Goal: Task Accomplishment & Management: Manage account settings

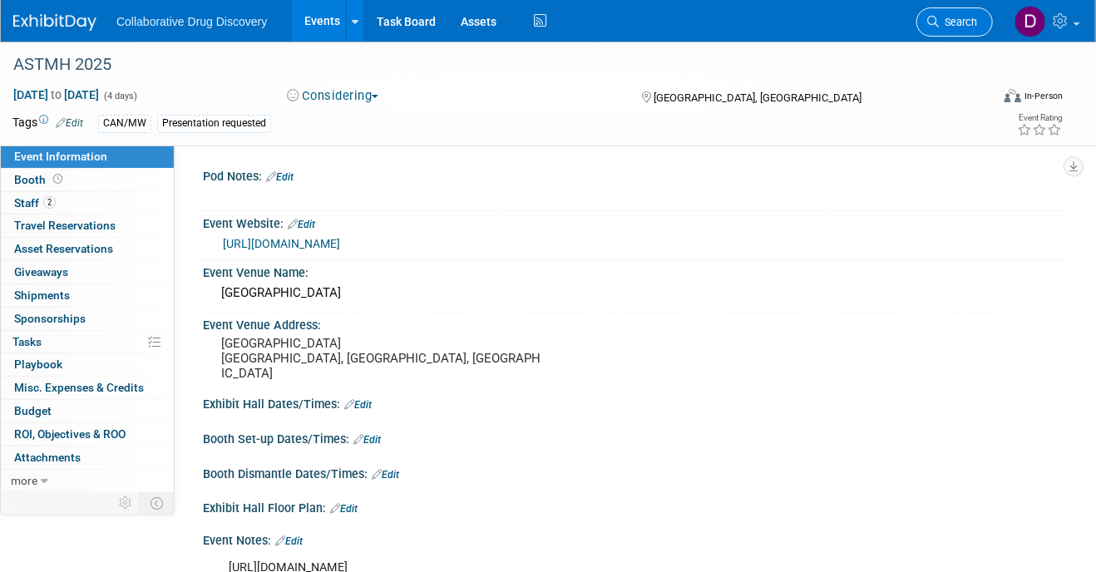
click at [952, 34] on link "Search" at bounding box center [954, 21] width 76 height 29
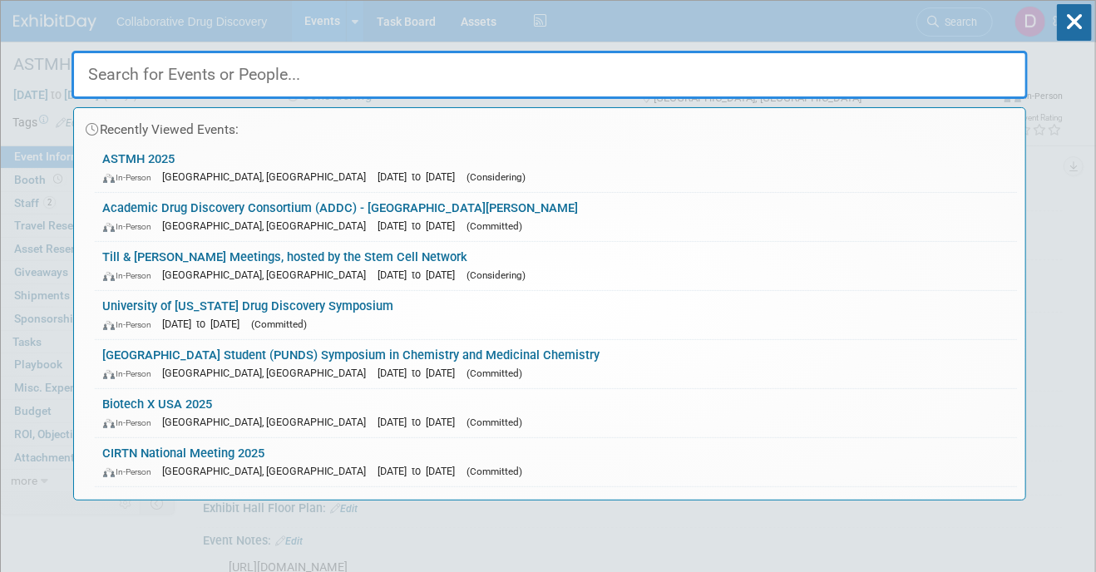
paste input "Computational Medicinal Chemistry School"
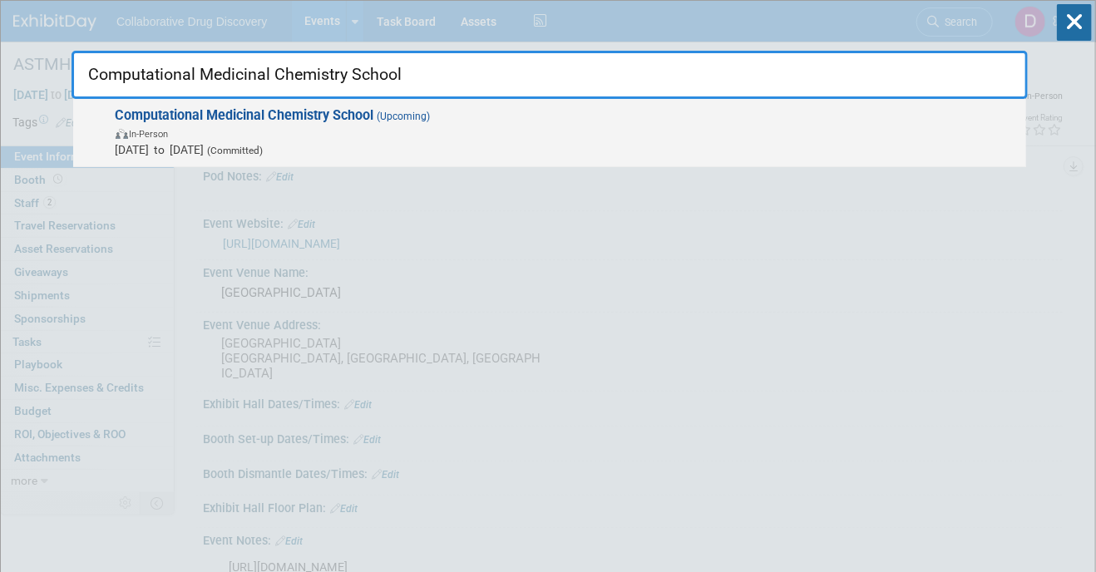
type input "Computational Medicinal Chemistry School"
click at [440, 140] on span "In-Person" at bounding box center [567, 133] width 902 height 17
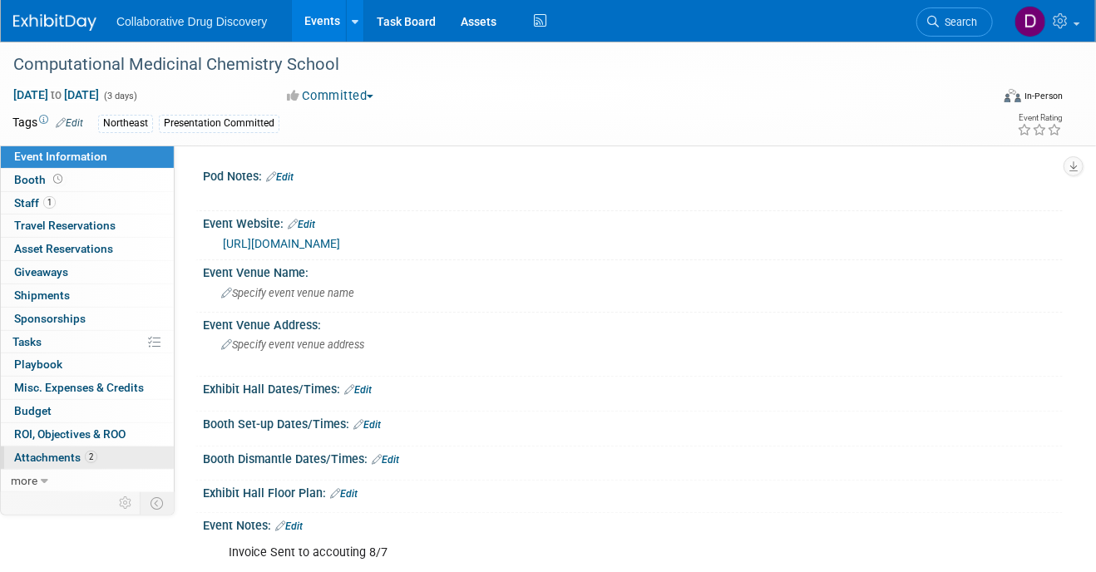
click at [91, 456] on span "2" at bounding box center [91, 457] width 12 height 12
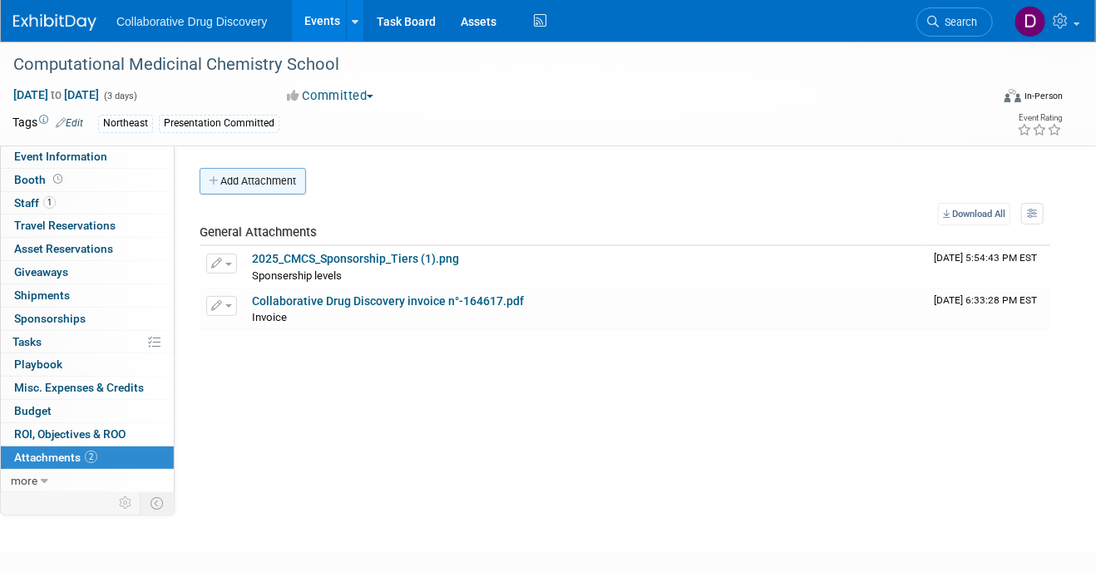
click at [274, 181] on button "Add Attachment" at bounding box center [252, 181] width 106 height 27
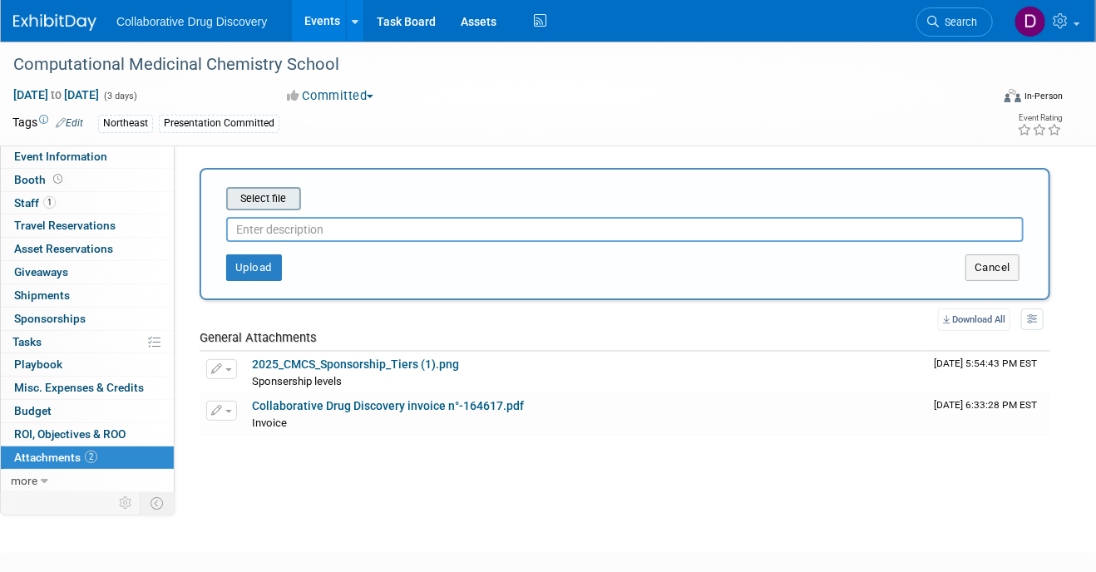
click at [273, 206] on input "file" at bounding box center [200, 199] width 198 height 20
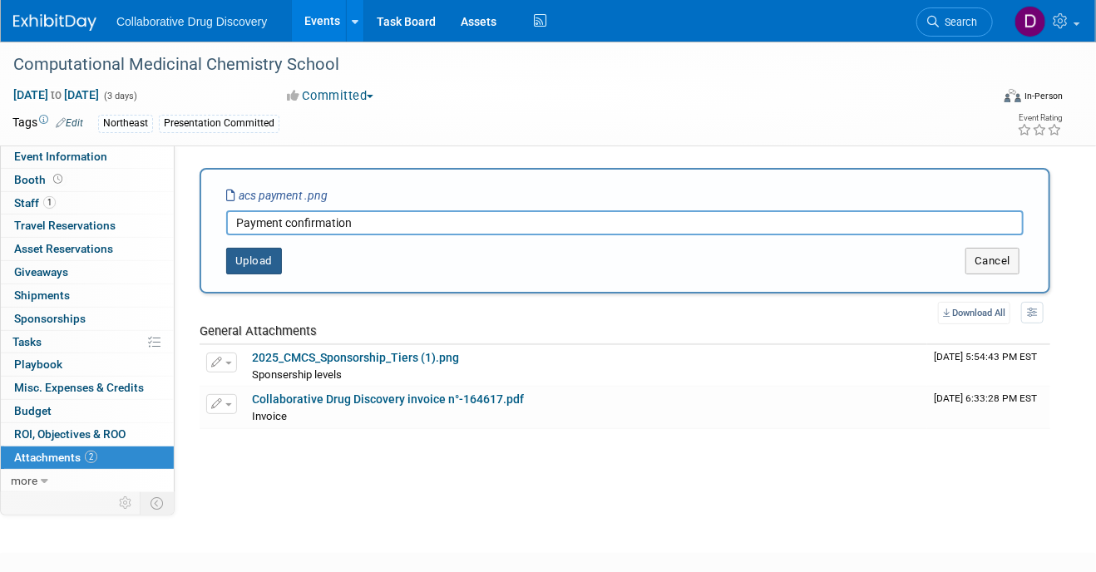
click at [261, 256] on button "Upload" at bounding box center [254, 261] width 56 height 27
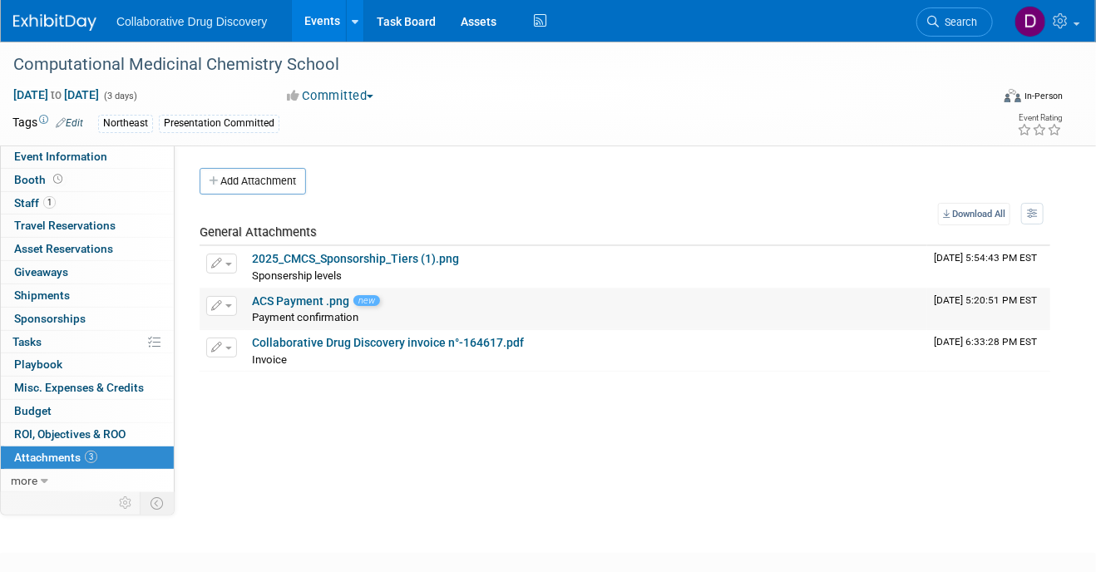
click at [209, 298] on button "button" at bounding box center [221, 306] width 31 height 20
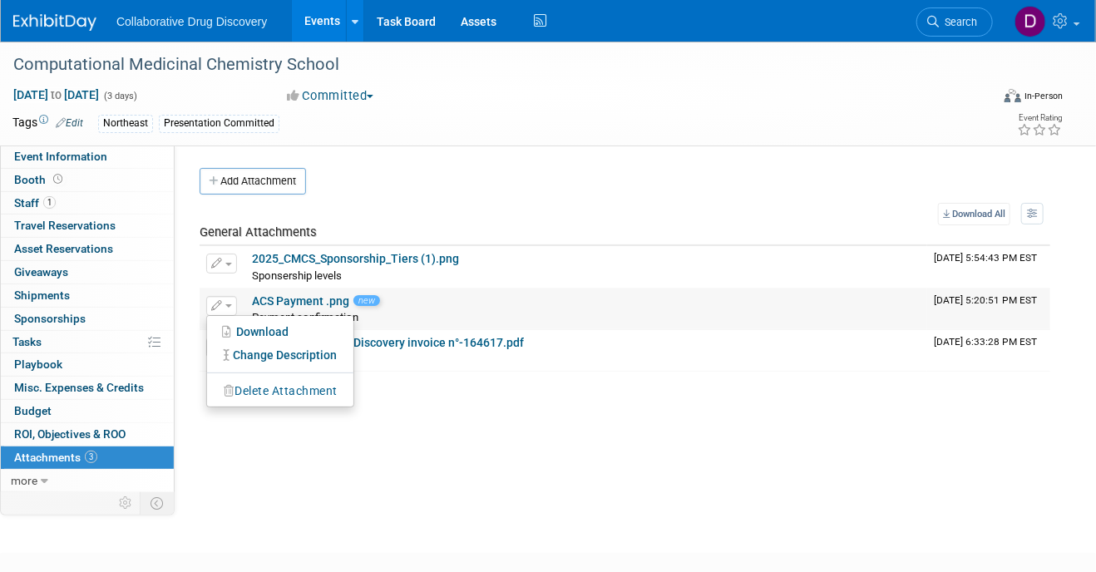
click at [262, 382] on button "Delete Attachment" at bounding box center [280, 391] width 131 height 22
click at [422, 403] on link "Yes" at bounding box center [404, 413] width 48 height 27
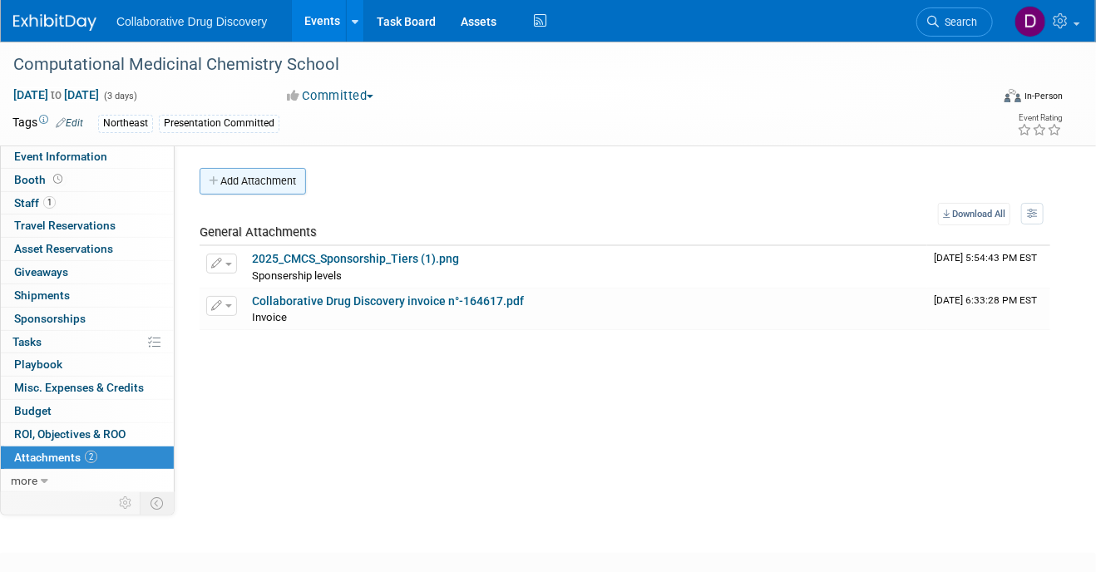
click at [281, 186] on button "Add Attachment" at bounding box center [252, 181] width 106 height 27
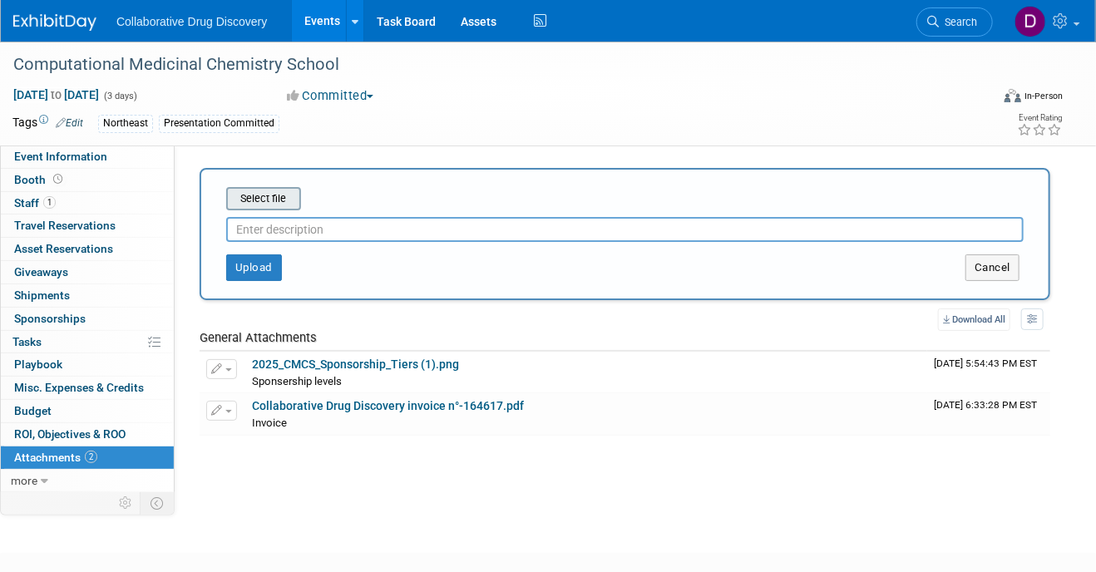
click at [283, 194] on input "file" at bounding box center [200, 199] width 198 height 20
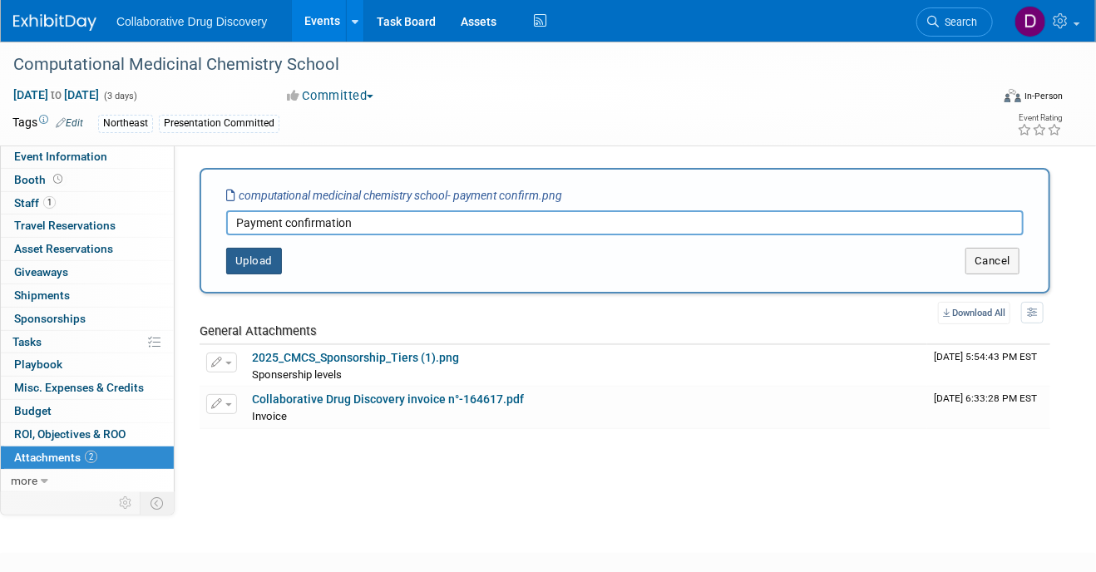
type input "Payment confirmation"
click at [242, 262] on button "Upload" at bounding box center [254, 261] width 56 height 27
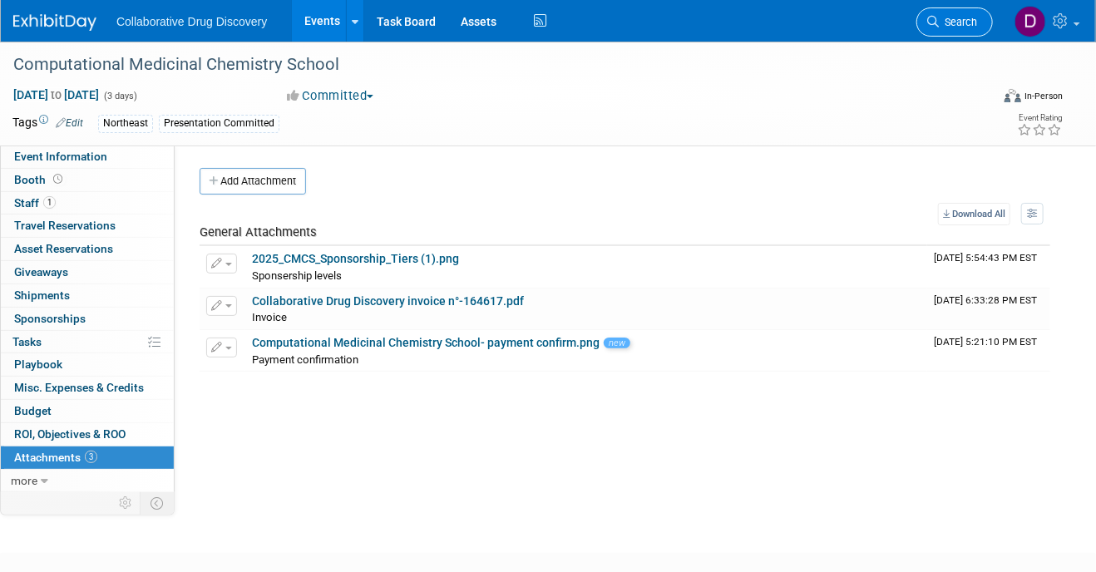
click at [964, 23] on span "Search" at bounding box center [957, 22] width 38 height 12
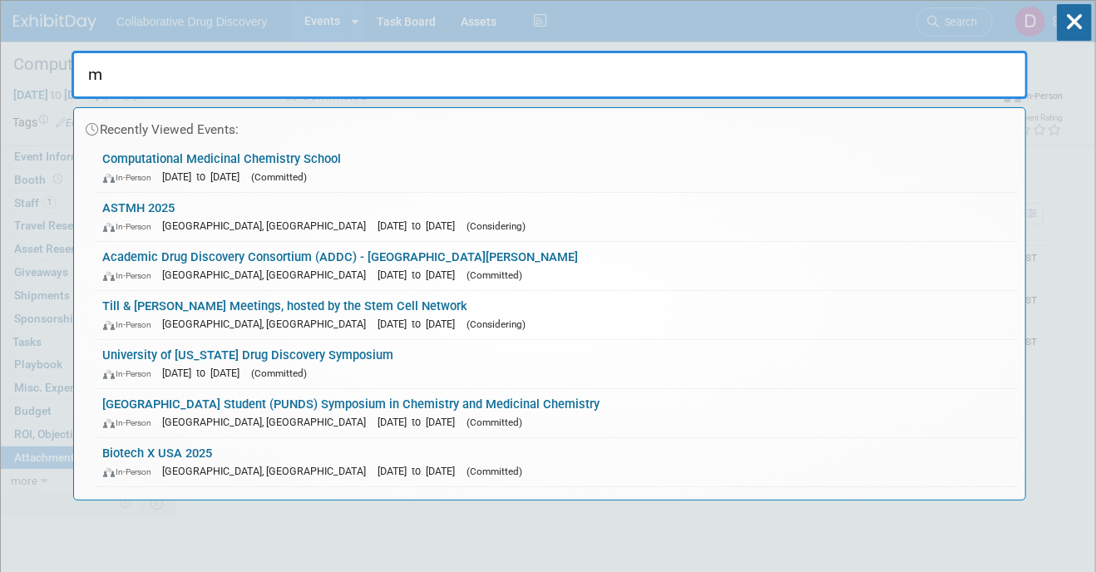
type input "mc"
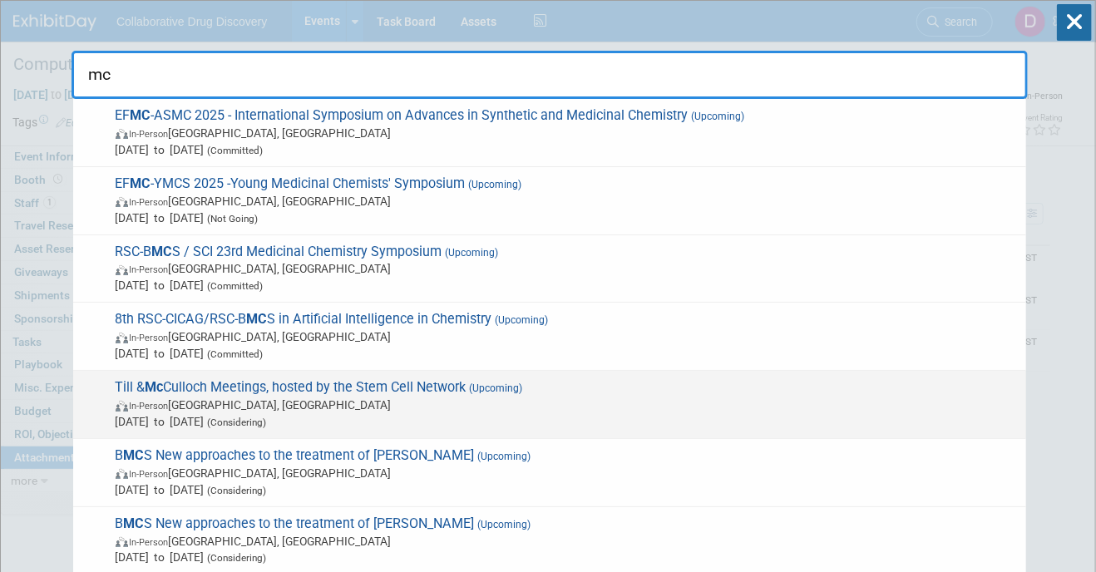
click at [549, 381] on span "Till & Mc Culloch Meetings, hosted by the Stem Cell Network (Upcoming) In-Perso…" at bounding box center [564, 404] width 907 height 51
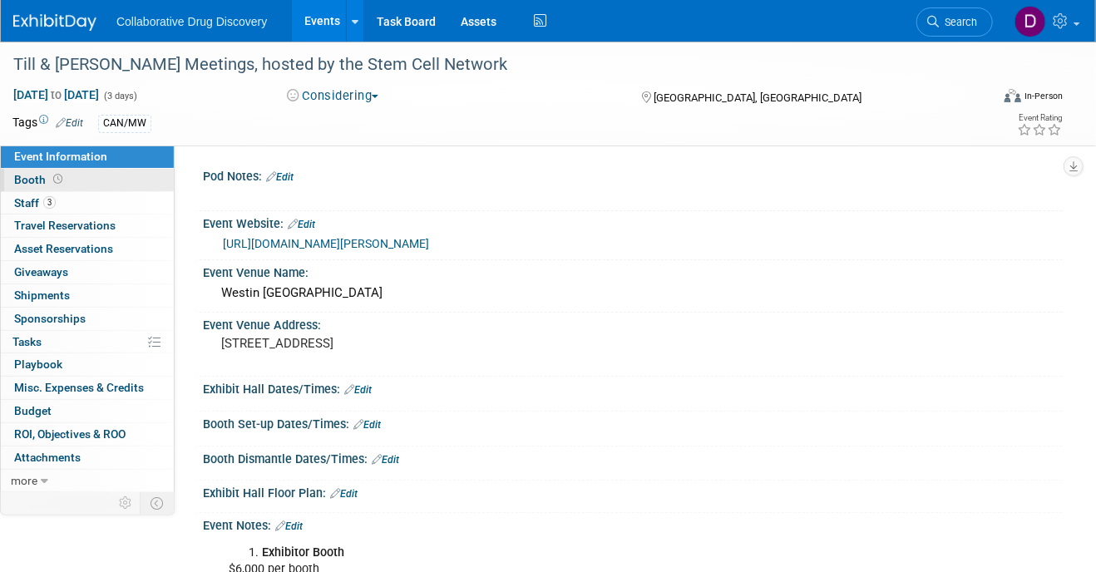
click at [72, 181] on link "Booth" at bounding box center [87, 180] width 173 height 22
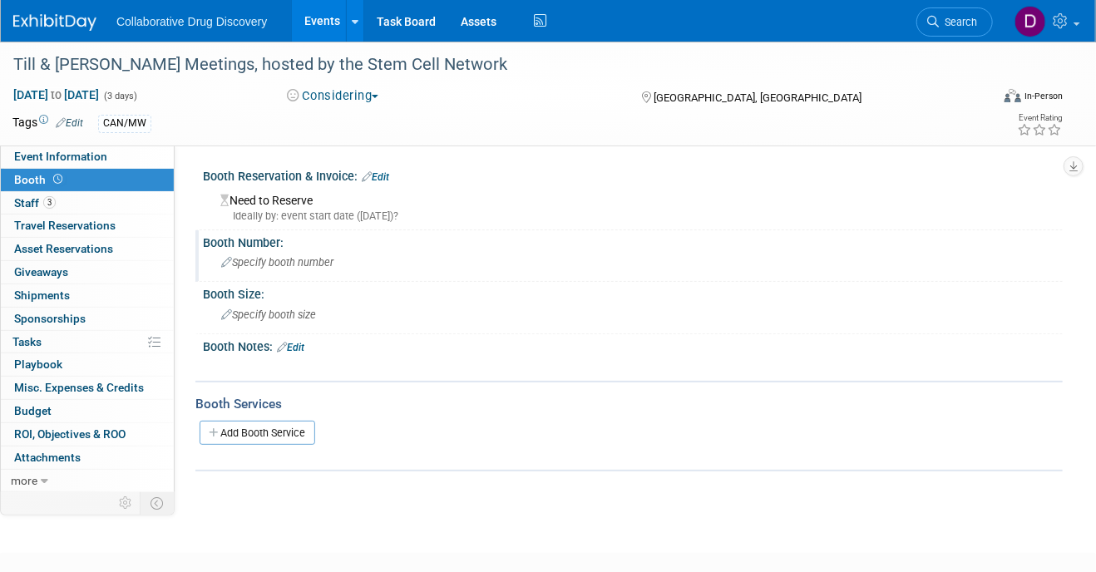
click at [267, 254] on div "Specify booth number" at bounding box center [632, 262] width 835 height 26
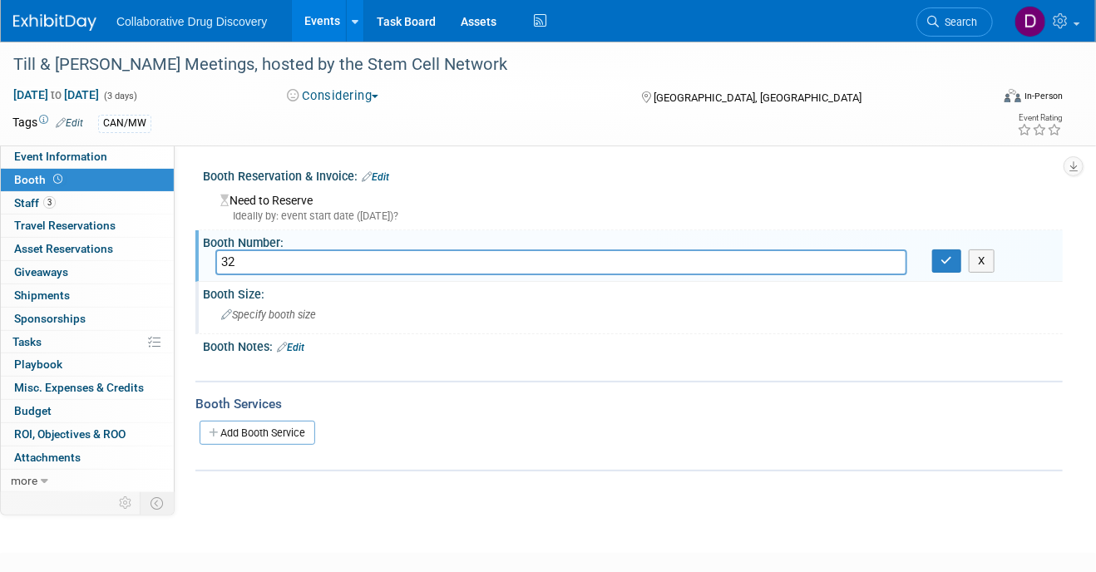
type input "3"
type input "#2"
click at [950, 268] on button "button" at bounding box center [947, 260] width 30 height 23
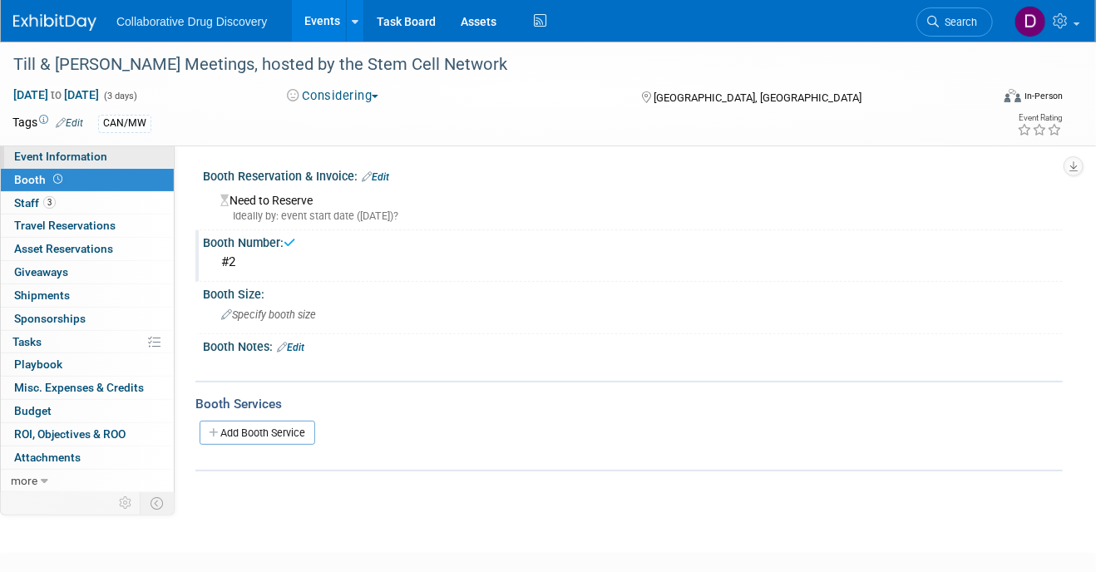
click at [64, 147] on link "Event Information" at bounding box center [87, 156] width 173 height 22
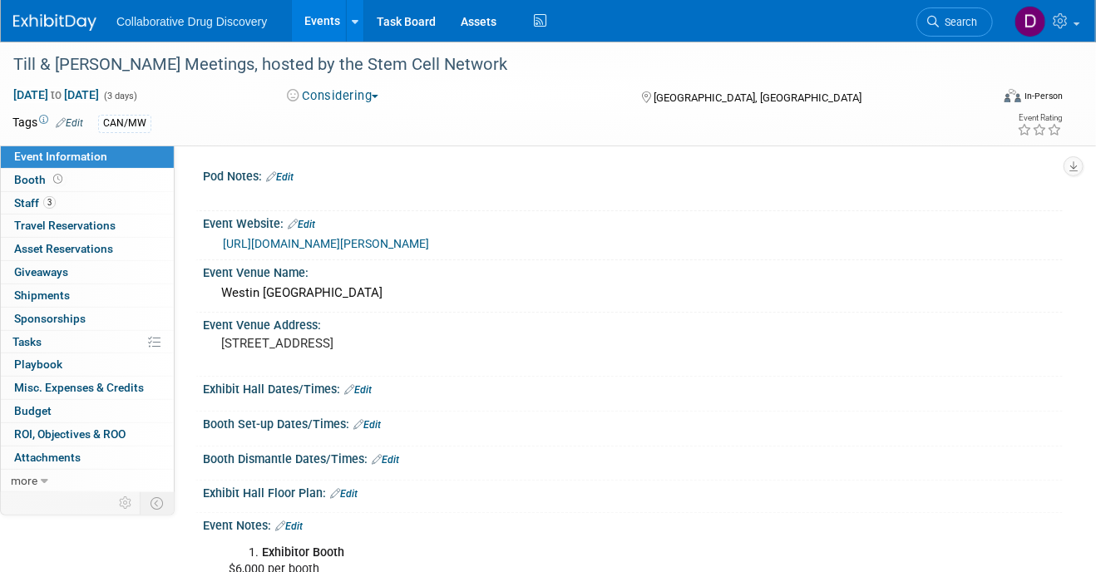
scroll to position [106, 0]
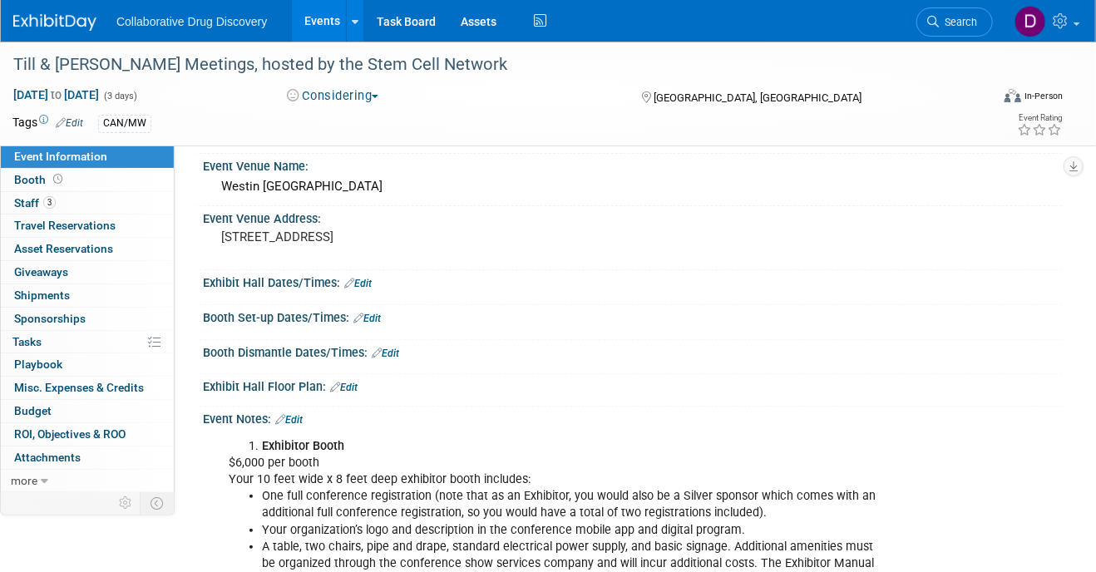
click at [299, 415] on link "Edit" at bounding box center [288, 420] width 27 height 12
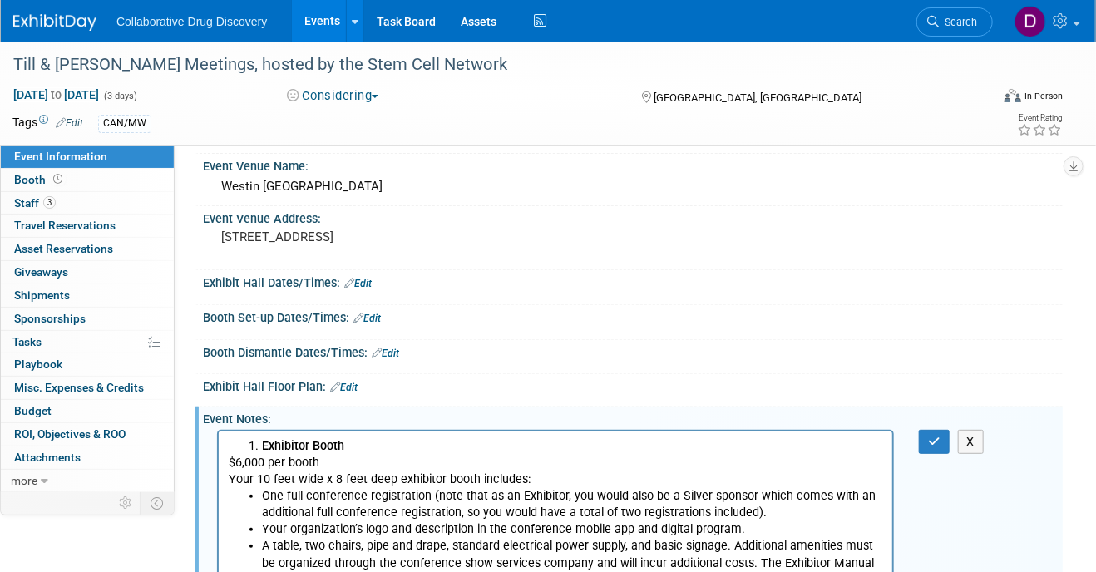
scroll to position [0, 0]
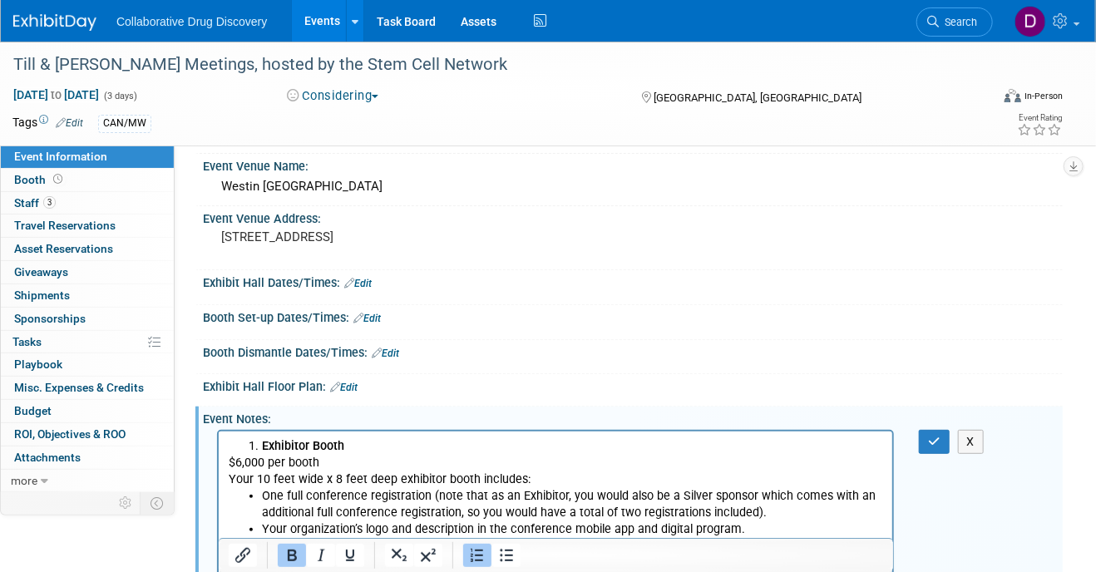
click at [354, 447] on li "Exhibitor Booth" at bounding box center [571, 445] width 621 height 17
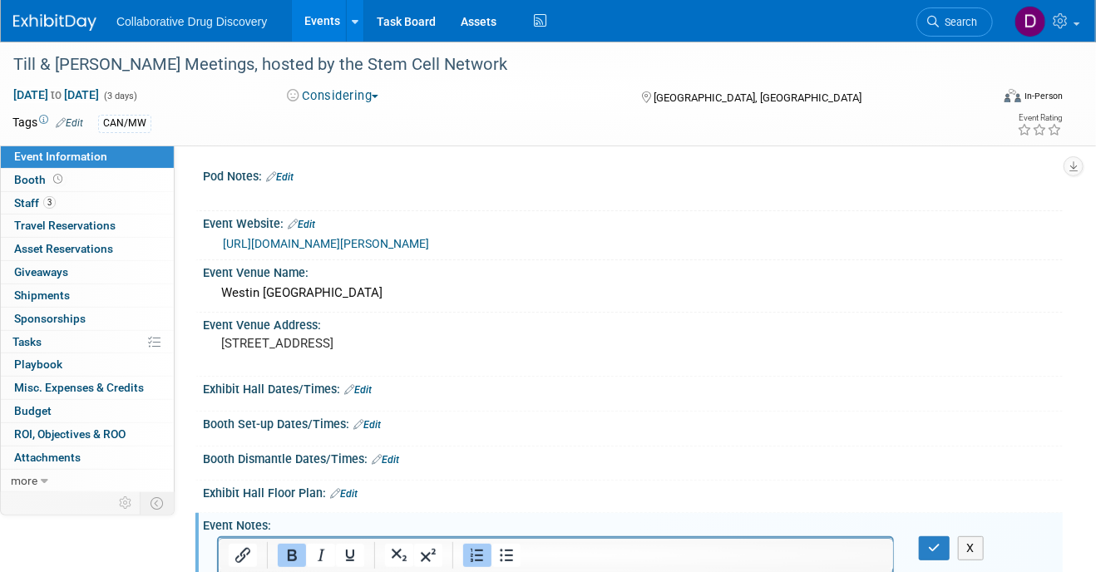
scroll to position [213, 0]
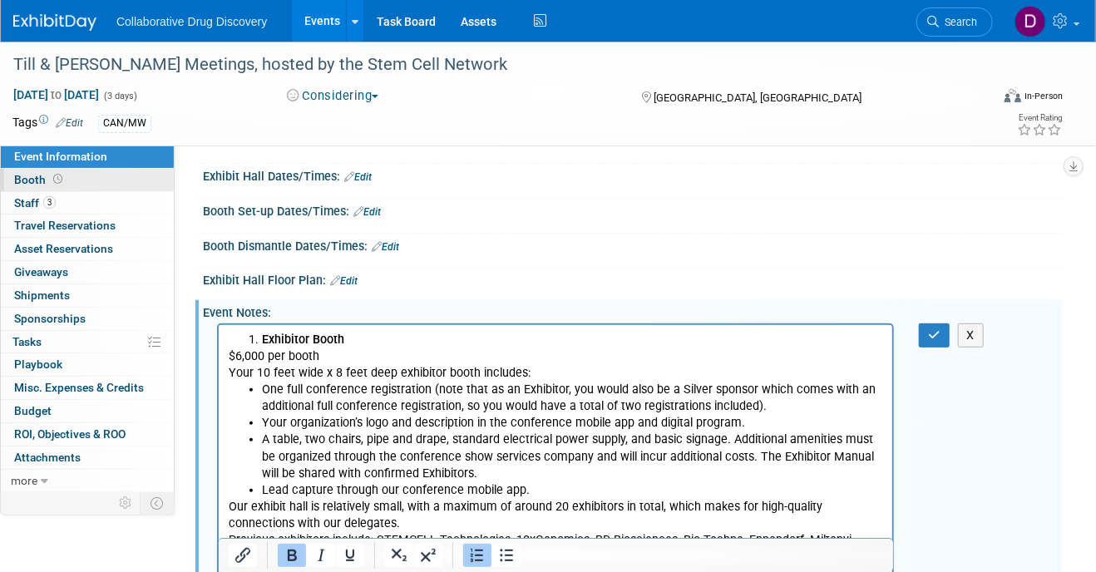
click at [86, 182] on link "Booth" at bounding box center [87, 180] width 173 height 22
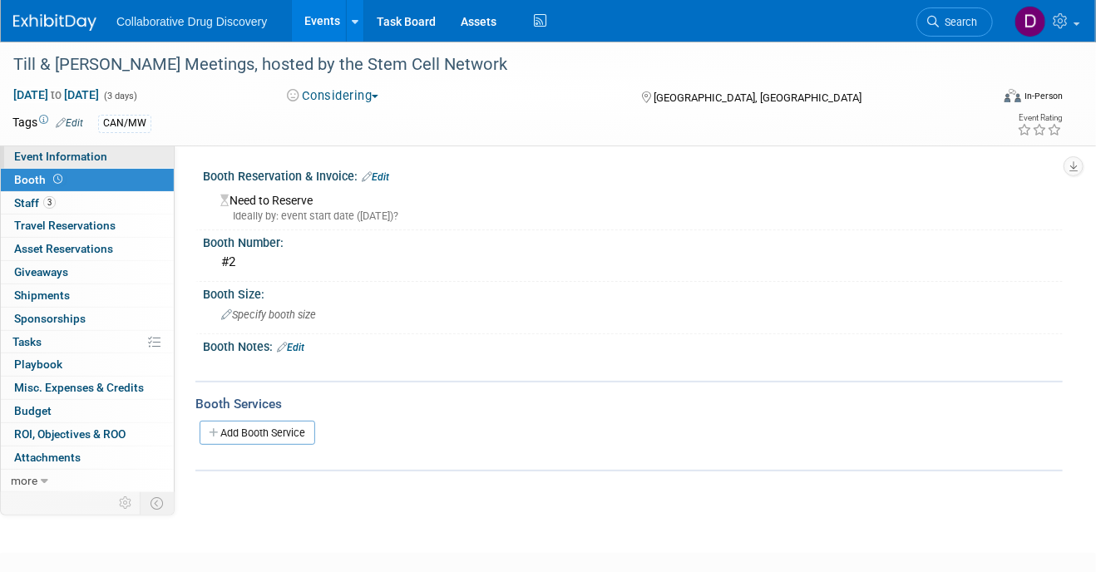
click at [82, 167] on link "Event Information" at bounding box center [87, 156] width 173 height 22
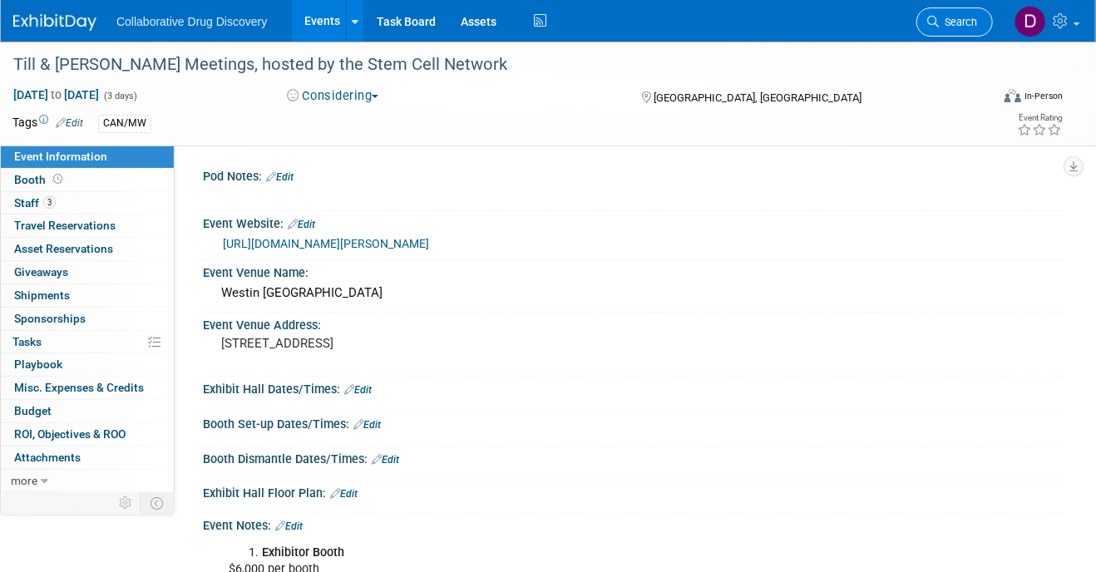
click at [964, 14] on link "Search" at bounding box center [954, 21] width 76 height 29
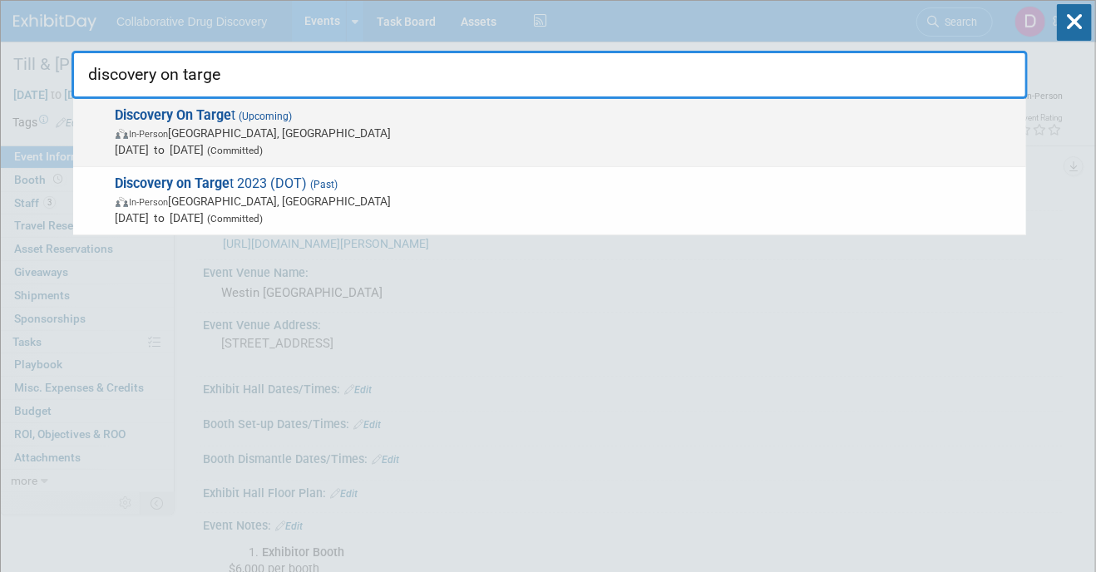
type input "discovery on targe"
click at [565, 122] on span "Discovery On Targe t (Upcoming) In-Person Boston, MA Sep 22, 2025 to Sep 25, 20…" at bounding box center [564, 132] width 907 height 51
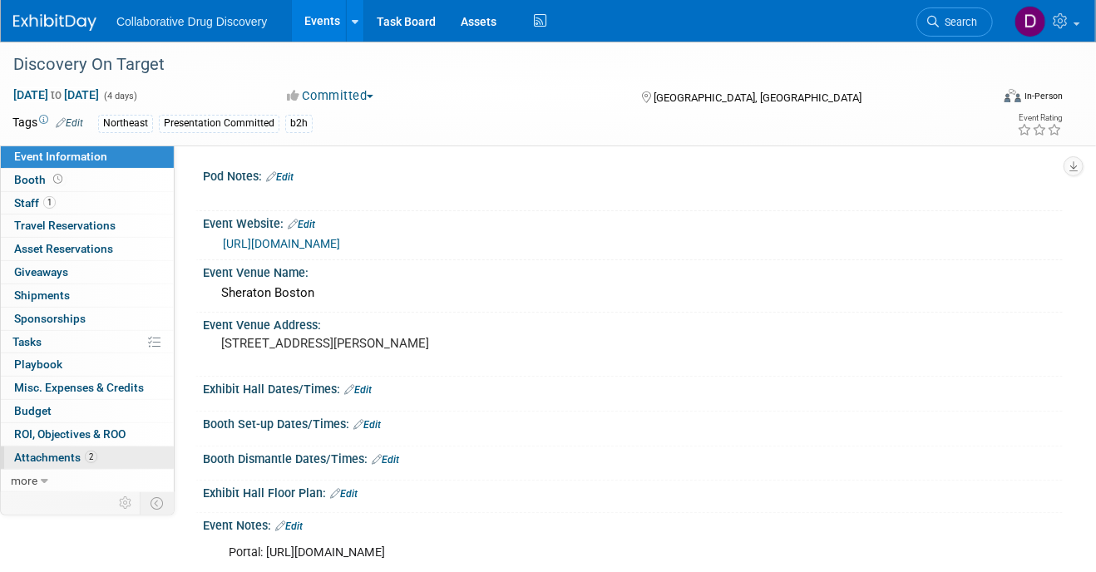
click at [41, 461] on span "Attachments 2" at bounding box center [55, 457] width 83 height 13
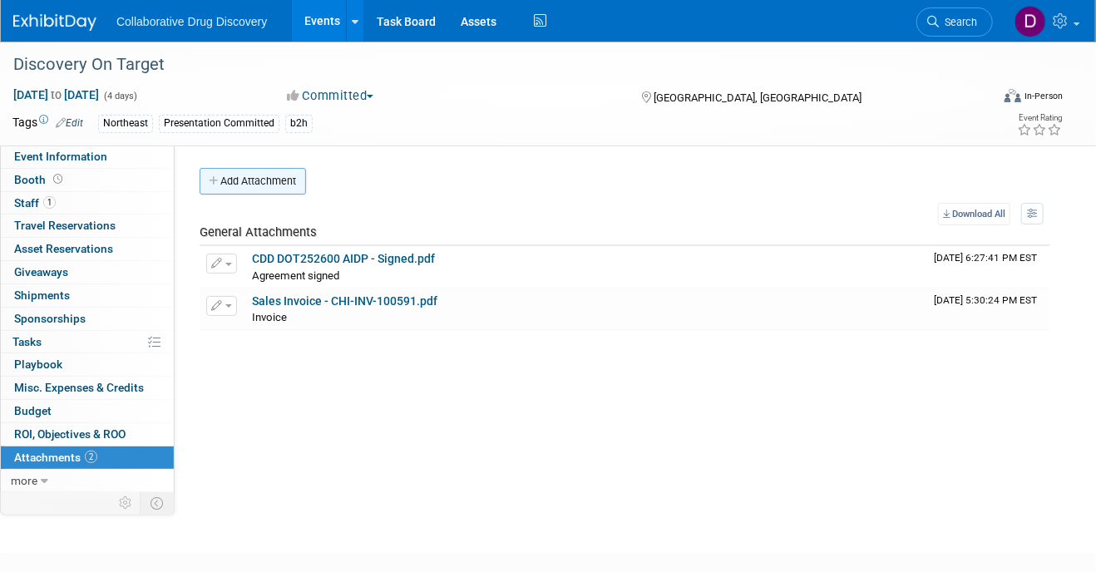
click at [228, 179] on button "Add Attachment" at bounding box center [252, 181] width 106 height 27
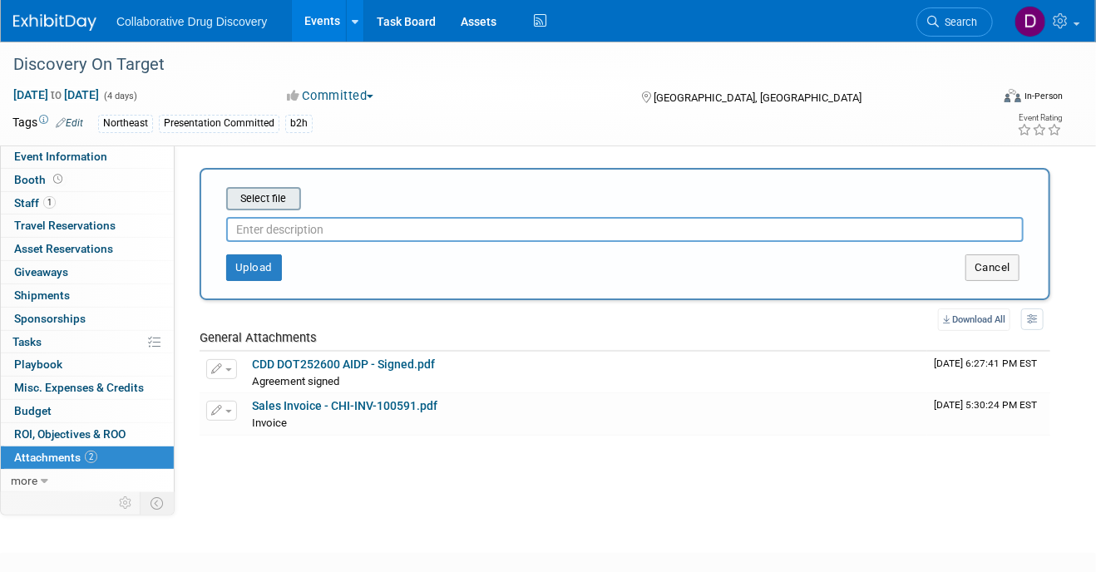
click at [259, 199] on input "file" at bounding box center [200, 199] width 198 height 20
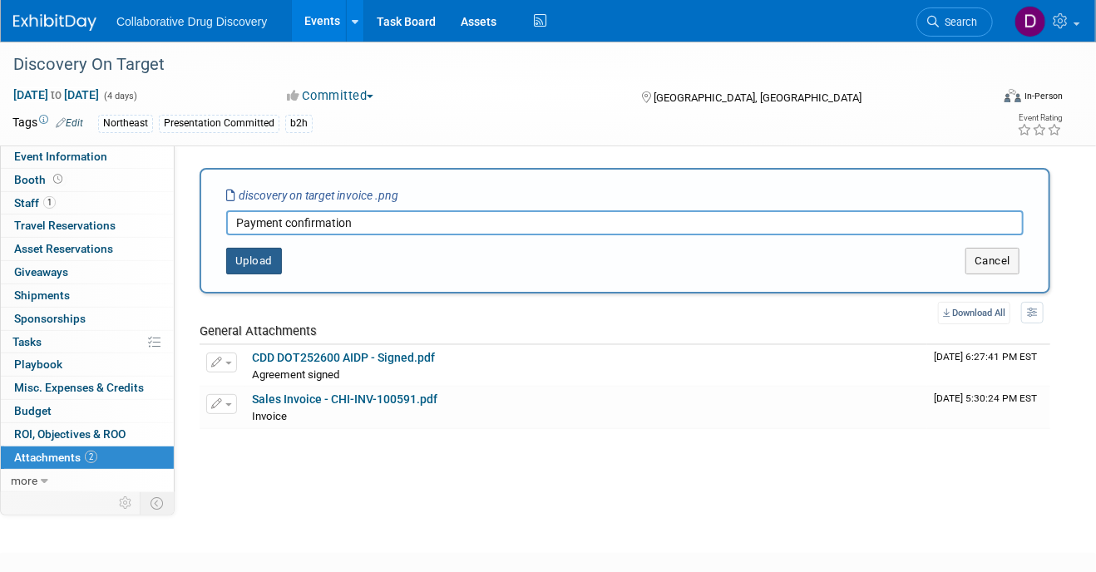
type input "Payment confirmation"
click at [266, 260] on button "Upload" at bounding box center [254, 261] width 56 height 27
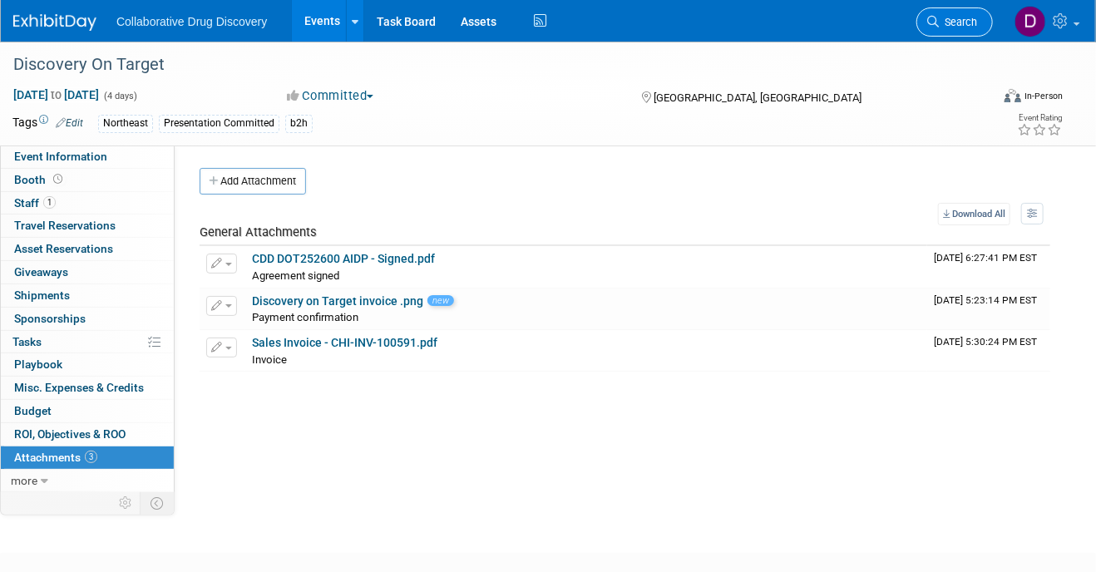
click at [978, 21] on link "Search" at bounding box center [954, 21] width 76 height 29
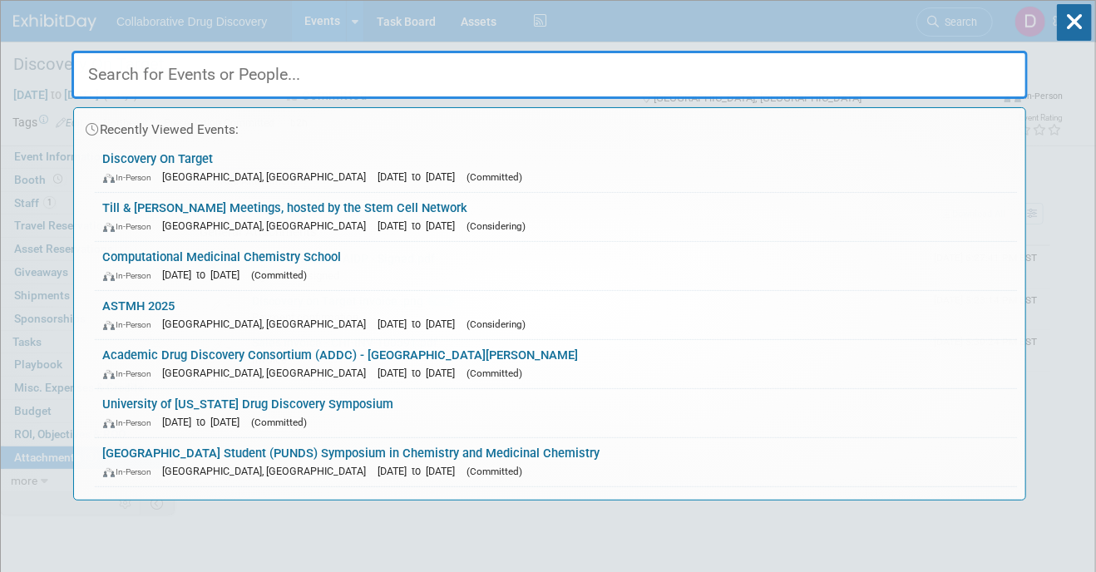
click at [239, 75] on input "text" at bounding box center [549, 75] width 956 height 48
paste input "DataDrivenPharma West"
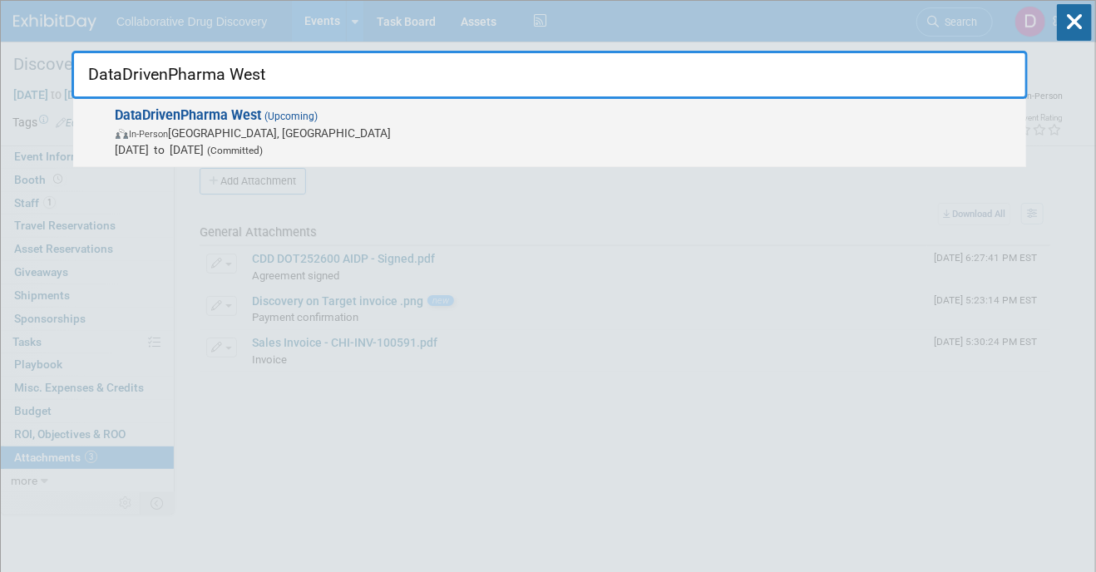
type input "DataDrivenPharma West"
click at [305, 133] on span "In-Person South San Francisco, CA" at bounding box center [567, 133] width 902 height 17
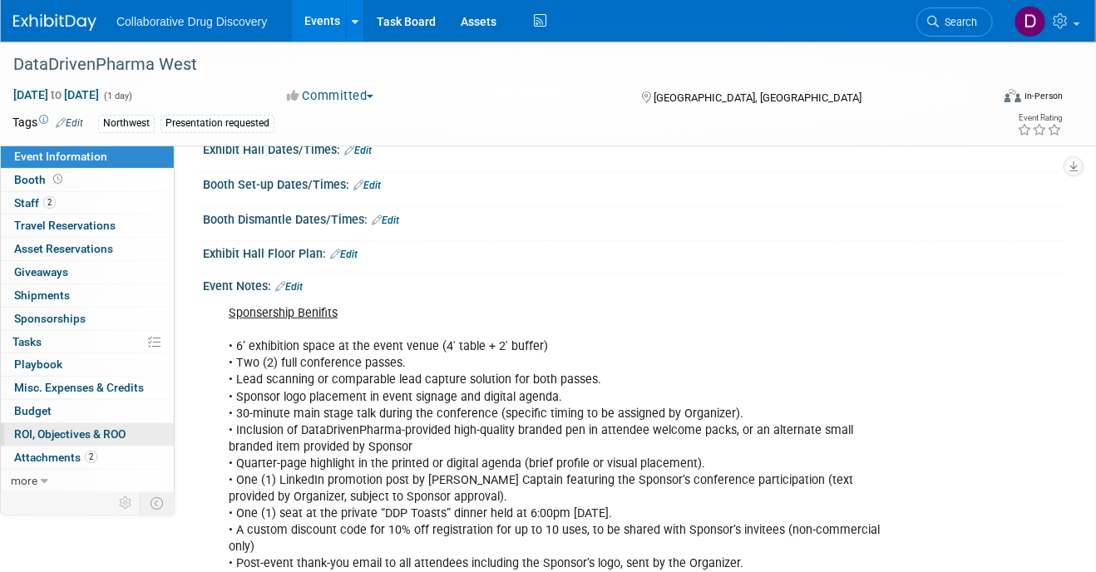
scroll to position [308, 0]
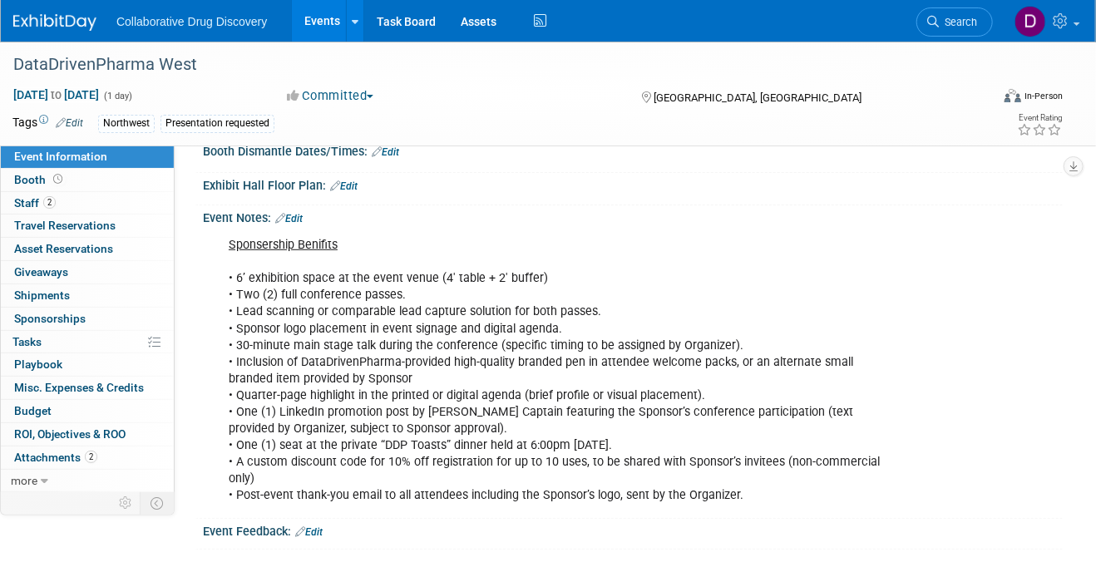
click at [303, 217] on link "Edit" at bounding box center [288, 219] width 27 height 12
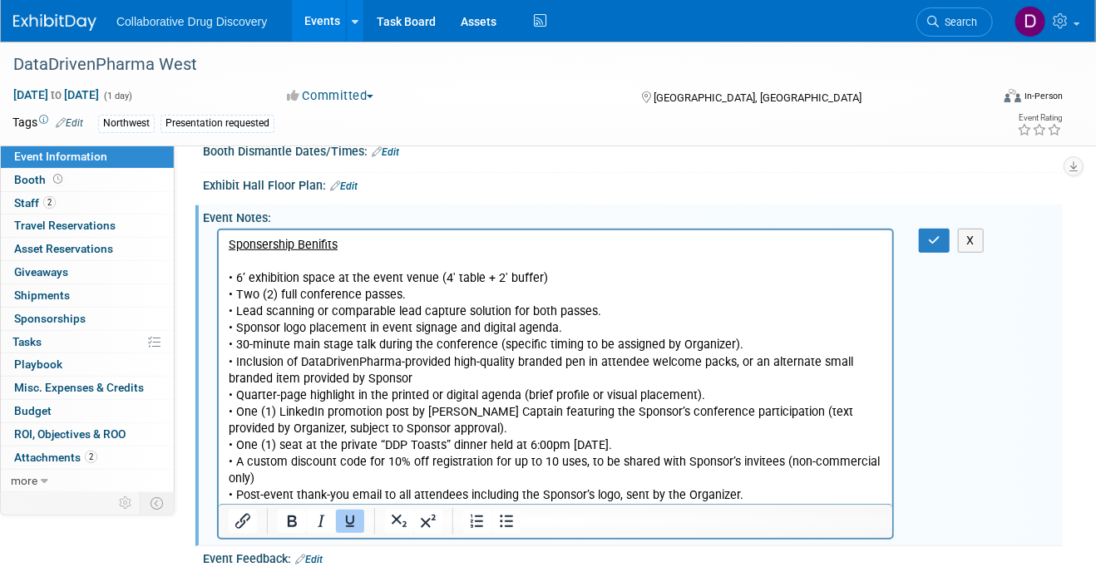
scroll to position [0, 0]
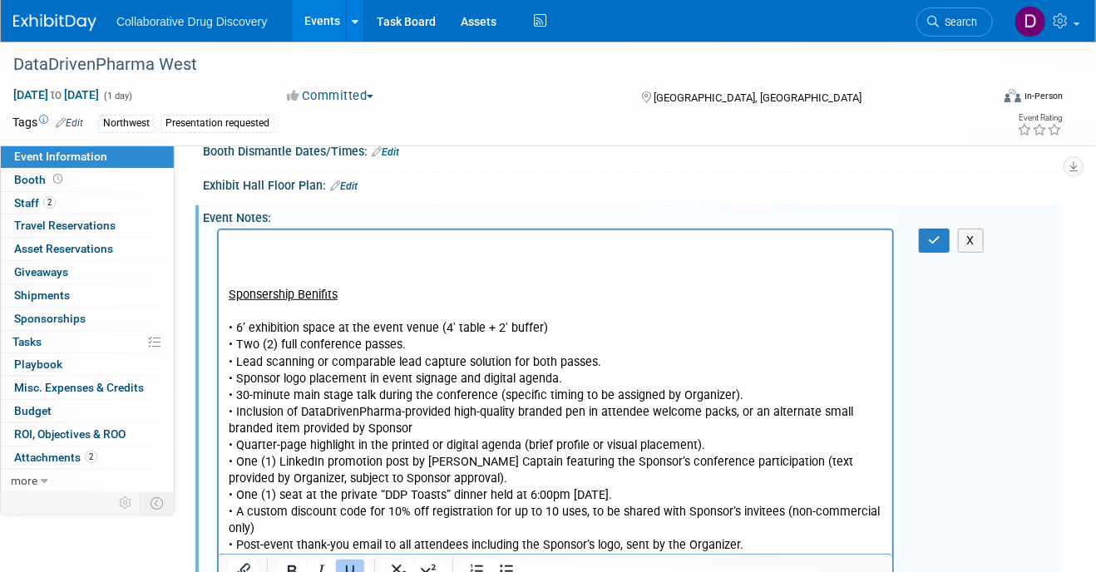
click at [258, 236] on p "Rich Text Area. Press ALT-0 for help." at bounding box center [555, 244] width 654 height 17
click at [266, 241] on u "Invoice sent over 8/6 to accouting" at bounding box center [320, 244] width 184 height 14
click at [266, 242] on u "Invoice sent over 8/6 to accouting" at bounding box center [320, 244] width 184 height 14
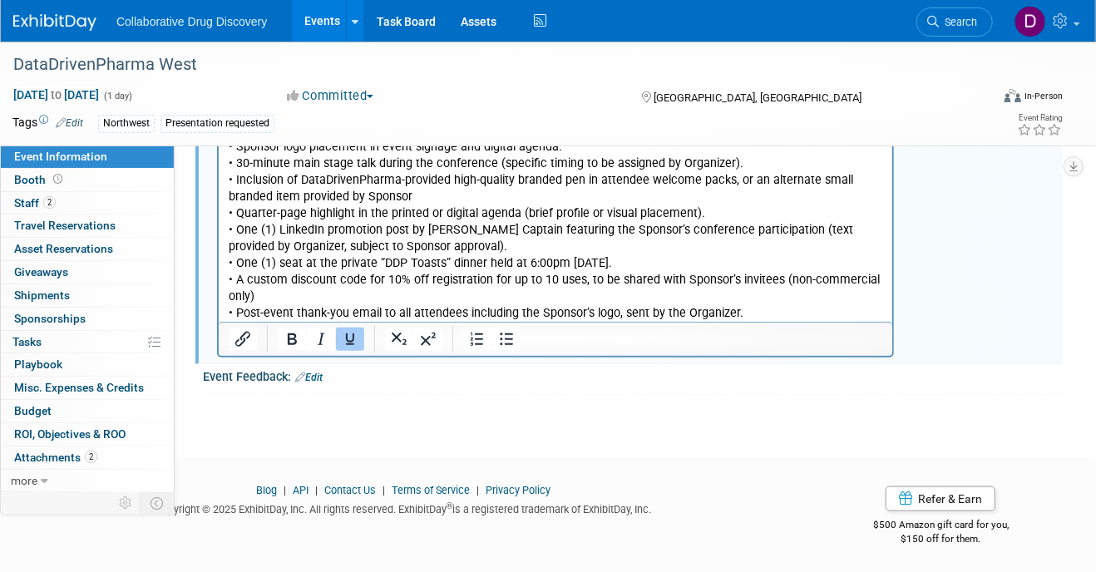
click at [347, 332] on icon "Underline" at bounding box center [350, 339] width 20 height 20
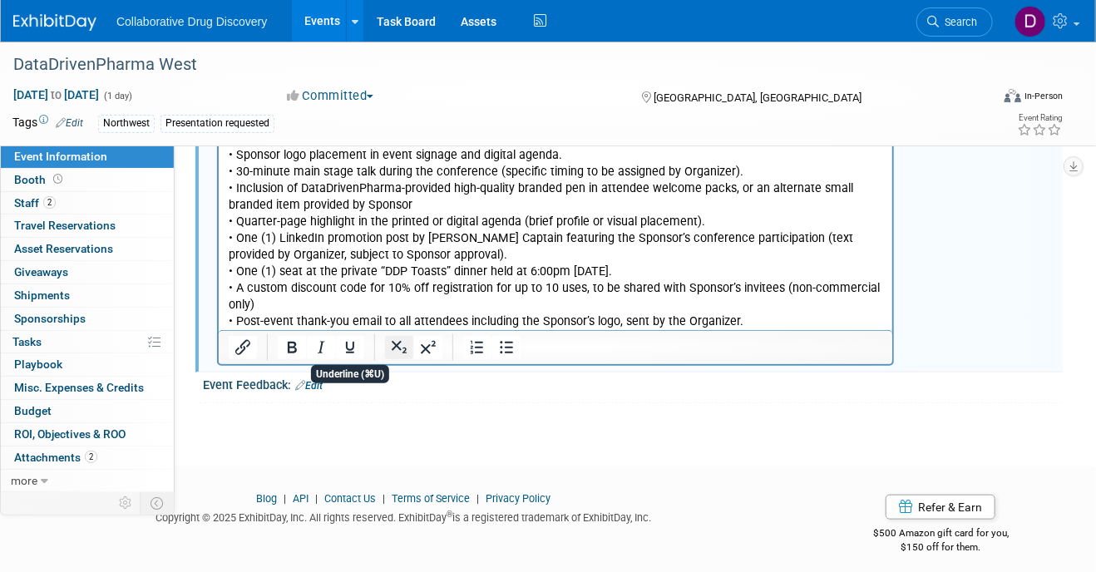
scroll to position [347, 0]
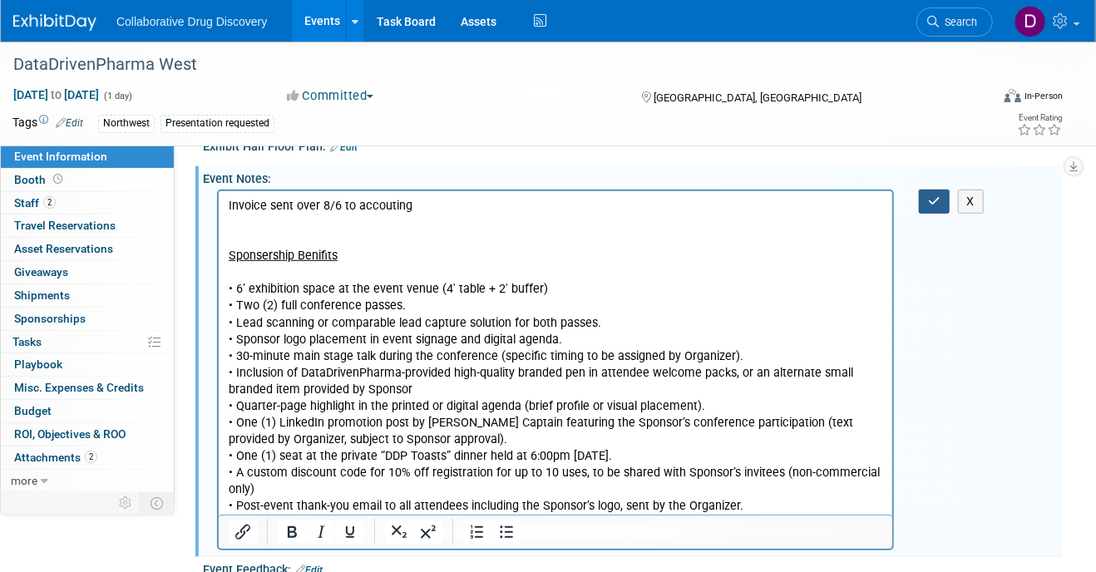
click at [931, 205] on button "button" at bounding box center [934, 202] width 31 height 24
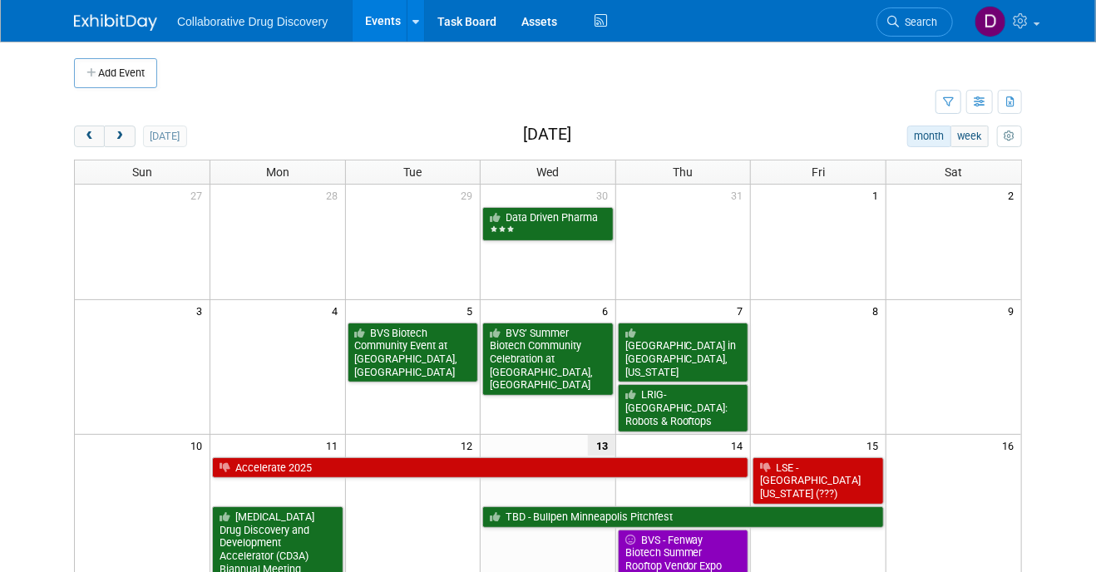
click at [908, 38] on li "Search" at bounding box center [914, 20] width 76 height 41
click at [906, 22] on span "Search" at bounding box center [918, 22] width 38 height 12
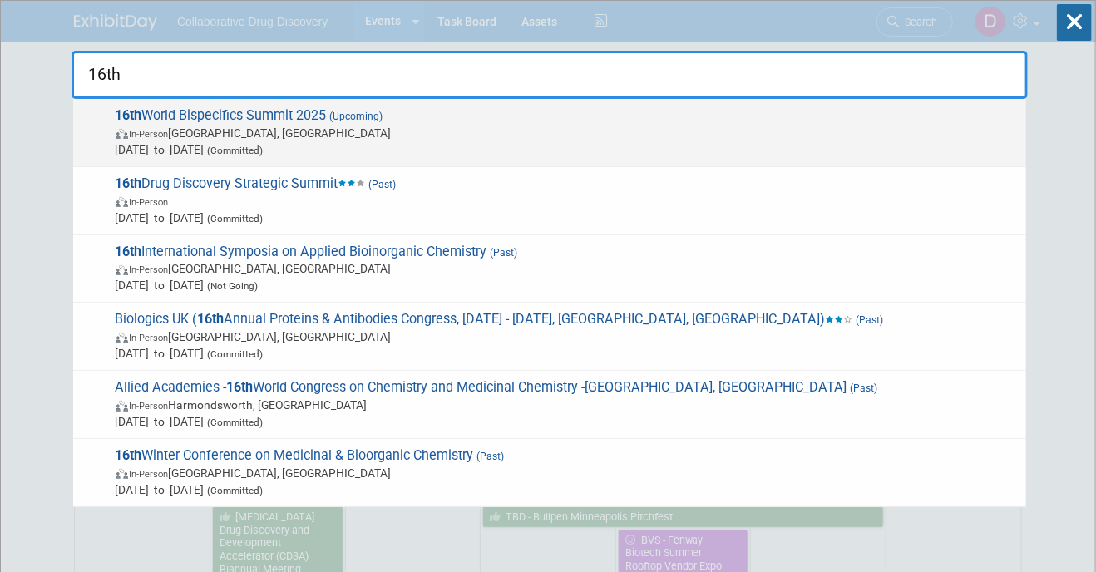
type input "16th"
click at [219, 138] on span "In-Person Cambridge, MA" at bounding box center [567, 133] width 902 height 17
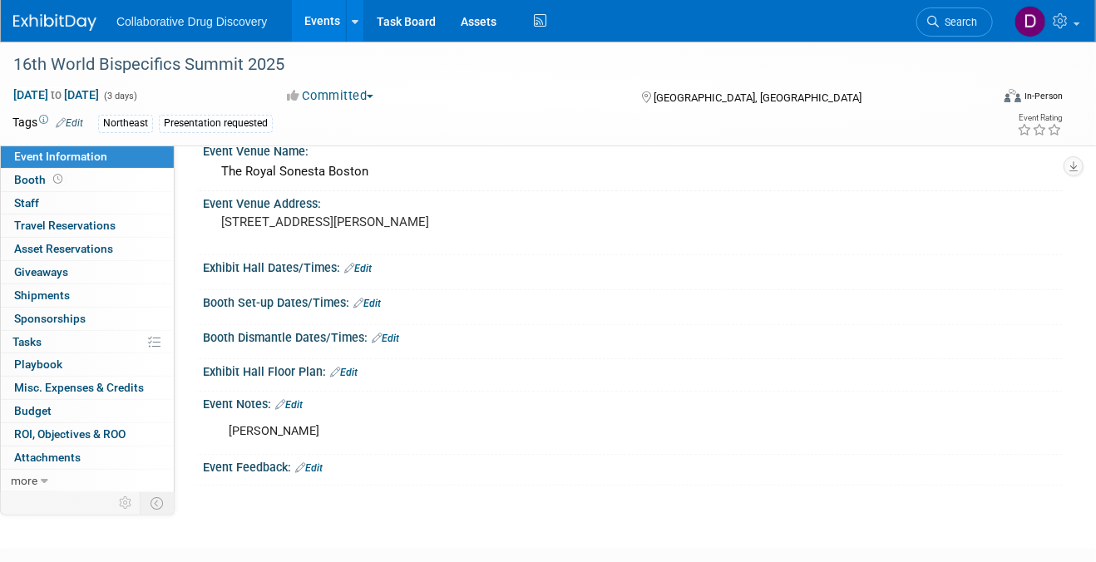
scroll to position [161, 0]
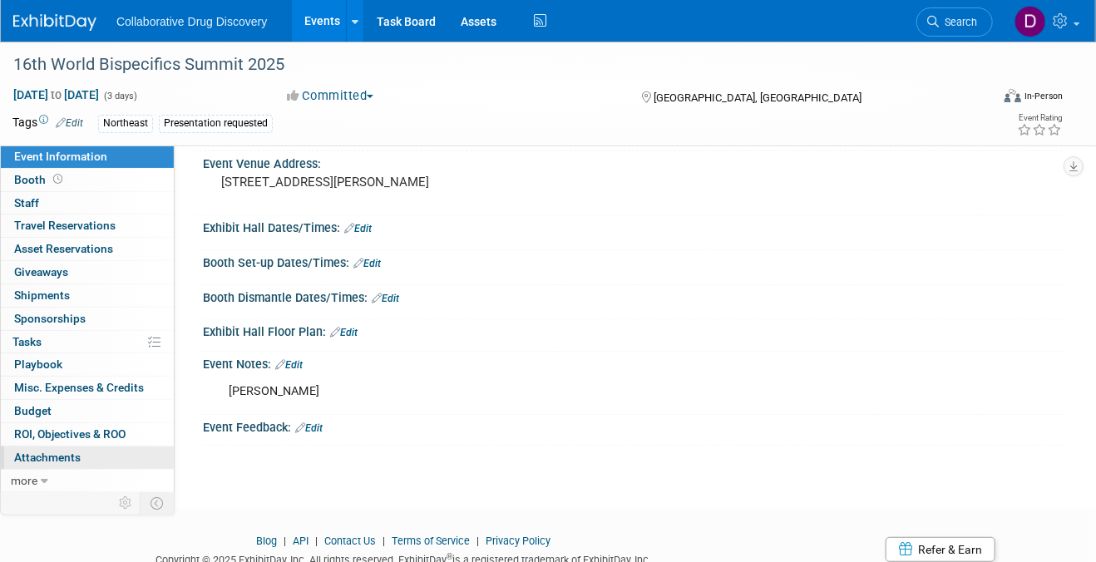
click at [76, 462] on link "0 Attachments 0" at bounding box center [87, 457] width 173 height 22
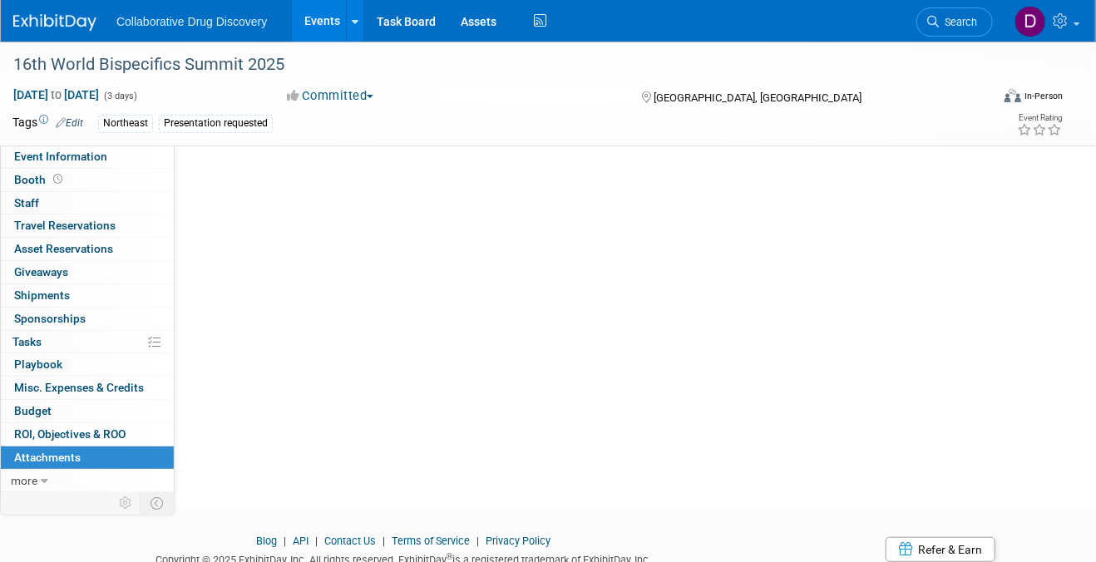
scroll to position [0, 0]
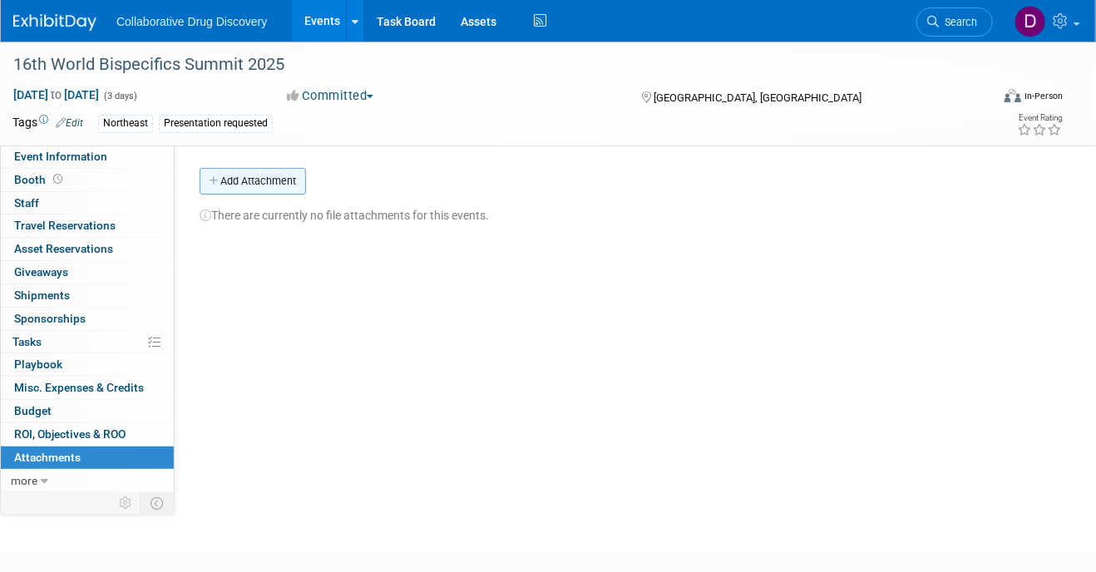
click at [243, 183] on button "Add Attachment" at bounding box center [252, 181] width 106 height 27
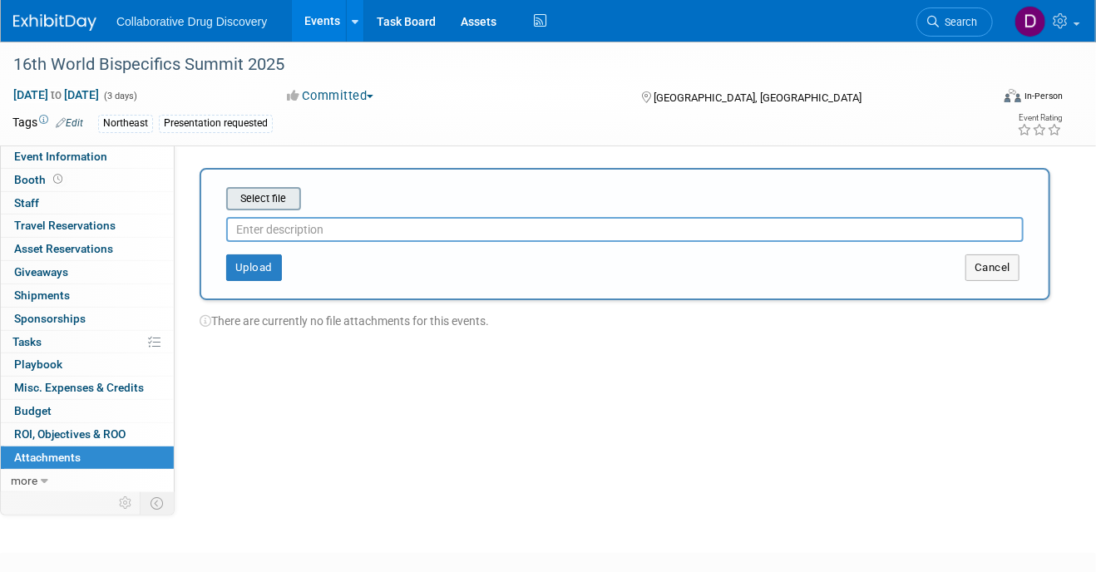
click at [282, 198] on input "file" at bounding box center [200, 199] width 198 height 20
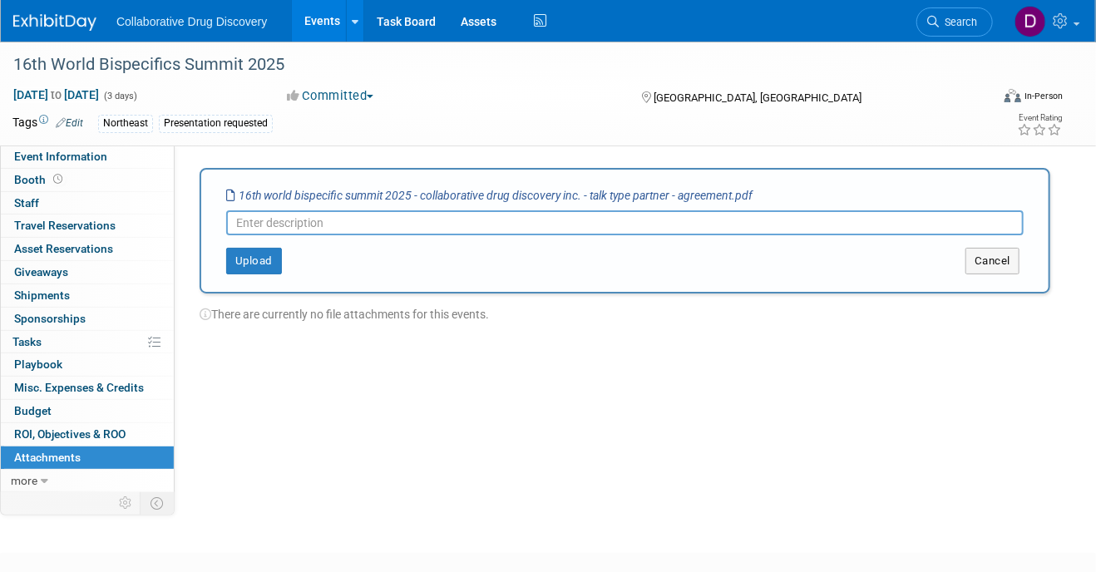
click at [387, 223] on input "text" at bounding box center [624, 222] width 797 height 25
type input "{"
type input "Payment confirmation"
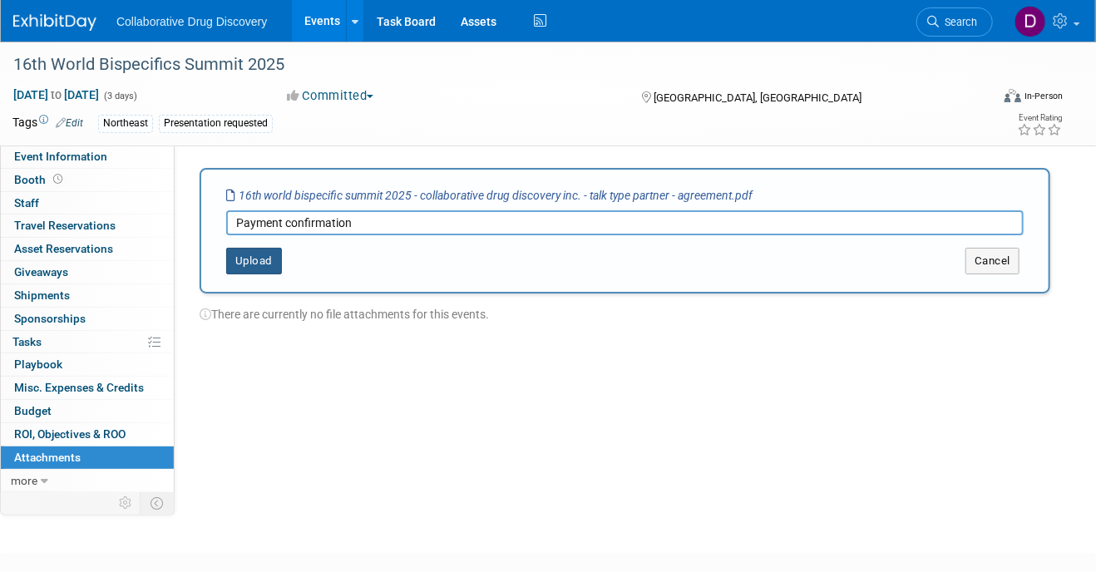
click at [259, 259] on button "Upload" at bounding box center [254, 261] width 56 height 27
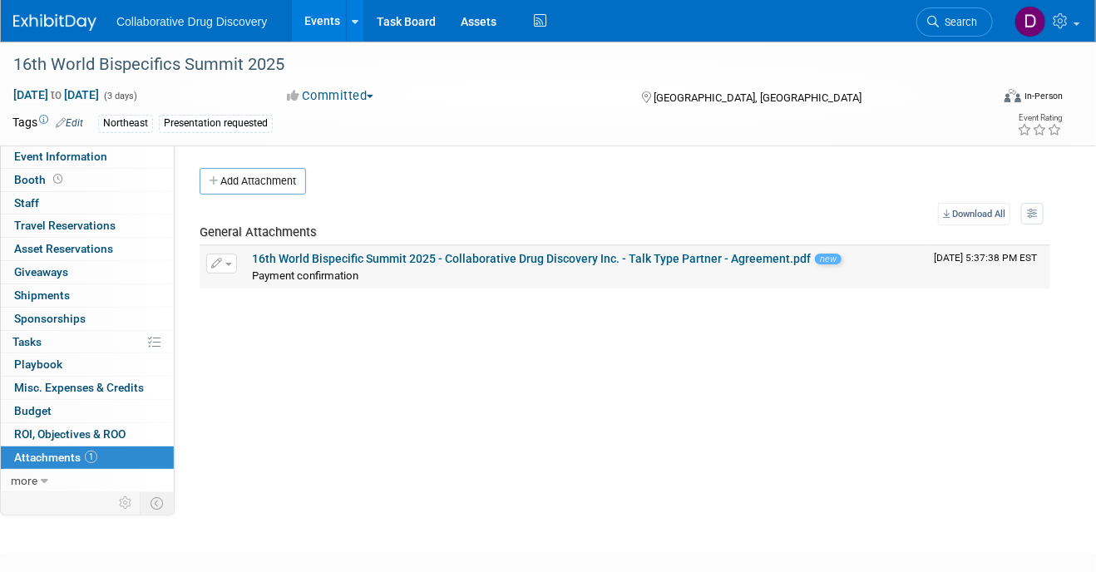
click at [377, 258] on link "16th World Bispecific Summit 2025 - Collaborative Drug Discovery Inc. - Talk Ty…" at bounding box center [531, 258] width 559 height 13
click at [58, 154] on span "Event Information" at bounding box center [60, 156] width 93 height 13
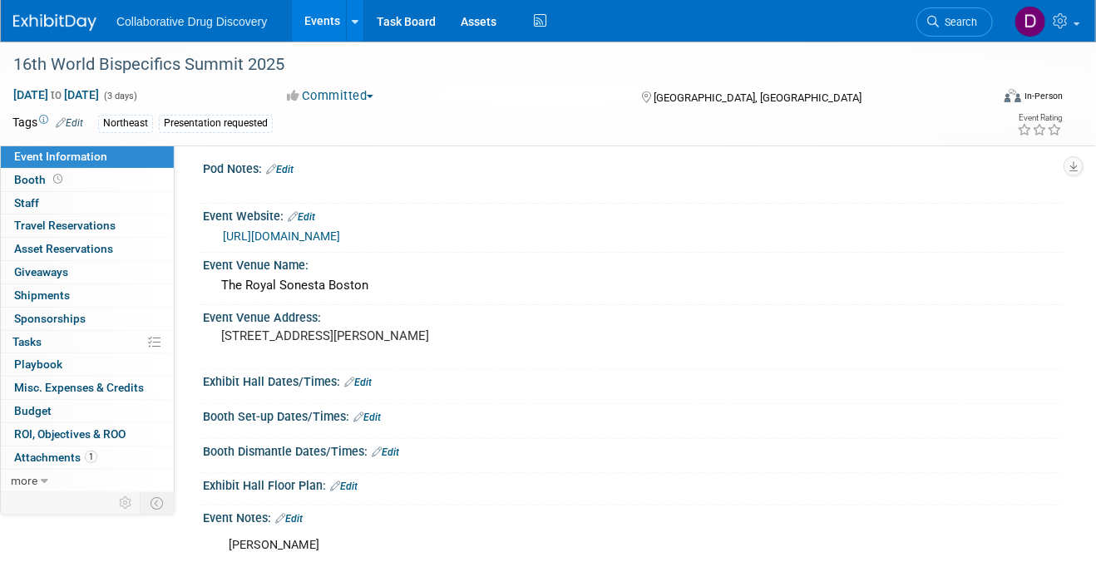
scroll to position [211, 0]
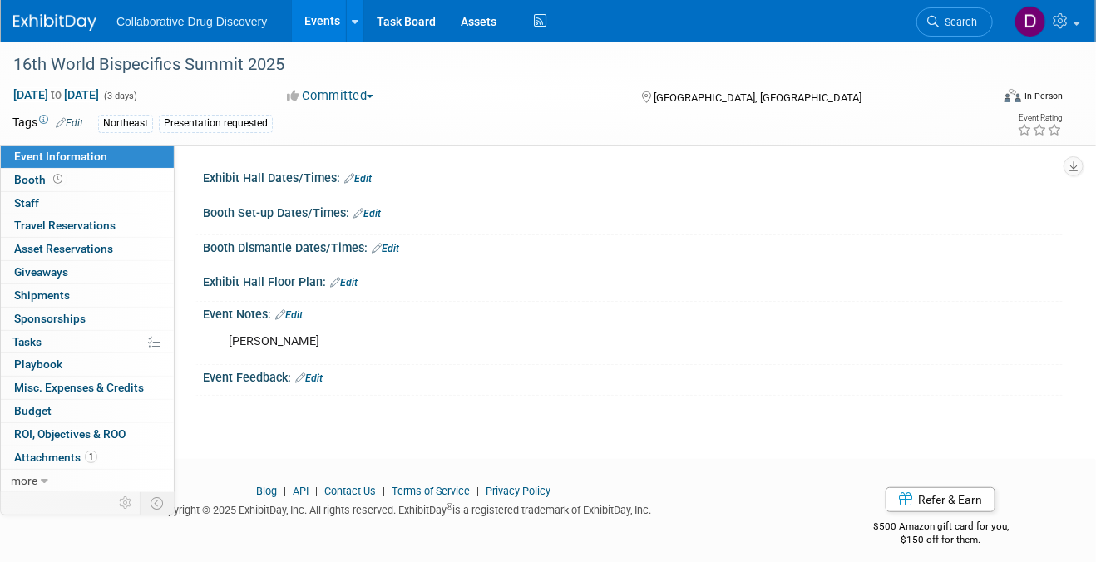
click at [288, 321] on link "Edit" at bounding box center [288, 315] width 27 height 12
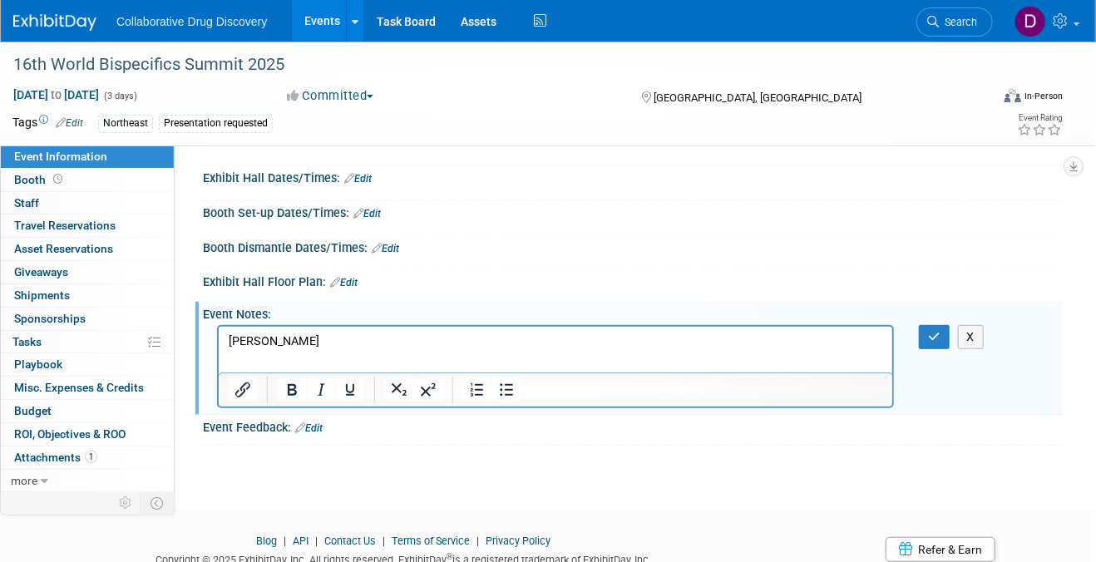
scroll to position [0, 0]
click at [288, 341] on p "Bobby" at bounding box center [555, 340] width 654 height 17
click at [245, 341] on p "Bobby" at bounding box center [555, 340] width 654 height 17
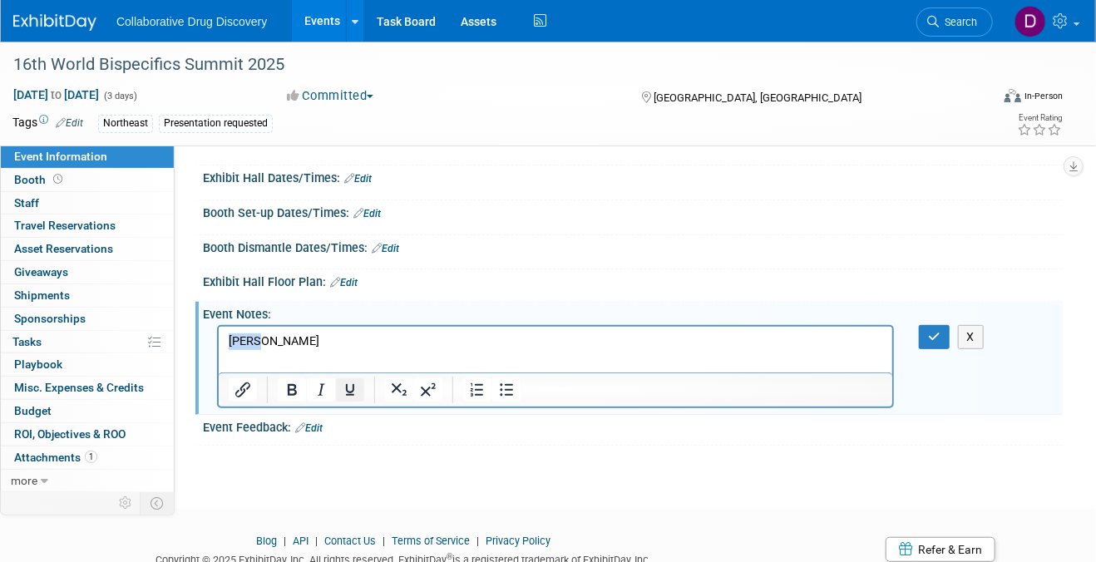
click at [358, 400] on icon "Underline" at bounding box center [350, 390] width 20 height 20
click at [317, 349] on html "Bobby" at bounding box center [554, 337] width 673 height 23
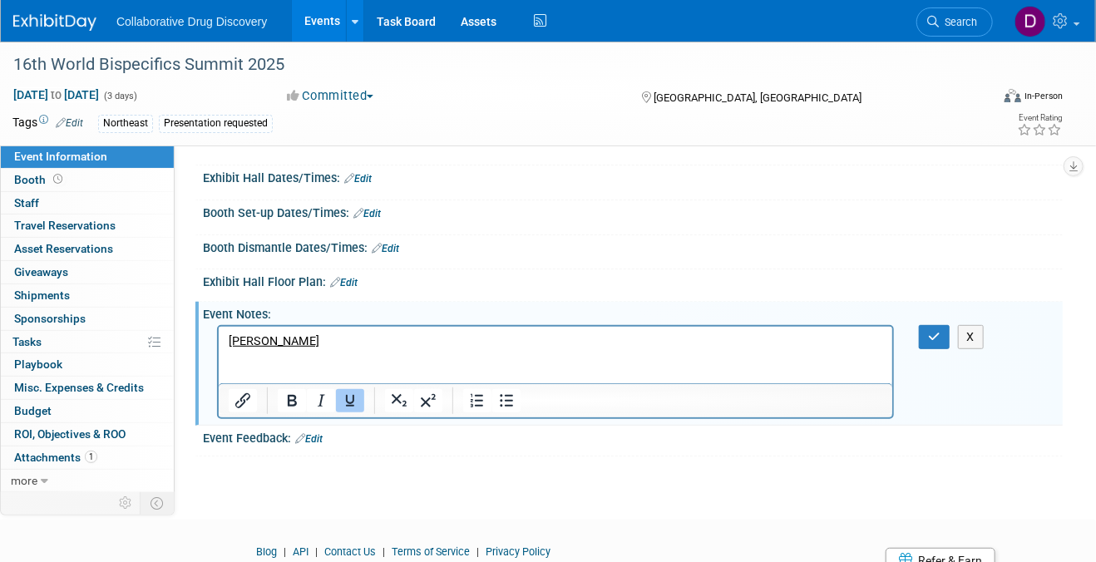
paste body "Rich Text Area. Press ALT-0 for help."
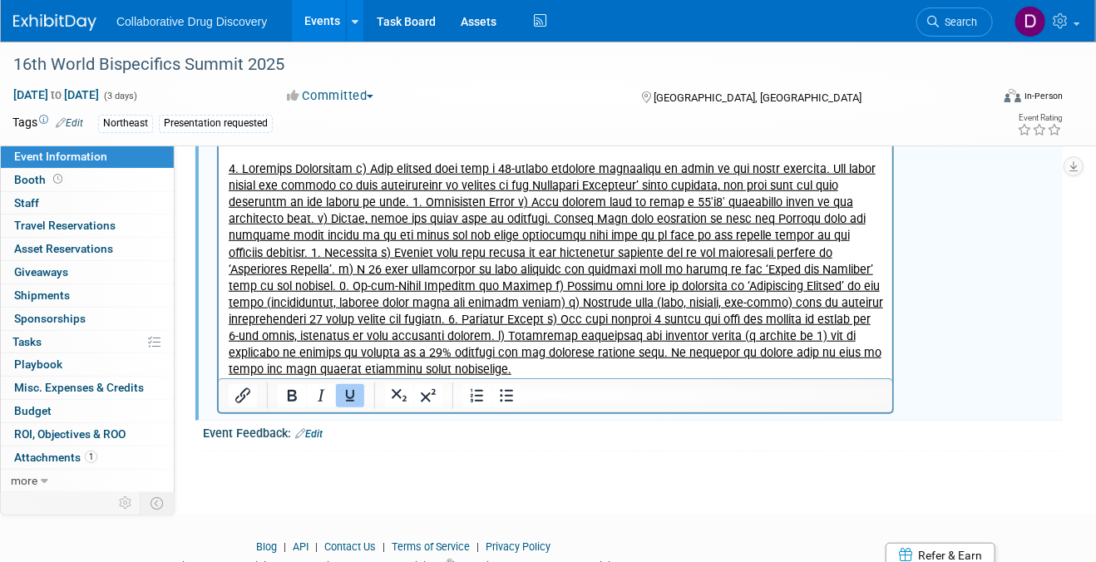
scroll to position [408, 0]
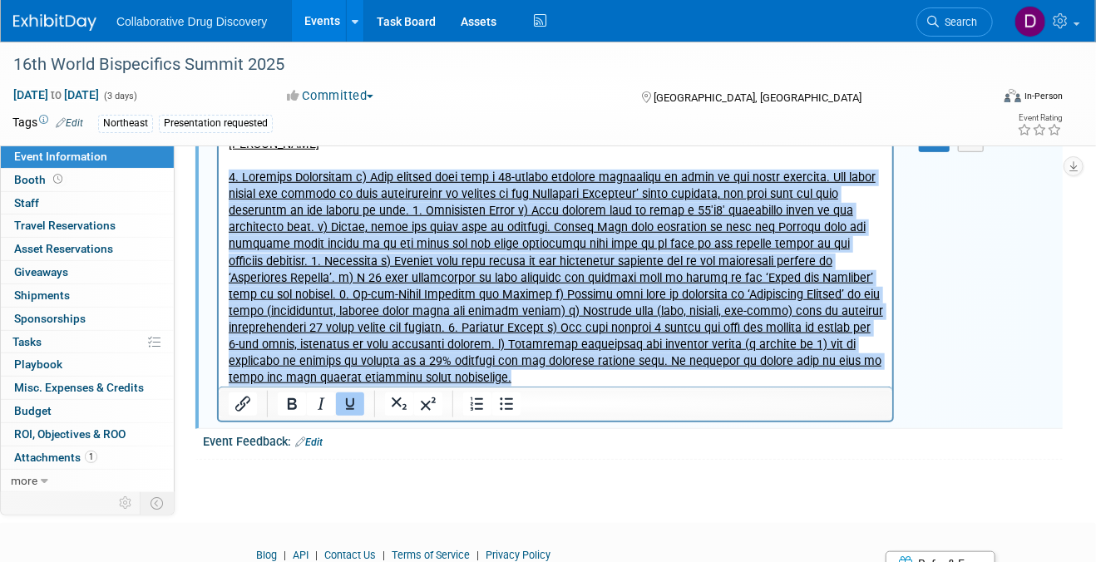
drag, startPoint x: 500, startPoint y: 379, endPoint x: 236, endPoint y: 199, distance: 319.3
click at [225, 180] on html "Bobby" at bounding box center [554, 258] width 673 height 257
click at [350, 414] on icon "Underline" at bounding box center [350, 404] width 20 height 20
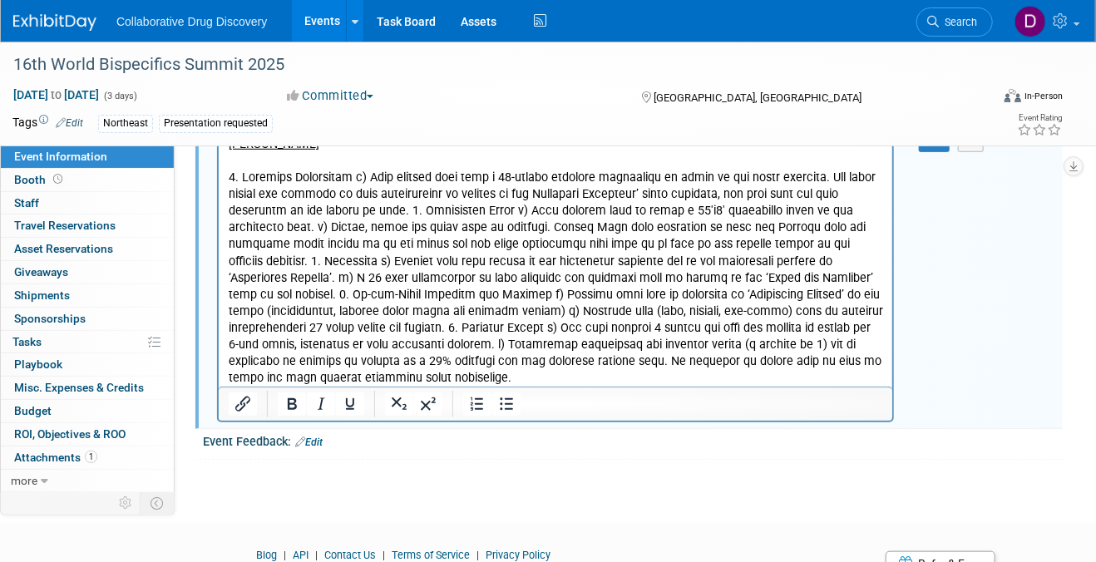
drag, startPoint x: 617, startPoint y: 219, endPoint x: 629, endPoint y: 201, distance: 22.1
click at [617, 219] on p "Rich Text Area. Press ALT-0 for help." at bounding box center [555, 278] width 654 height 217
click at [399, 211] on p "Rich Text Area. Press ALT-0 for help." at bounding box center [555, 278] width 654 height 217
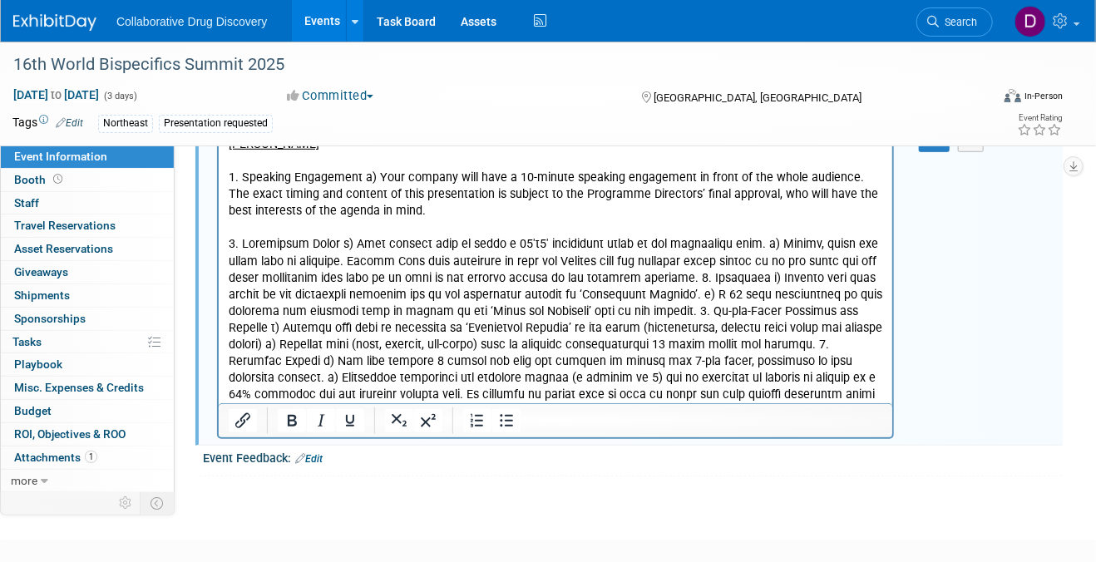
click at [665, 278] on p "Rich Text Area. Press ALT-0 for help." at bounding box center [555, 328] width 654 height 184
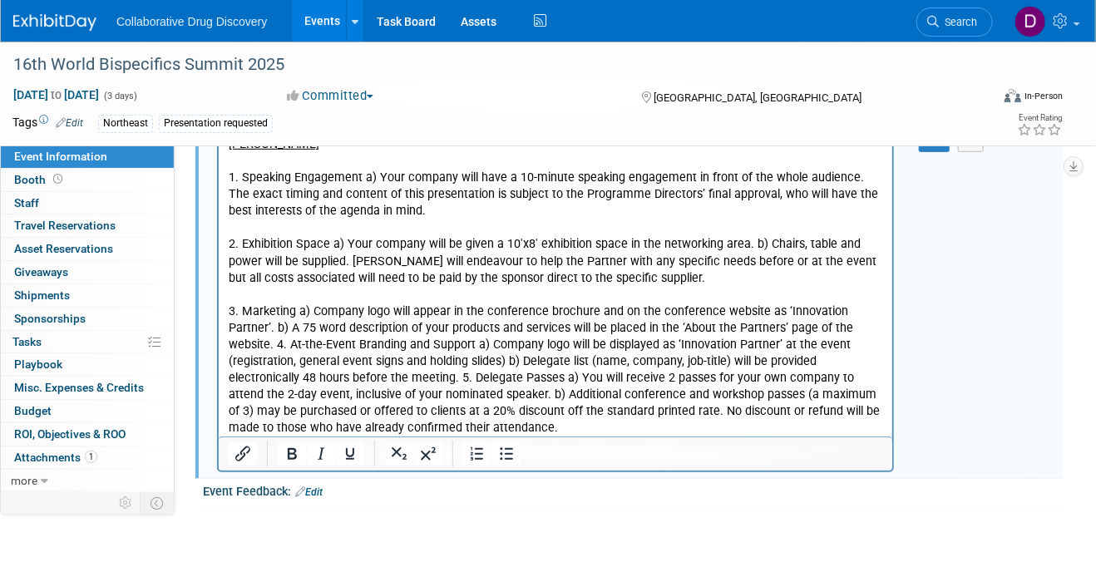
click at [844, 326] on p "3. Marketing a) Company logo will appear in the conference brochure and on the …" at bounding box center [555, 370] width 654 height 134
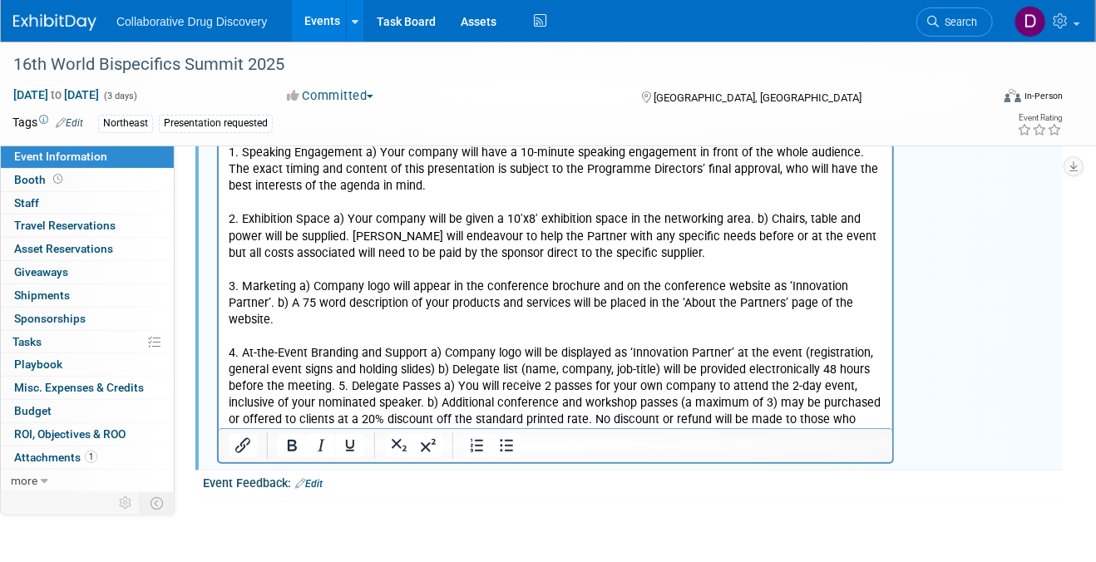
scroll to position [426, 0]
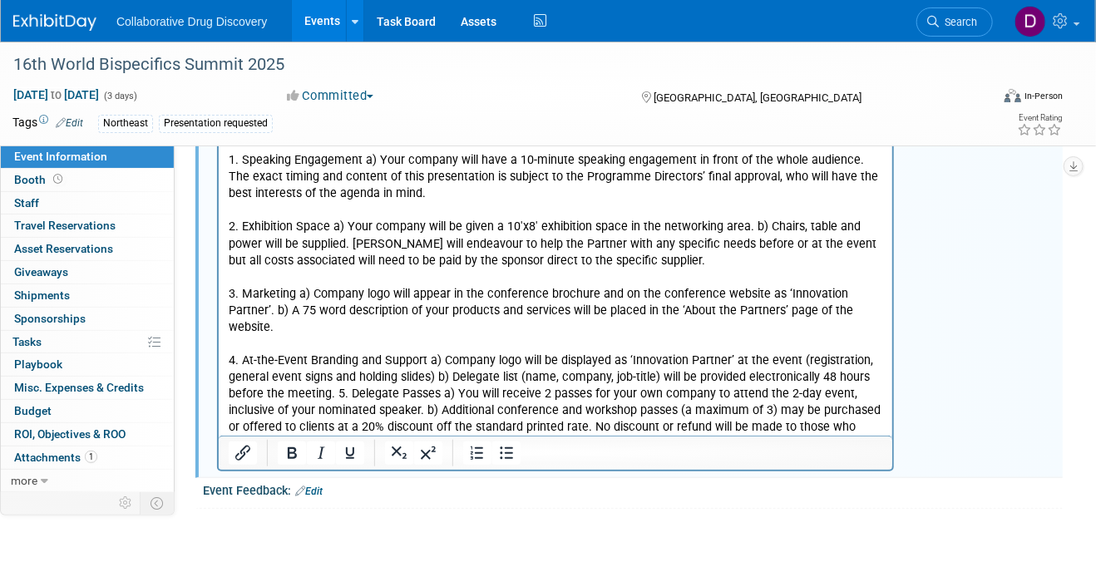
click at [337, 380] on p "4. At-the-Event Branding and Support a) Company logo will be displayed as ‘Inno…" at bounding box center [555, 402] width 654 height 100
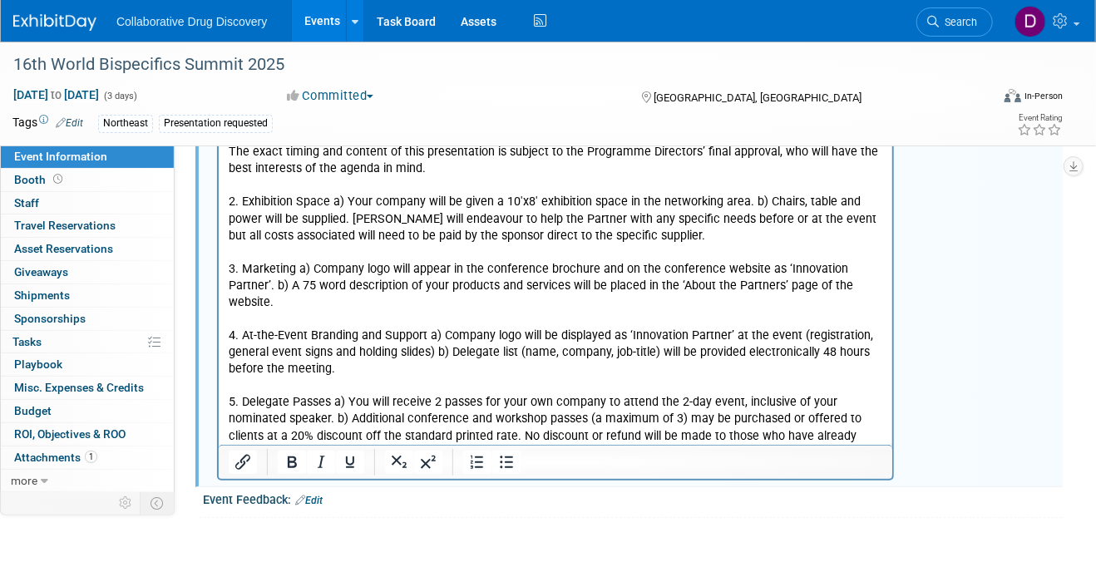
scroll to position [334, 0]
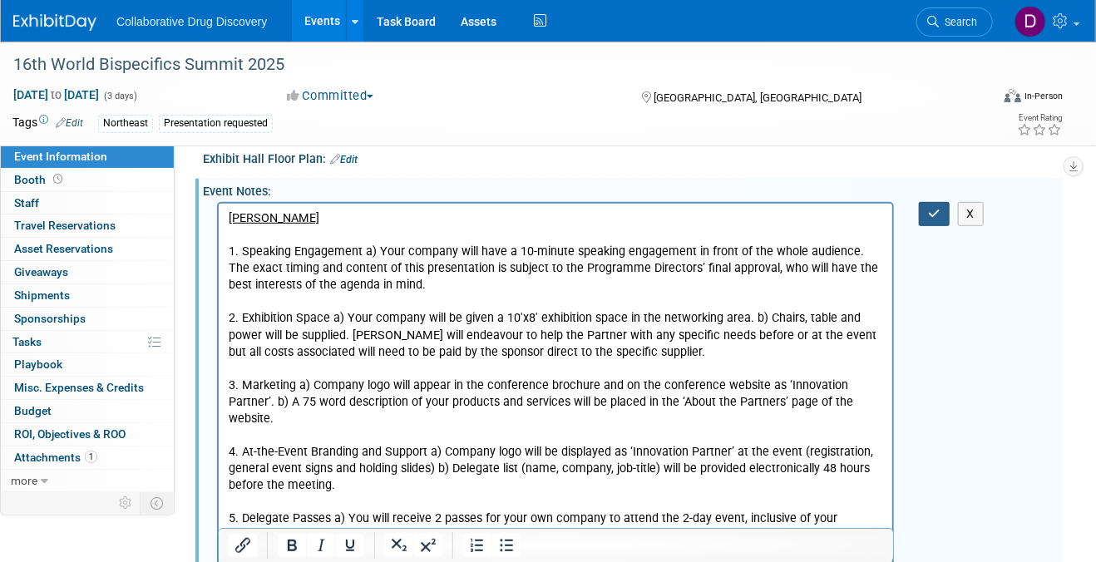
click at [929, 219] on icon "button" at bounding box center [934, 214] width 12 height 12
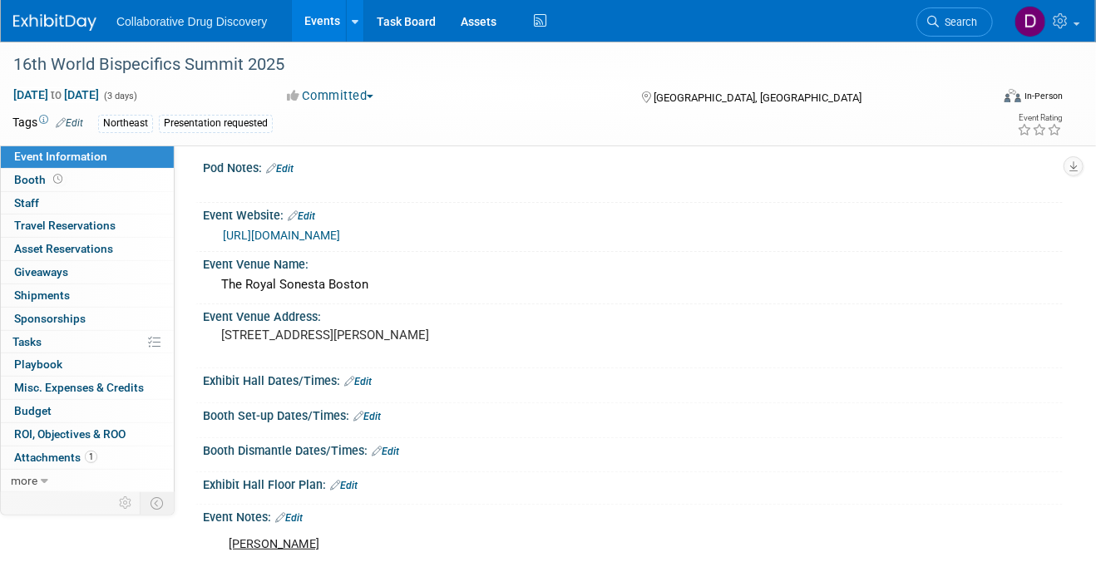
scroll to position [0, 0]
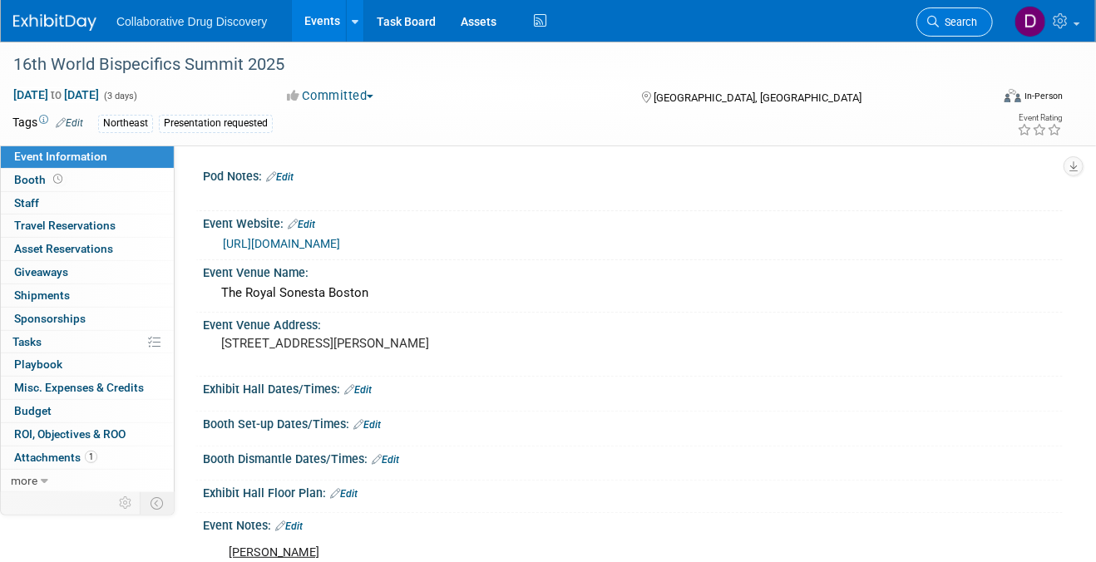
click at [967, 29] on link "Search" at bounding box center [954, 21] width 76 height 29
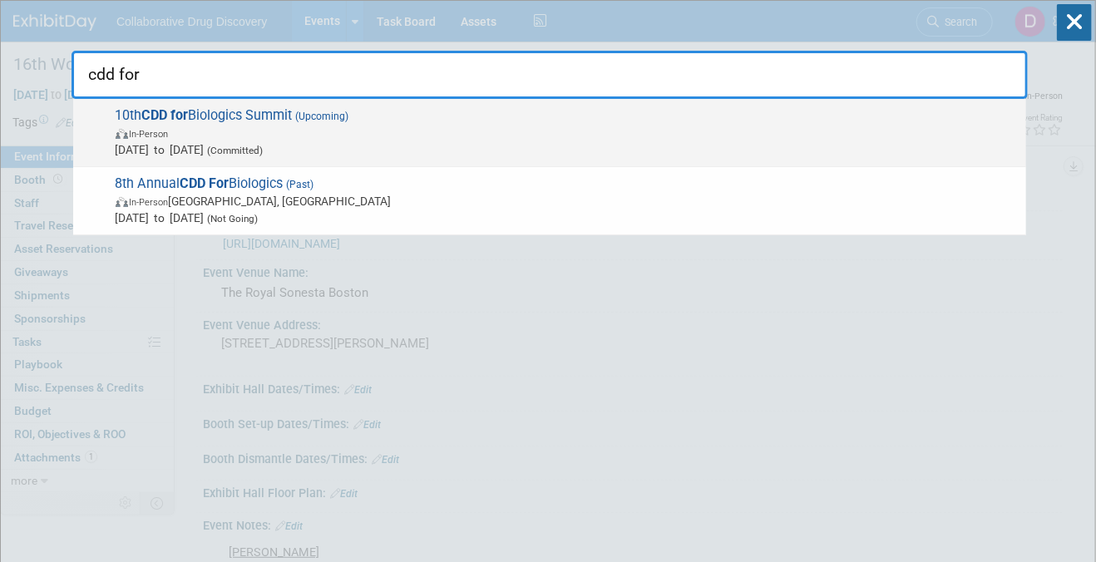
type input "cdd for"
click at [416, 125] on span "In-Person" at bounding box center [567, 133] width 902 height 17
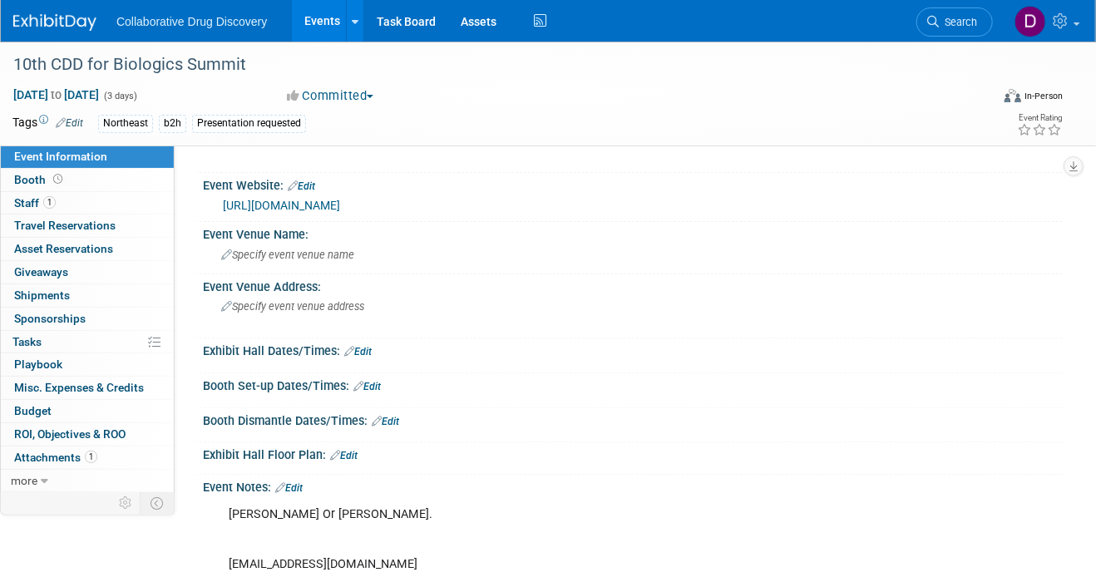
scroll to position [243, 0]
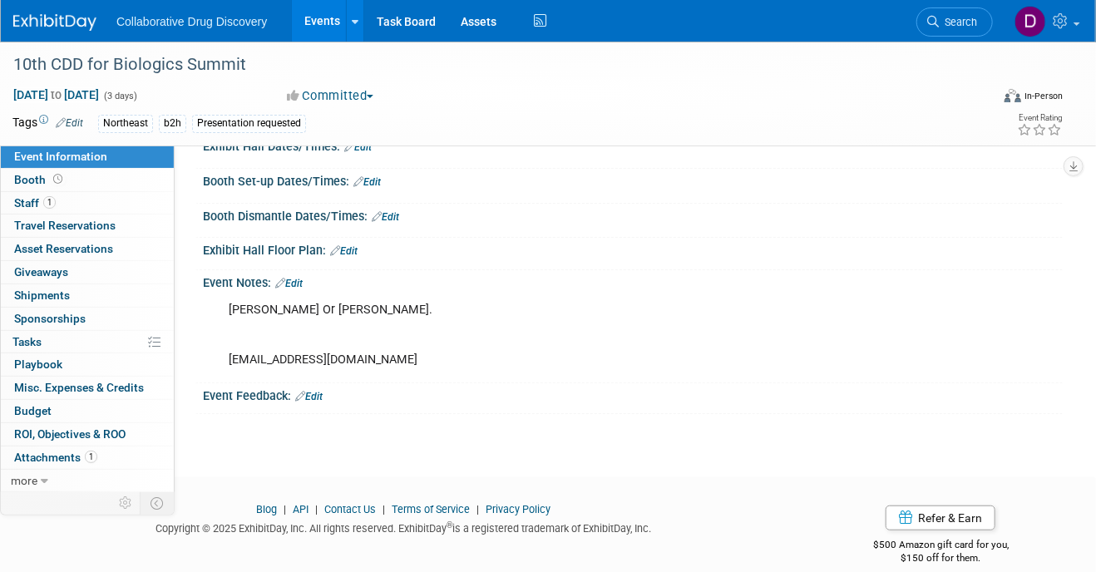
click at [295, 289] on link "Edit" at bounding box center [288, 284] width 27 height 12
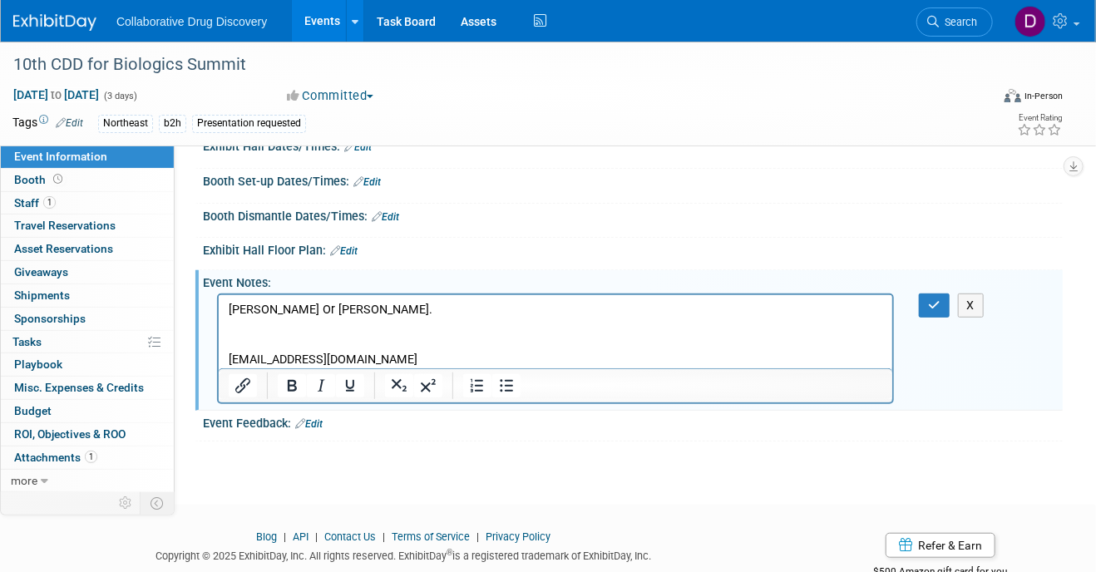
scroll to position [0, 0]
click at [362, 322] on p "[PERSON_NAME] Or [PERSON_NAME]. [EMAIL_ADDRESS][DOMAIN_NAME]" at bounding box center [555, 334] width 654 height 66
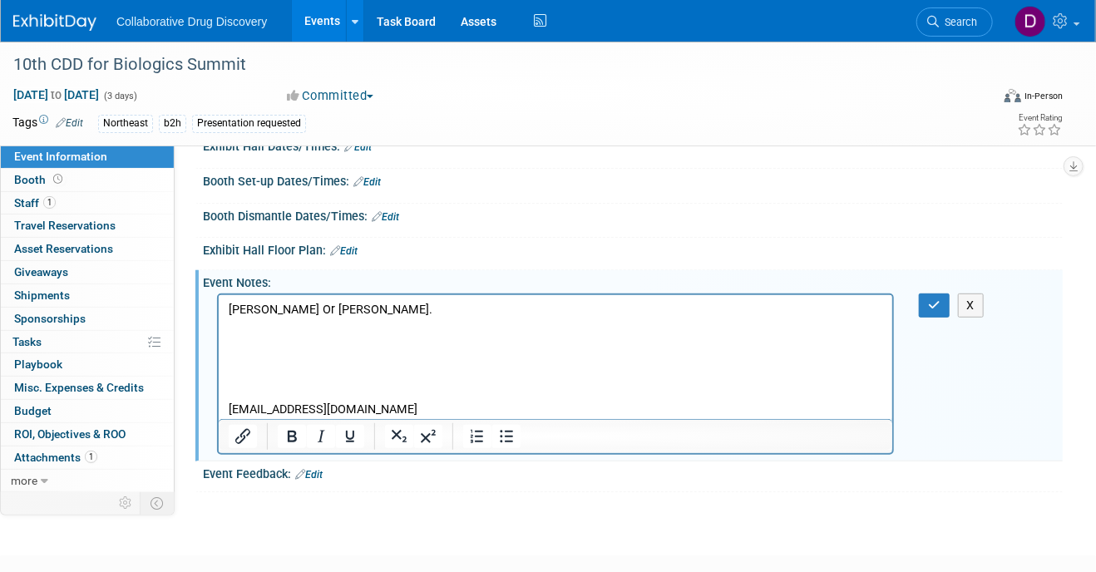
click at [255, 343] on p "Rich Text Area. Press ALT-0 for help." at bounding box center [555, 342] width 654 height 17
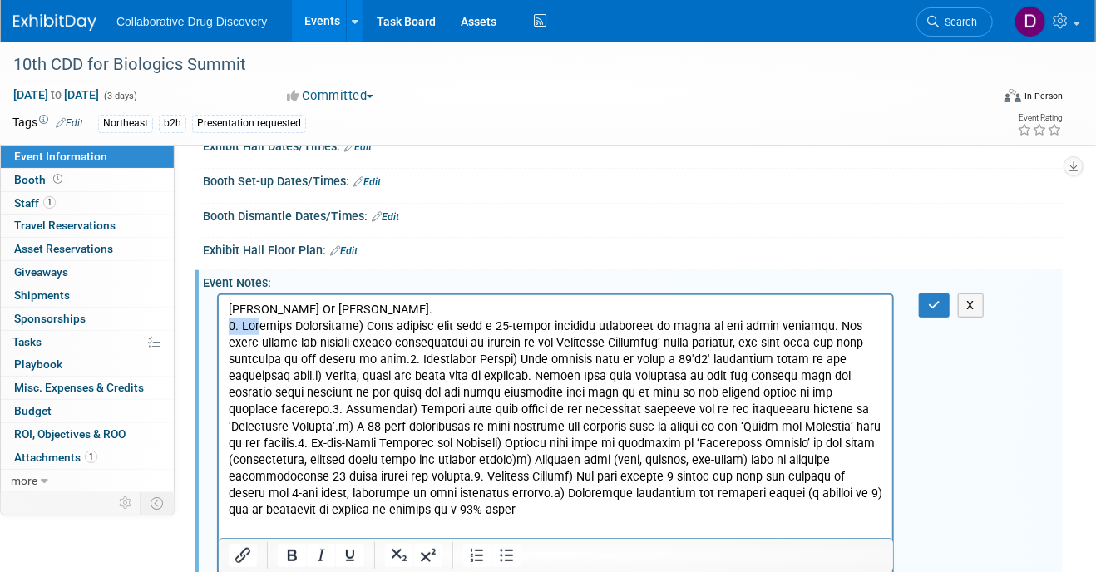
drag, startPoint x: 257, startPoint y: 327, endPoint x: 210, endPoint y: 323, distance: 46.7
click at [218, 323] on html "[PERSON_NAME] Or [PERSON_NAME]. [EMAIL_ADDRESS][DOMAIN_NAME]" at bounding box center [554, 439] width 673 height 290
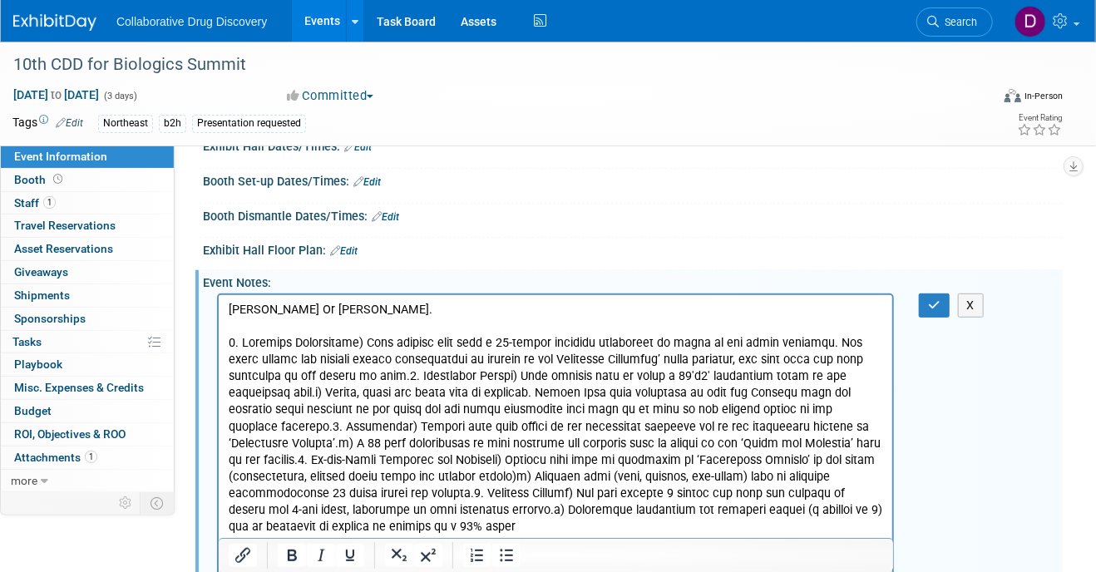
click at [397, 377] on p "Rich Text Area. Press ALT-0 for help." at bounding box center [555, 434] width 654 height 200
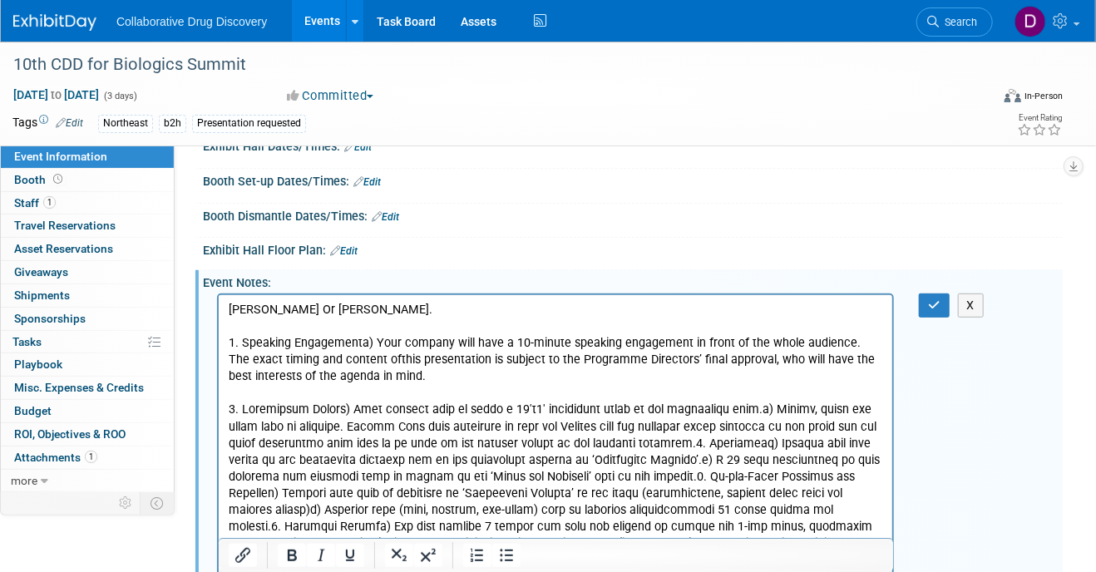
click at [630, 444] on p "Rich Text Area. Press ALT-0 for help." at bounding box center [555, 484] width 654 height 167
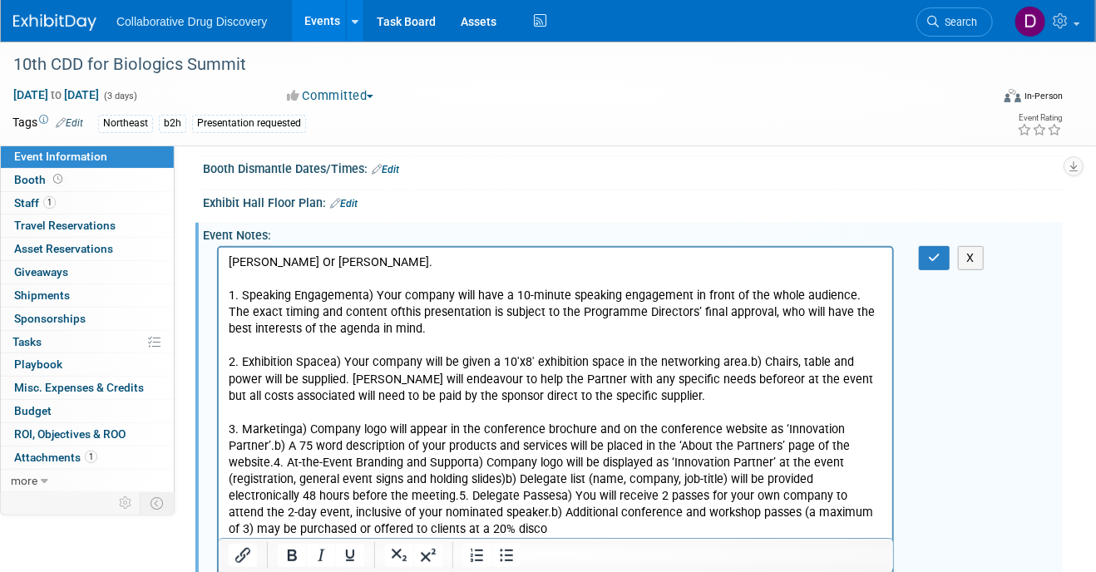
scroll to position [495, 0]
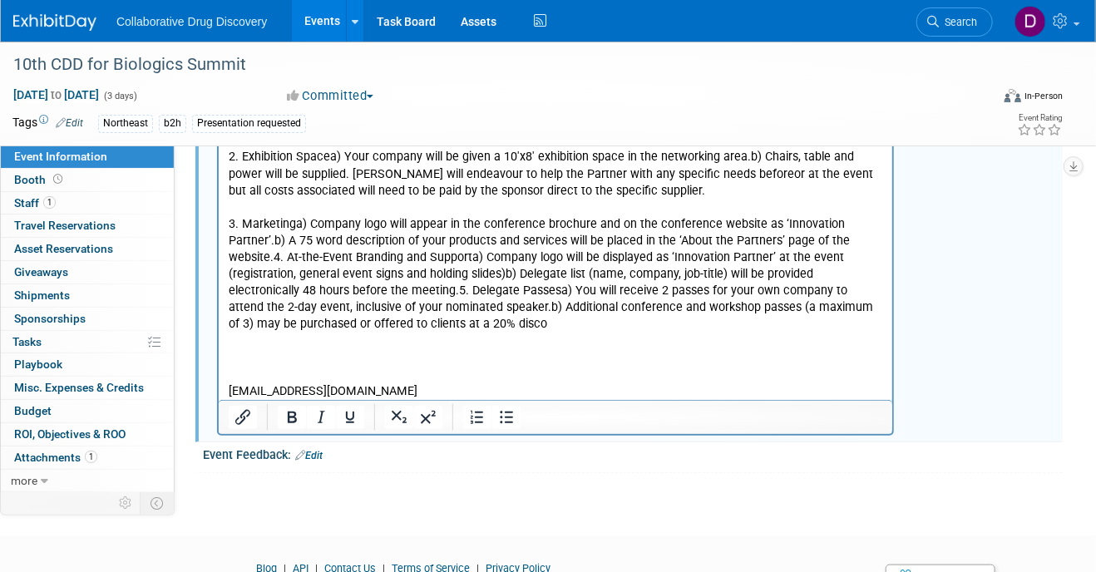
click at [274, 257] on p "3. Marketinga) Company logo will appear in the conference brochure and on the c…" at bounding box center [555, 274] width 654 height 117
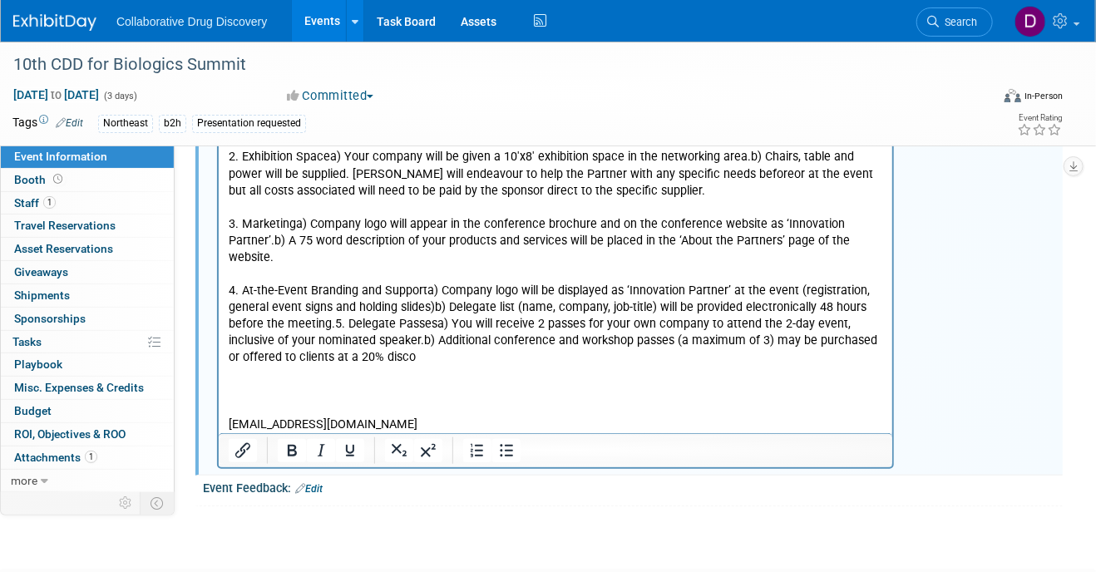
click at [332, 323] on p "4. At-the-Event Branding and Supporta) Company logo will be displayed as ‘Innov…" at bounding box center [555, 324] width 654 height 83
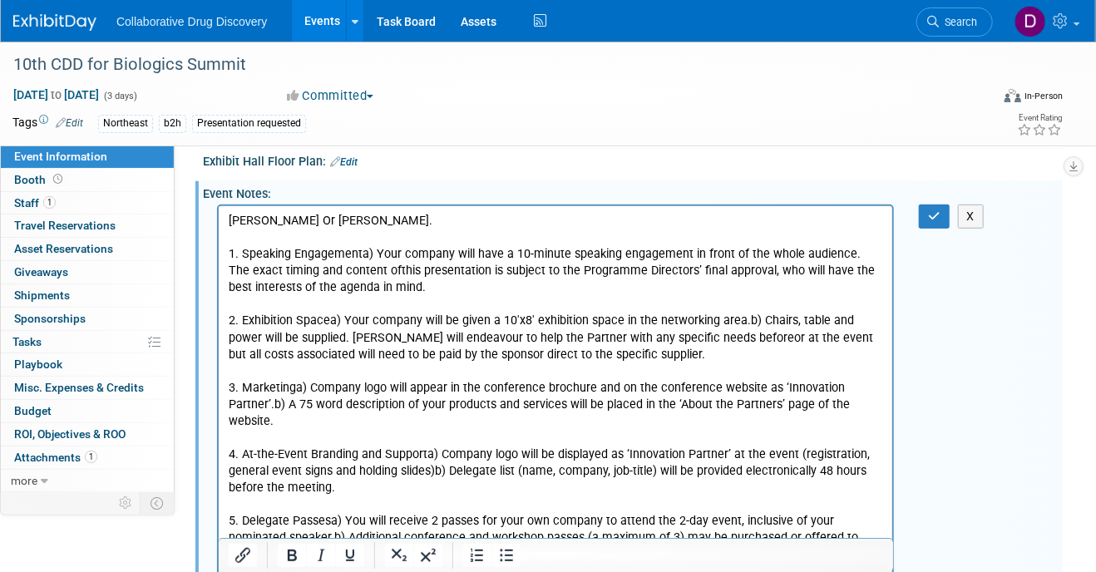
scroll to position [280, 0]
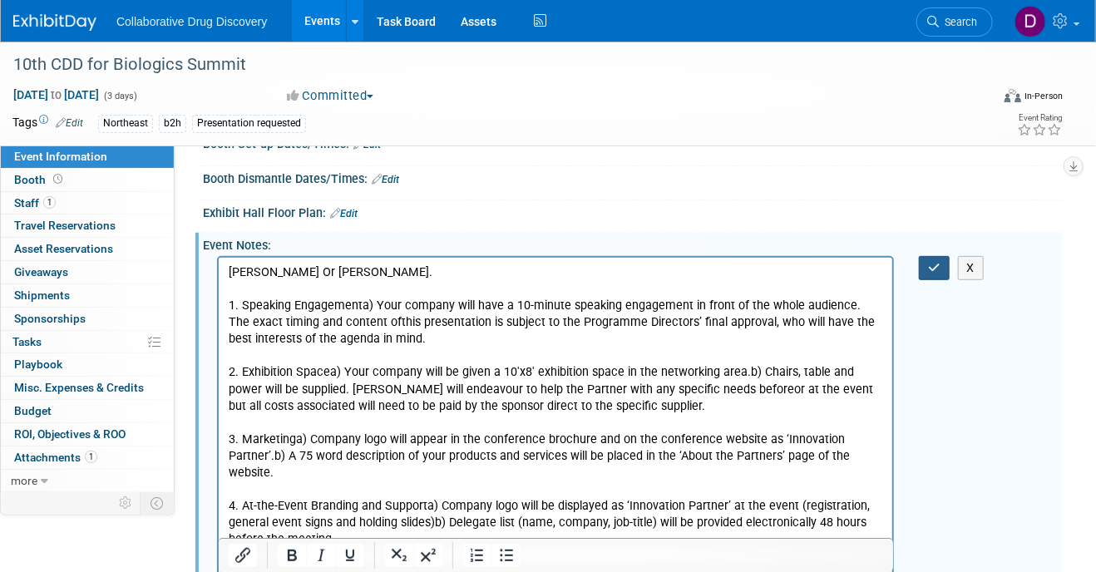
click at [933, 273] on icon "button" at bounding box center [934, 268] width 12 height 12
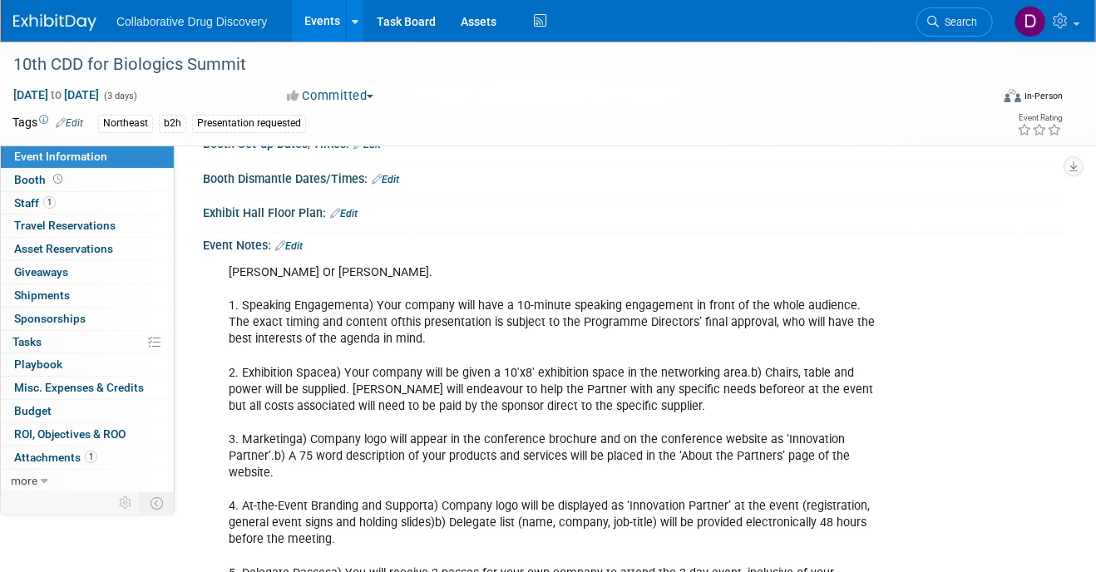
click at [695, 87] on div at bounding box center [761, 87] width 244 height 2
click at [981, 14] on link "Search" at bounding box center [954, 21] width 76 height 29
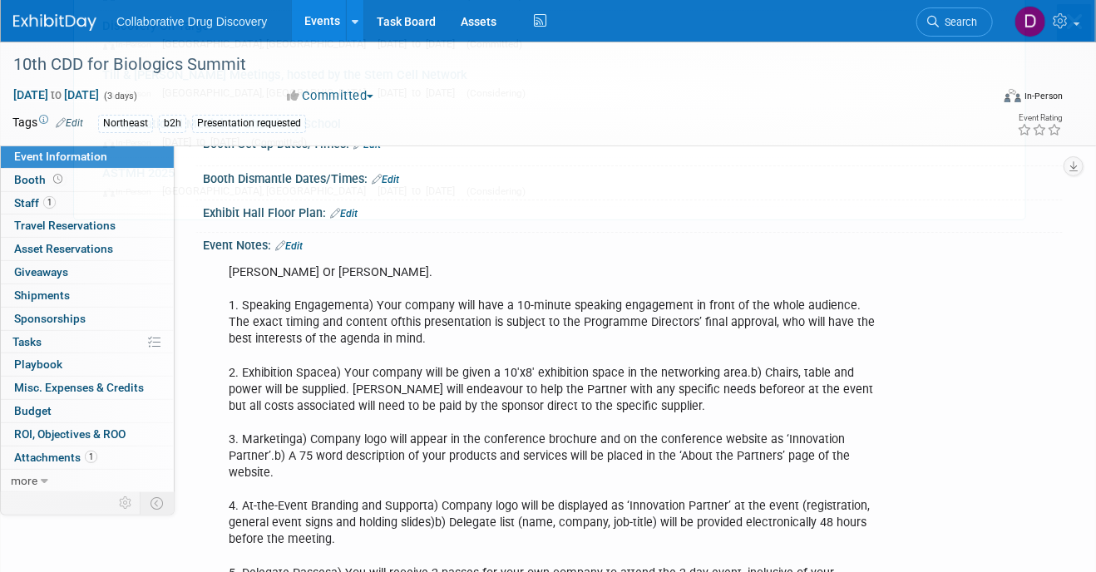
scroll to position [0, 0]
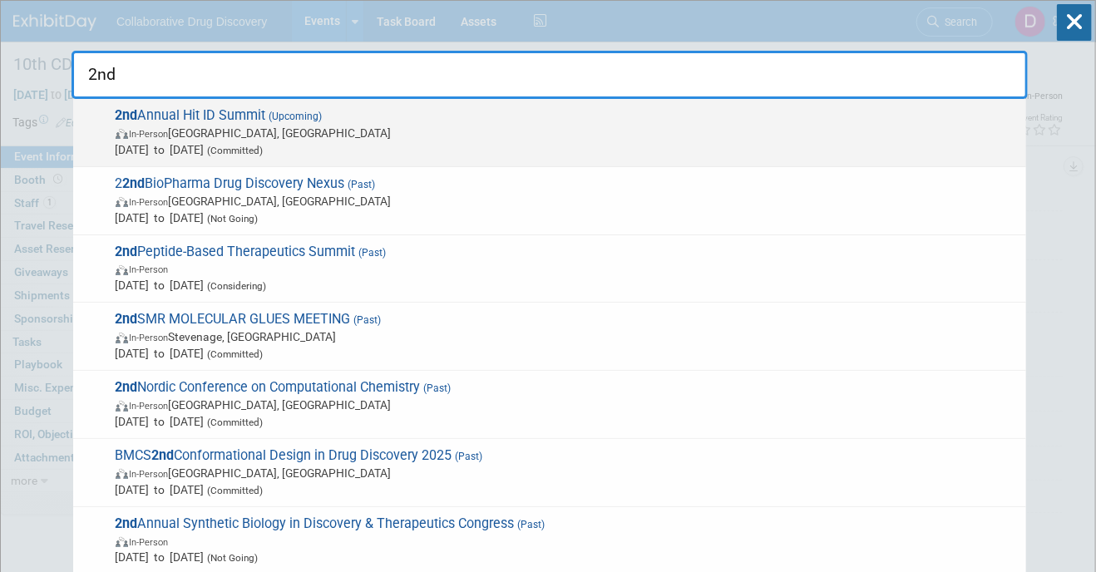
type input "2nd"
click at [334, 134] on span "In-Person Boston, MA" at bounding box center [567, 133] width 902 height 17
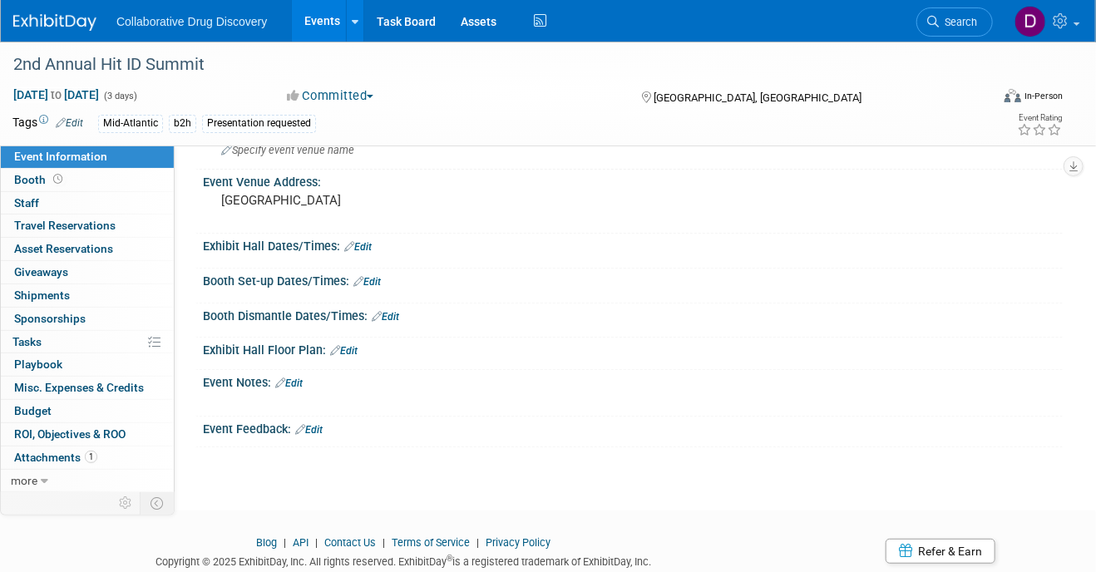
scroll to position [195, 0]
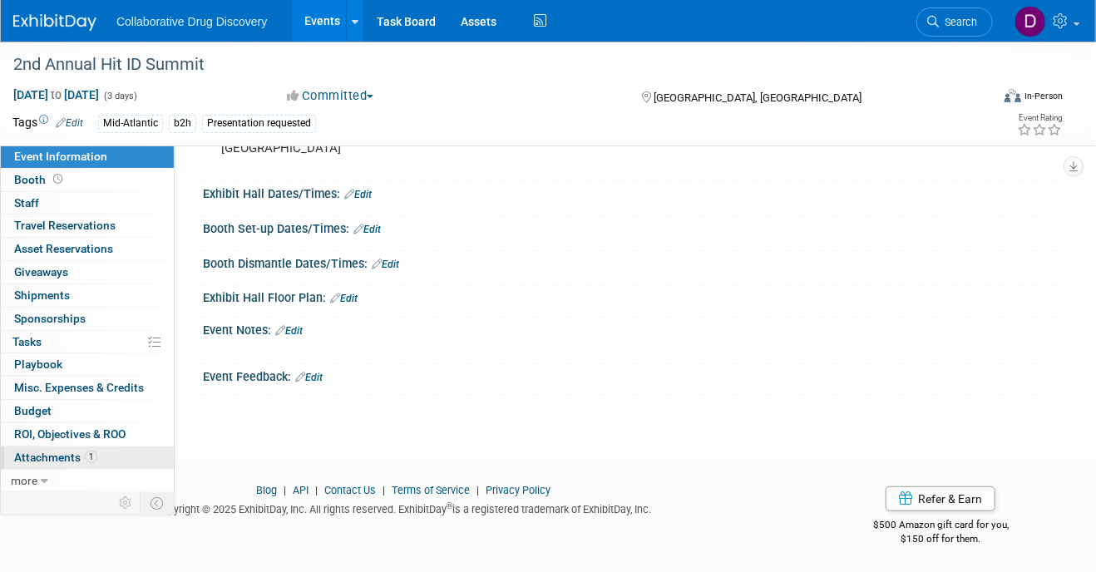
click at [71, 447] on link "1 Attachments 1" at bounding box center [87, 457] width 173 height 22
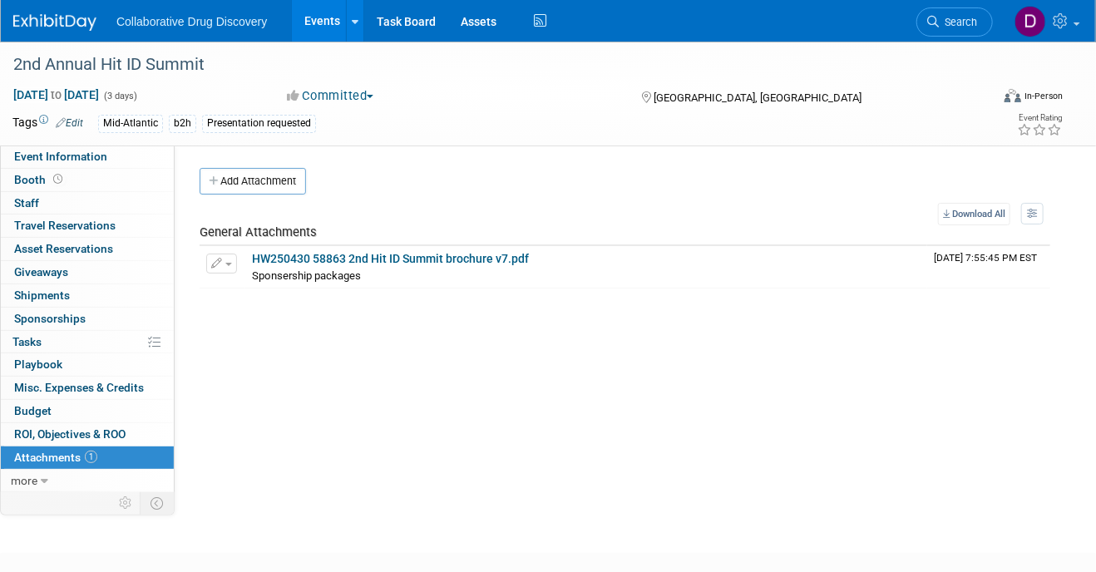
click at [230, 195] on div "Add Attachment Select file This is an invoice Upload Cancel Download All View P…" at bounding box center [624, 228] width 850 height 121
click at [239, 179] on button "Add Attachment" at bounding box center [252, 181] width 106 height 27
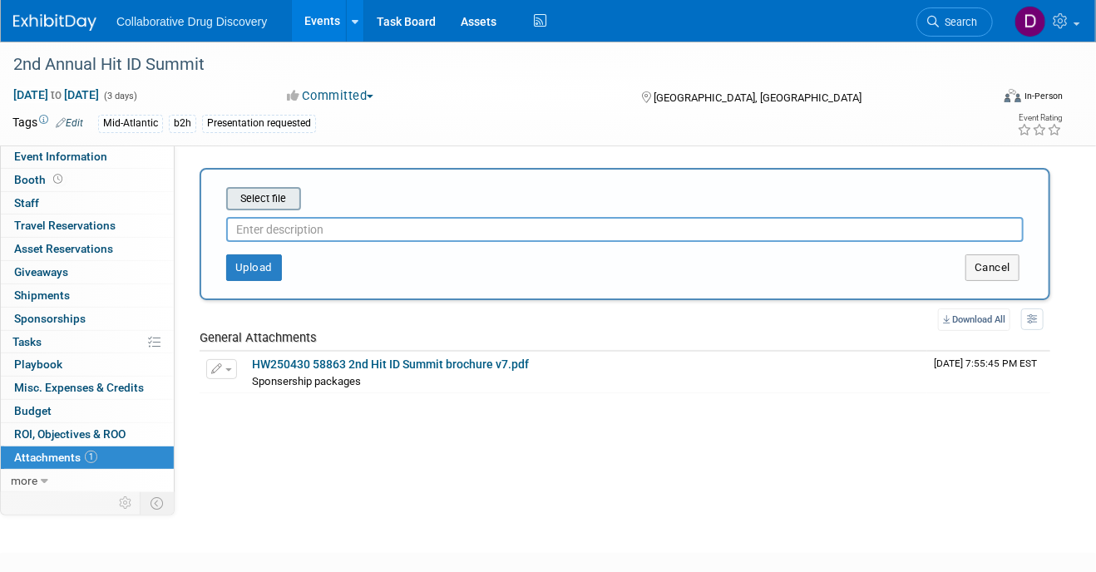
click at [269, 203] on input "file" at bounding box center [200, 199] width 198 height 20
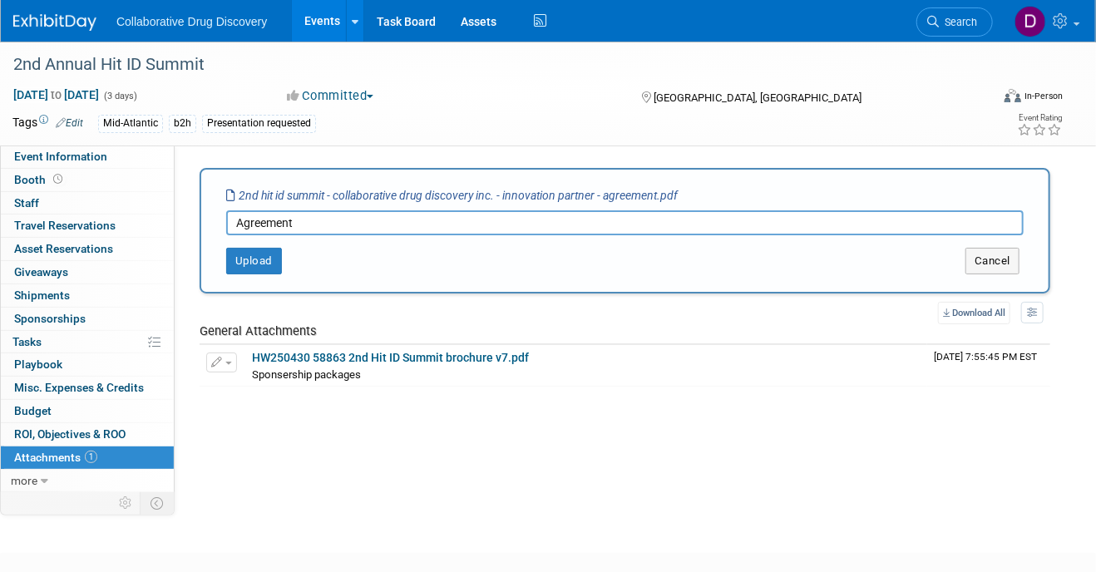
click at [268, 275] on div "Select file 2nd hit id summit - collaborative drug discovery inc. - innovation …" at bounding box center [624, 231] width 850 height 126
click at [336, 224] on input "Agreement" at bounding box center [624, 222] width 797 height 25
type input "Agreement signed"
click at [259, 259] on button "Upload" at bounding box center [254, 261] width 56 height 27
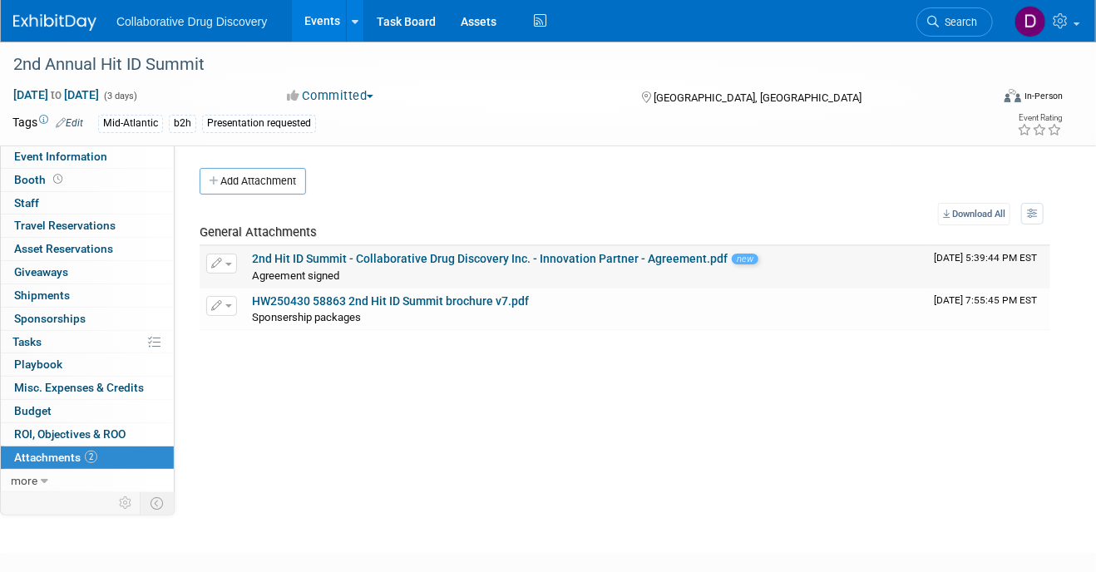
click at [494, 259] on link "2nd Hit ID Summit - Collaborative Drug Discovery Inc. - Innovation Partner - Ag…" at bounding box center [489, 258] width 475 height 13
click at [37, 156] on span "Event Information" at bounding box center [60, 156] width 93 height 13
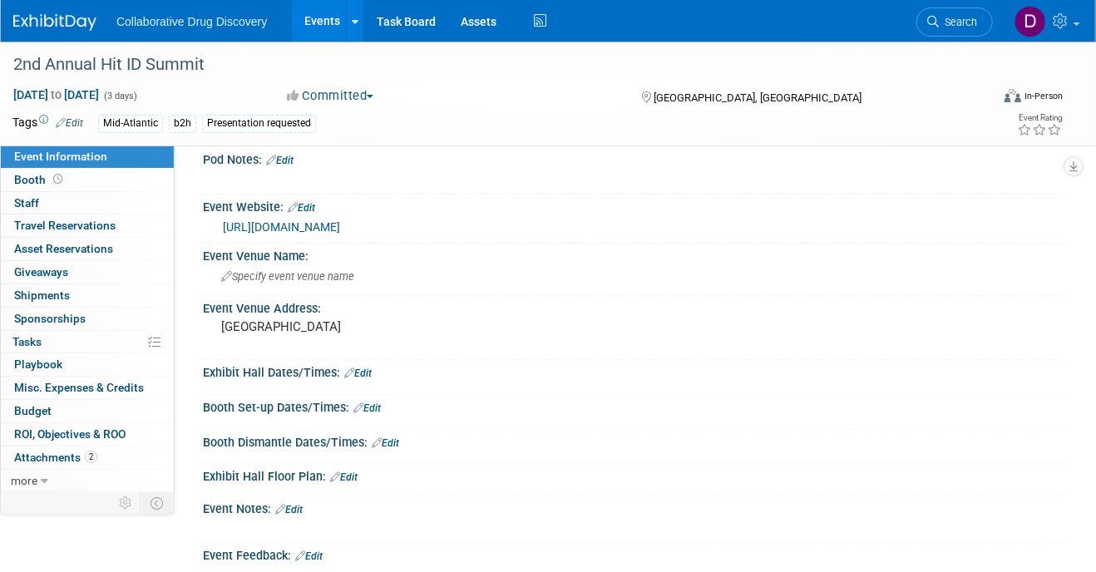
scroll to position [33, 0]
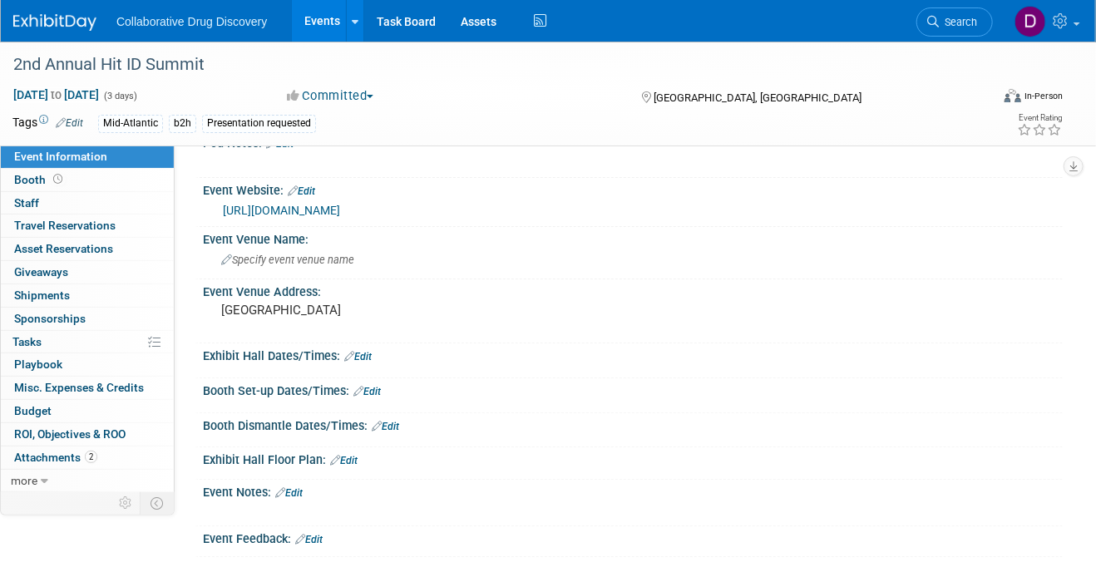
click at [288, 487] on link "Edit" at bounding box center [288, 493] width 27 height 12
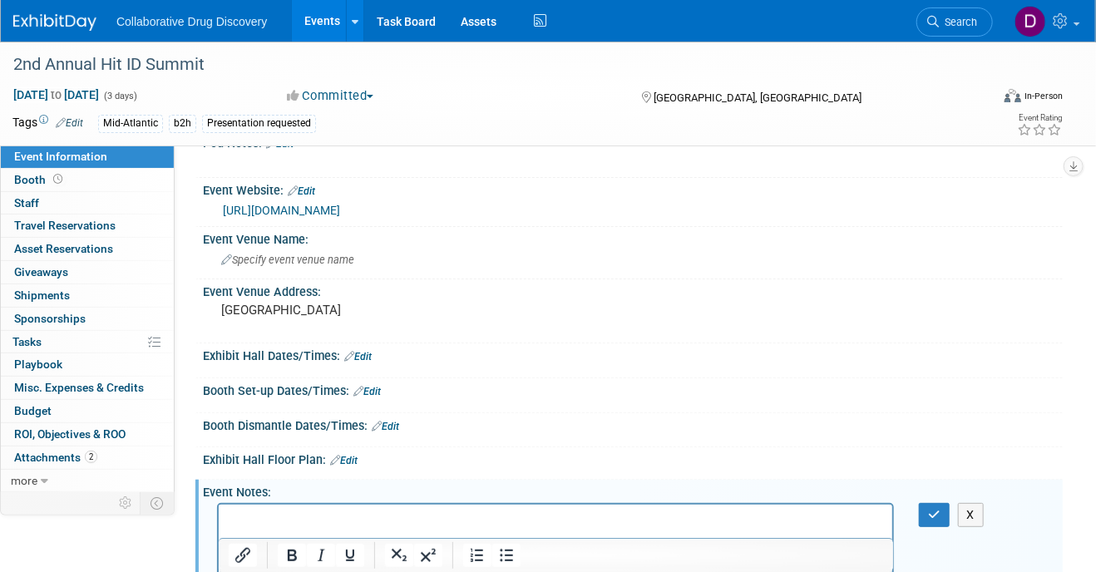
scroll to position [0, 0]
click at [248, 519] on p "Rich Text Area. Press ALT-0 for help." at bounding box center [555, 518] width 654 height 17
click at [249, 517] on p "Rich Text Area. Press ALT-0 for help." at bounding box center [555, 518] width 654 height 17
click at [249, 516] on p "Rich Text Area. Press ALT-0 for help." at bounding box center [555, 518] width 654 height 17
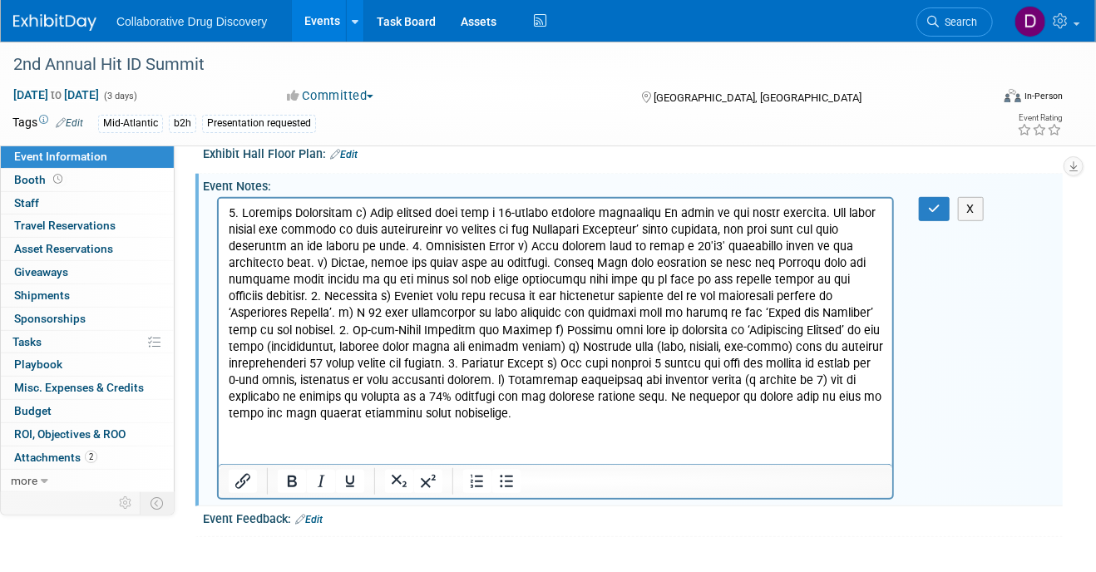
scroll to position [348, 0]
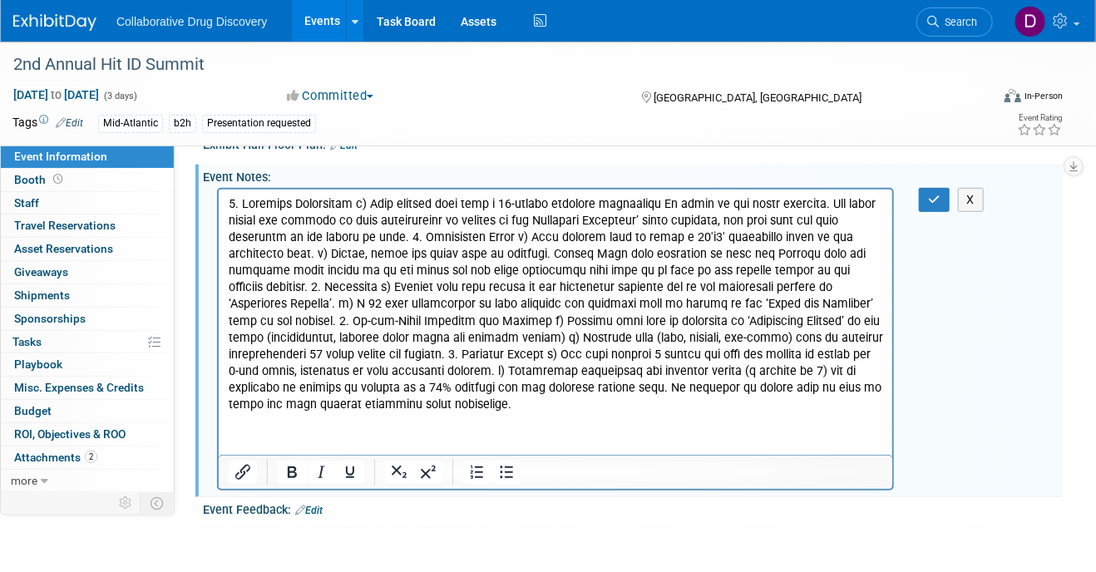
click at [394, 233] on p "Rich Text Area. Press ALT-0 for help." at bounding box center [555, 304] width 654 height 217
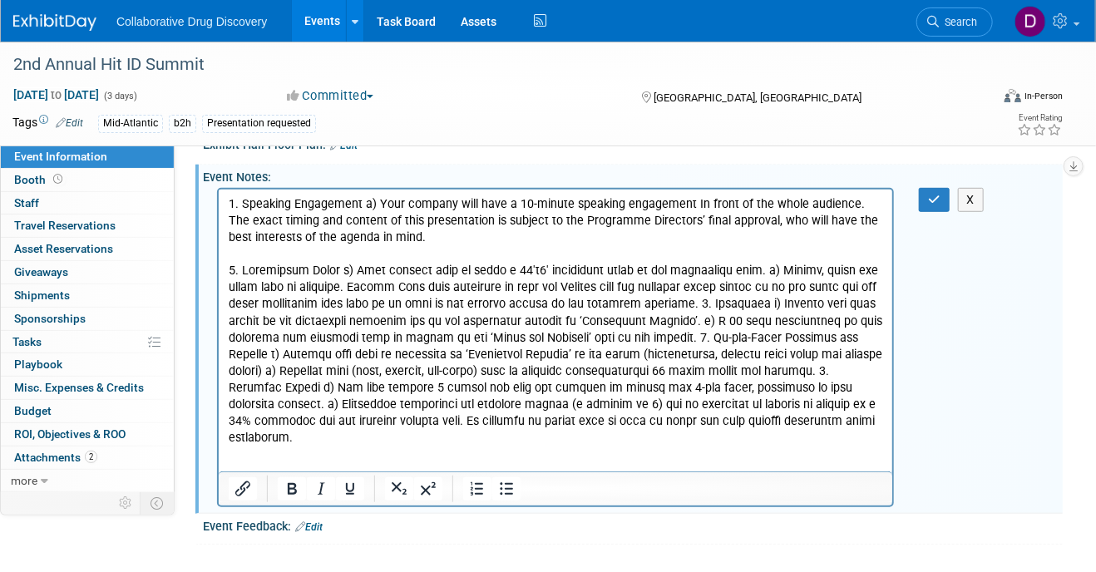
click at [667, 304] on p "Rich Text Area. Press ALT-0 for help." at bounding box center [555, 355] width 654 height 184
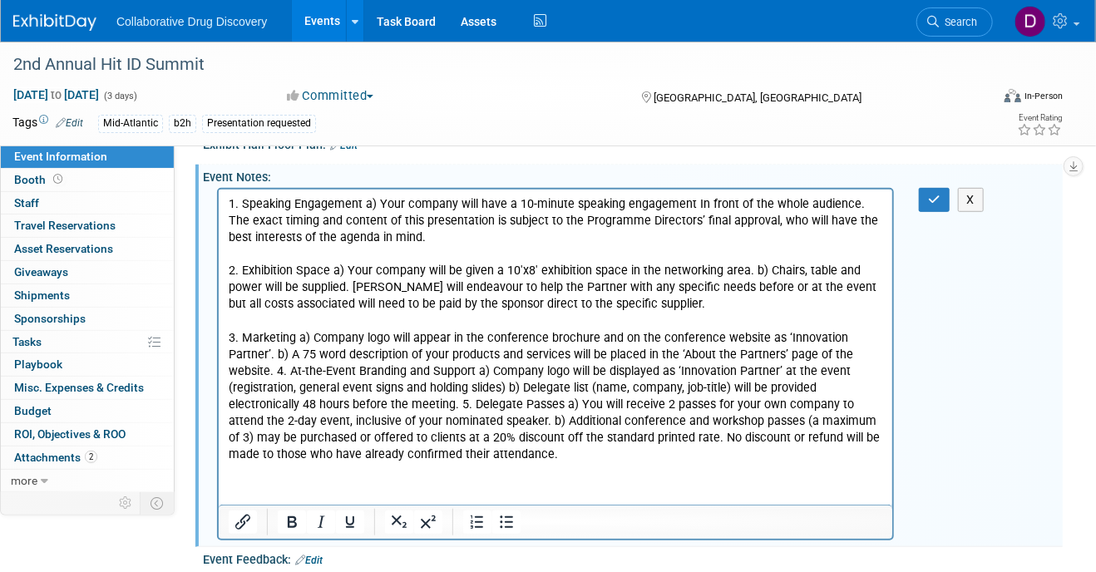
click at [843, 351] on p "3. Marketing a) Company logo will appear in the conference brochure and on the …" at bounding box center [555, 397] width 654 height 134
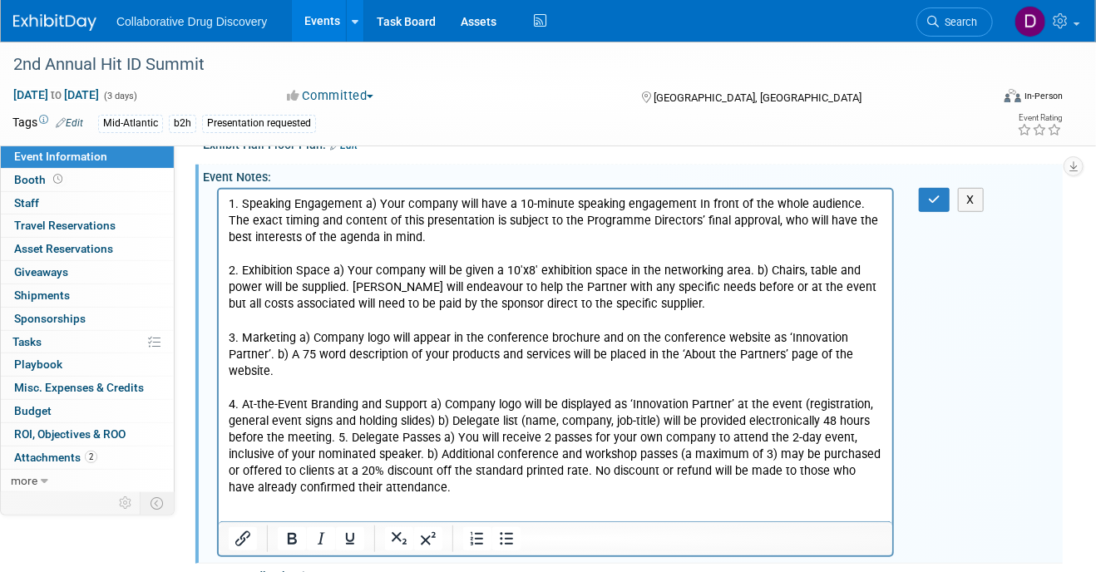
click at [333, 419] on p "4. At-the-Event Branding and Support a) Company logo will be displayed as ‘Inno…" at bounding box center [555, 447] width 654 height 100
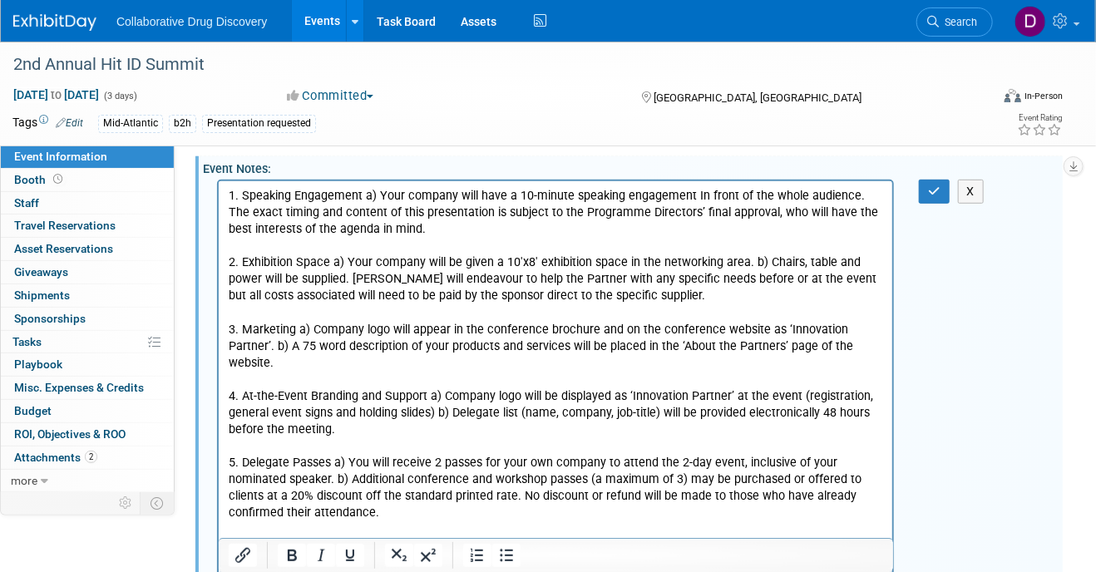
scroll to position [303, 0]
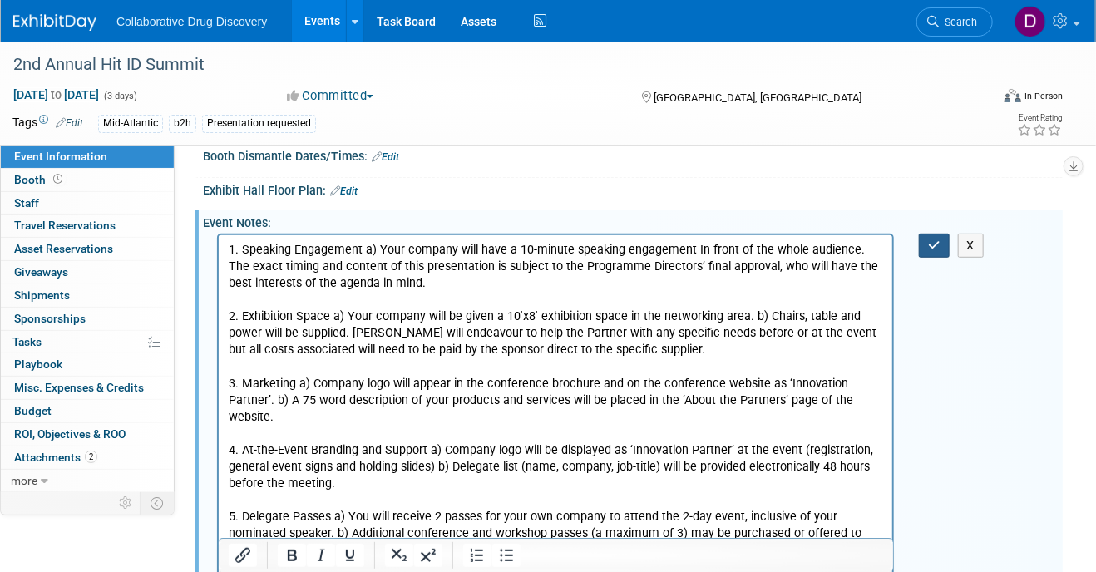
click at [943, 244] on button "button" at bounding box center [934, 246] width 31 height 24
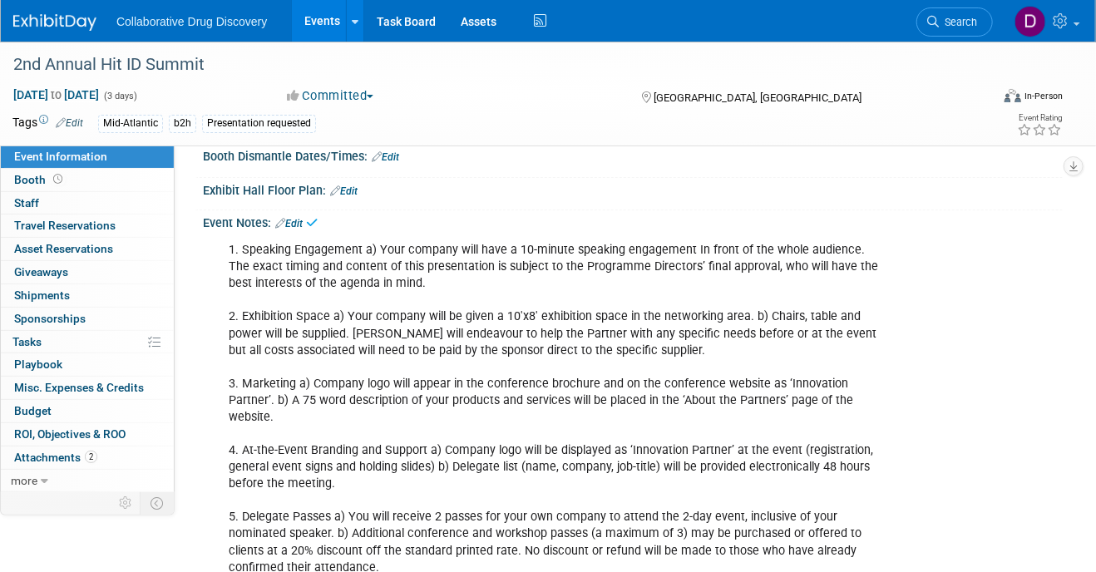
scroll to position [0, 0]
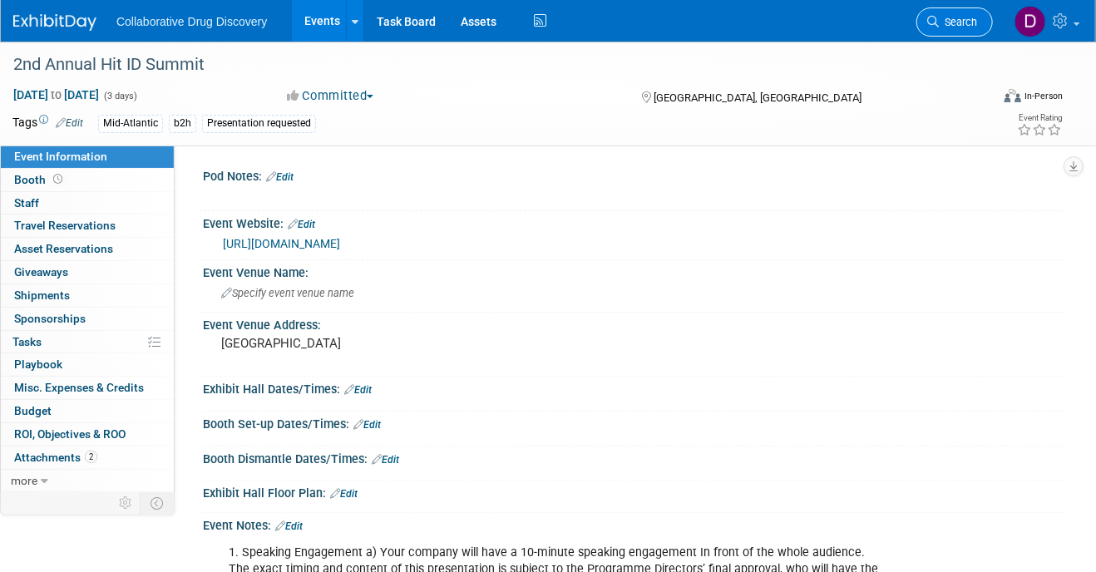
click at [963, 21] on span "Search" at bounding box center [957, 22] width 38 height 12
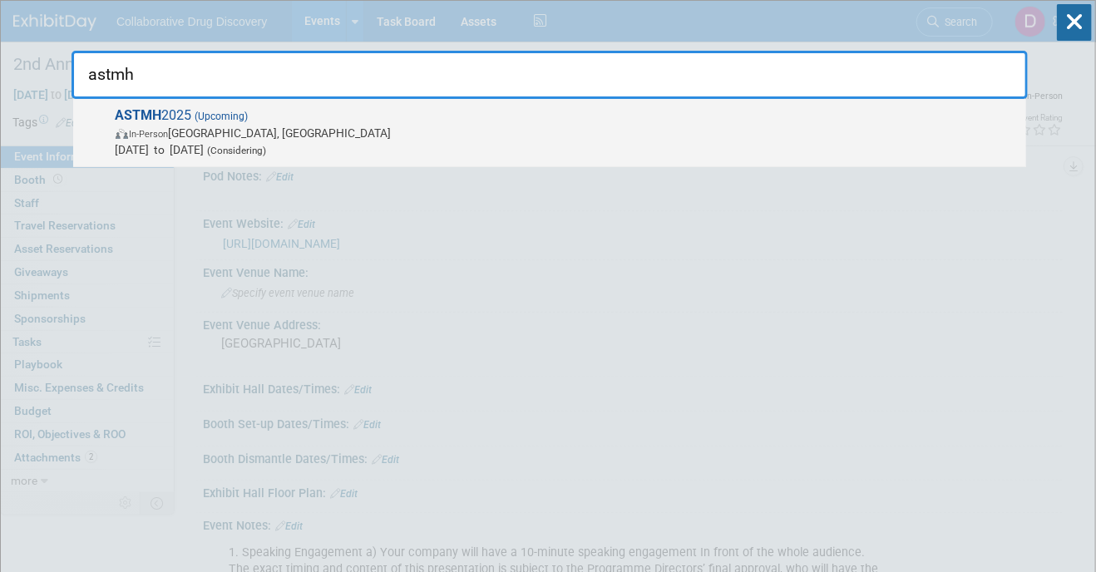
type input "astmh"
click at [416, 155] on span "Nov 9, 2025 to Nov 12, 2025 (Considering)" at bounding box center [567, 149] width 902 height 17
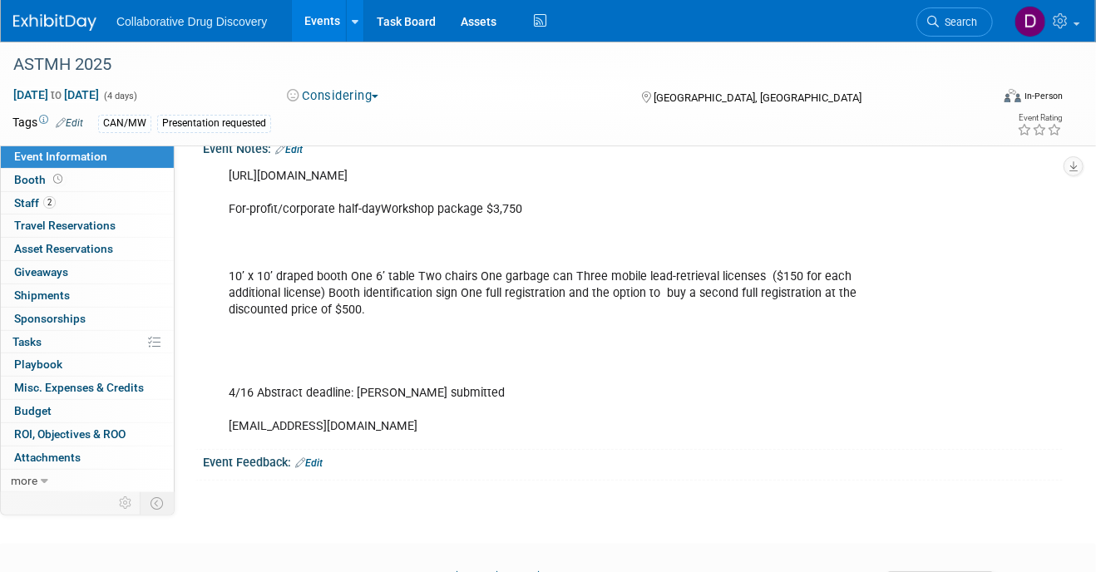
scroll to position [363, 0]
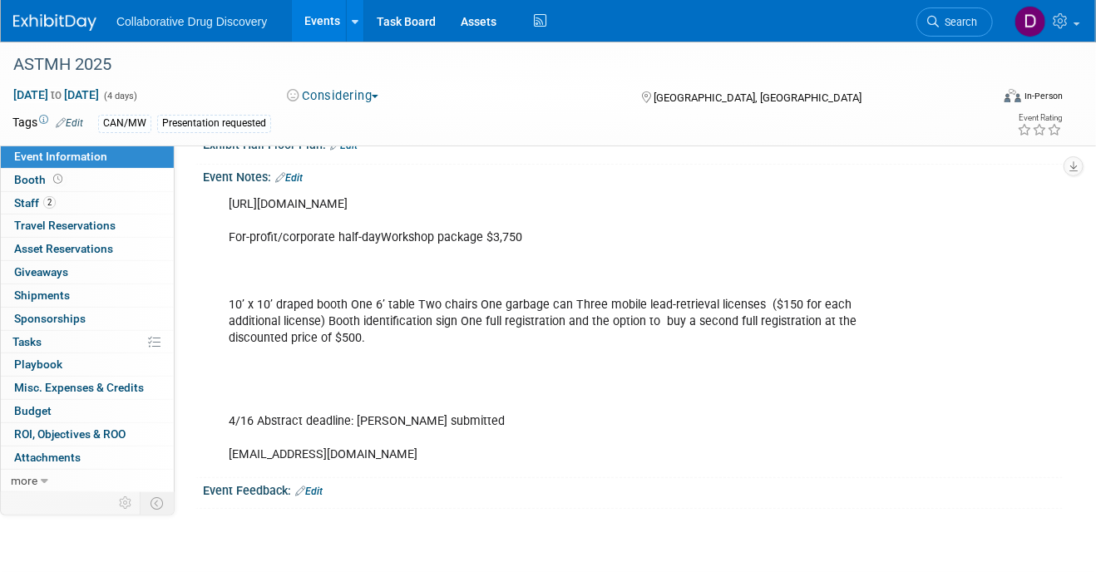
click at [362, 190] on div "https://www.astmh.org/getattachment/Annual-Meeting/Sponsorship-Advertising-and-…" at bounding box center [555, 329] width 677 height 283
copy div "https://www.astmh.org/getattachment/Annual-Meeting/Sponsorship-Advertising-and-…"
click at [74, 68] on div "ASTMH 2025" at bounding box center [489, 65] width 965 height 30
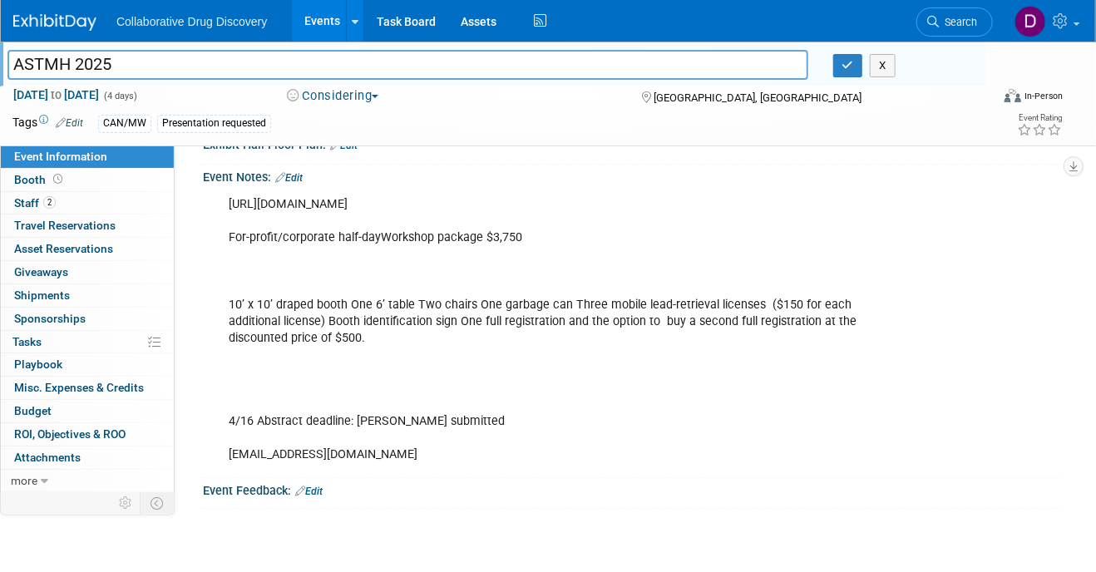
click at [74, 68] on input "ASTMH 2025" at bounding box center [407, 64] width 800 height 29
click at [74, 67] on input "ASTMH 2025" at bounding box center [407, 64] width 800 height 29
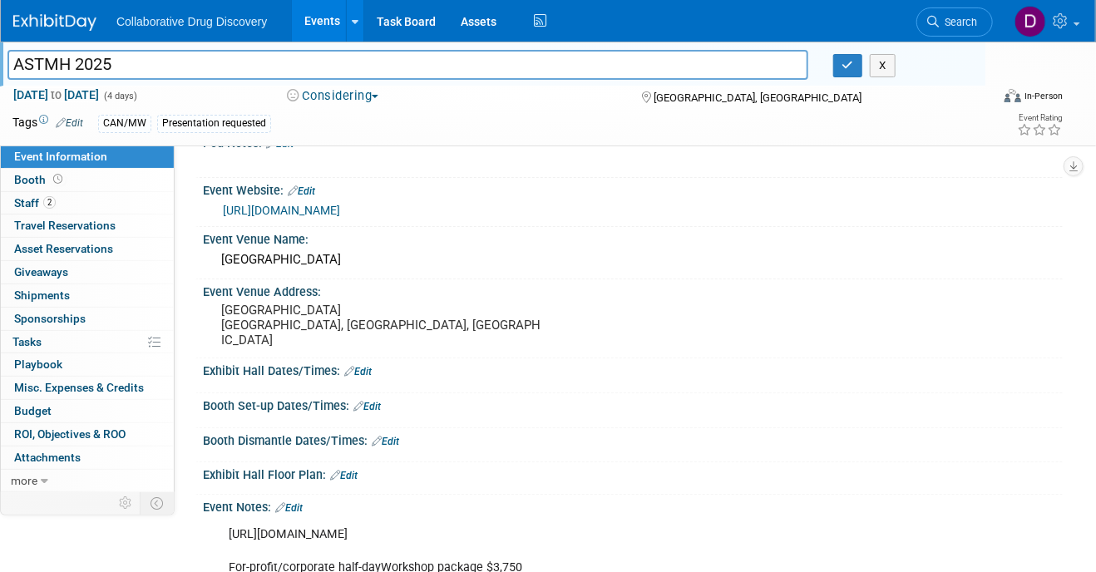
scroll to position [0, 0]
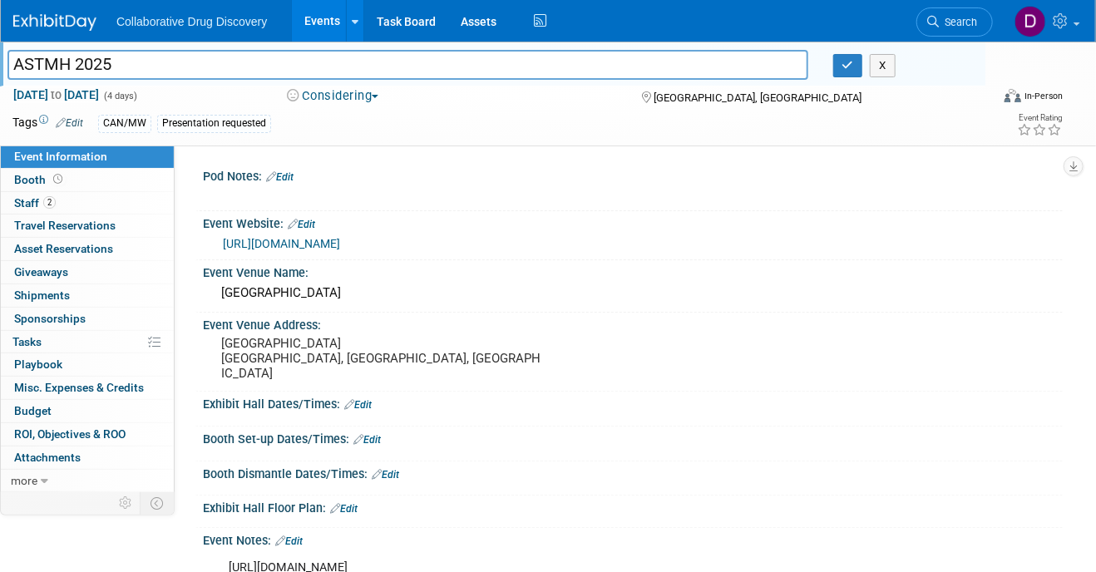
click at [330, 237] on link "https://www.astmh.org/annual-meeting" at bounding box center [281, 243] width 117 height 13
click at [958, 18] on span "Search" at bounding box center [957, 22] width 38 height 12
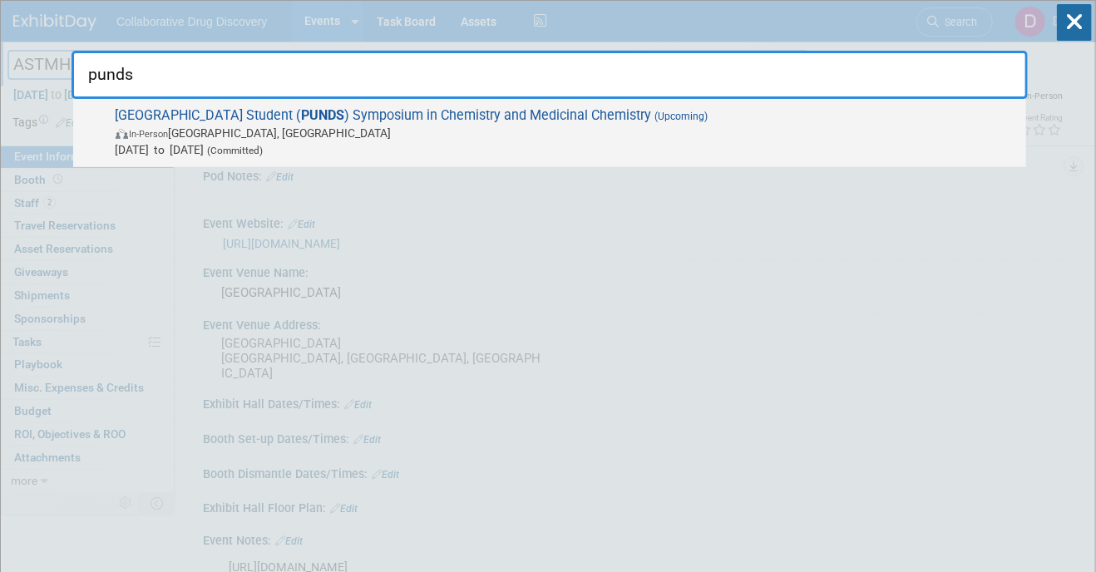
type input "punds"
click at [288, 141] on span "Nov 14, 2025 to Nov 15, 2025 (Committed)" at bounding box center [567, 149] width 902 height 17
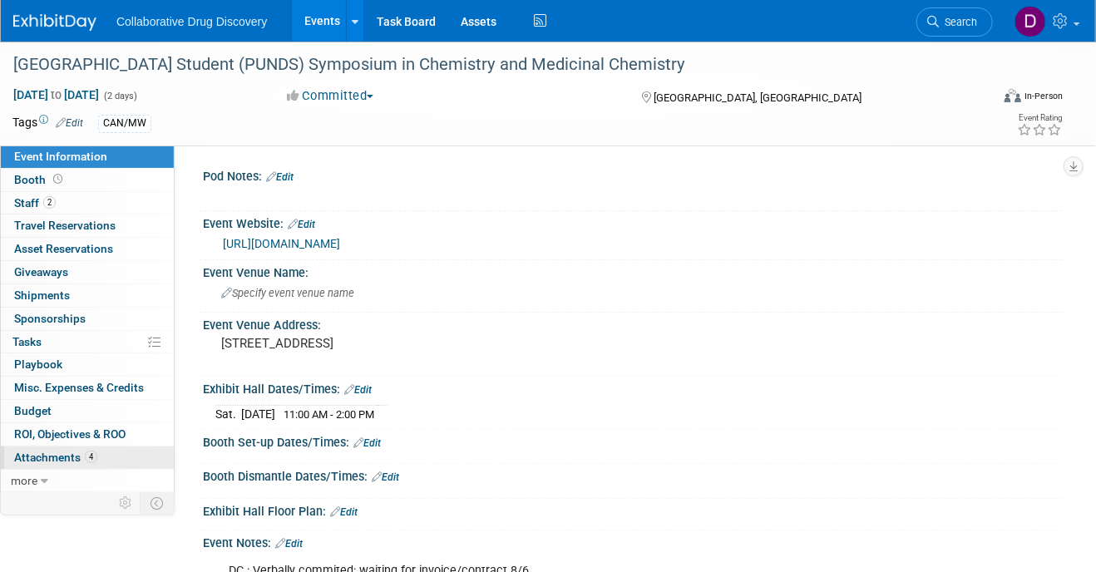
click at [76, 456] on span "Attachments 4" at bounding box center [55, 457] width 83 height 13
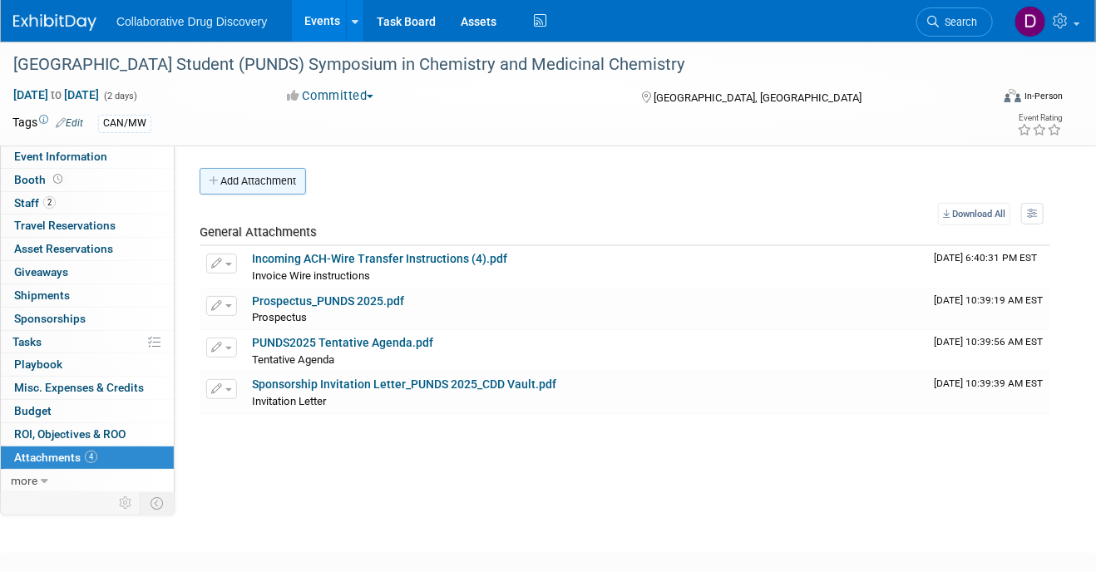
click at [275, 170] on button "Add Attachment" at bounding box center [252, 181] width 106 height 27
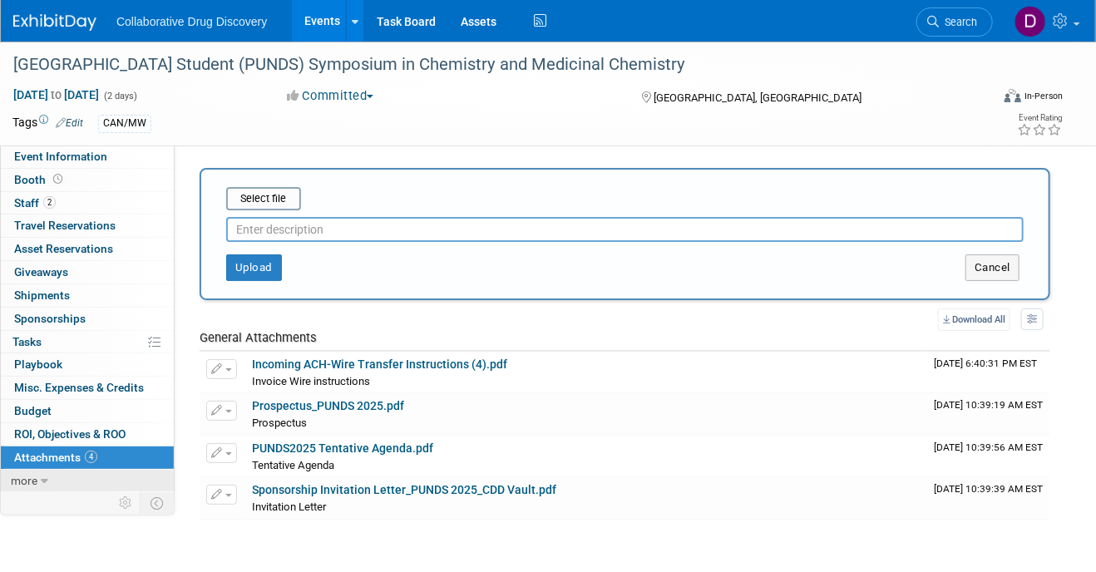
click at [38, 480] on link "more" at bounding box center [87, 481] width 173 height 22
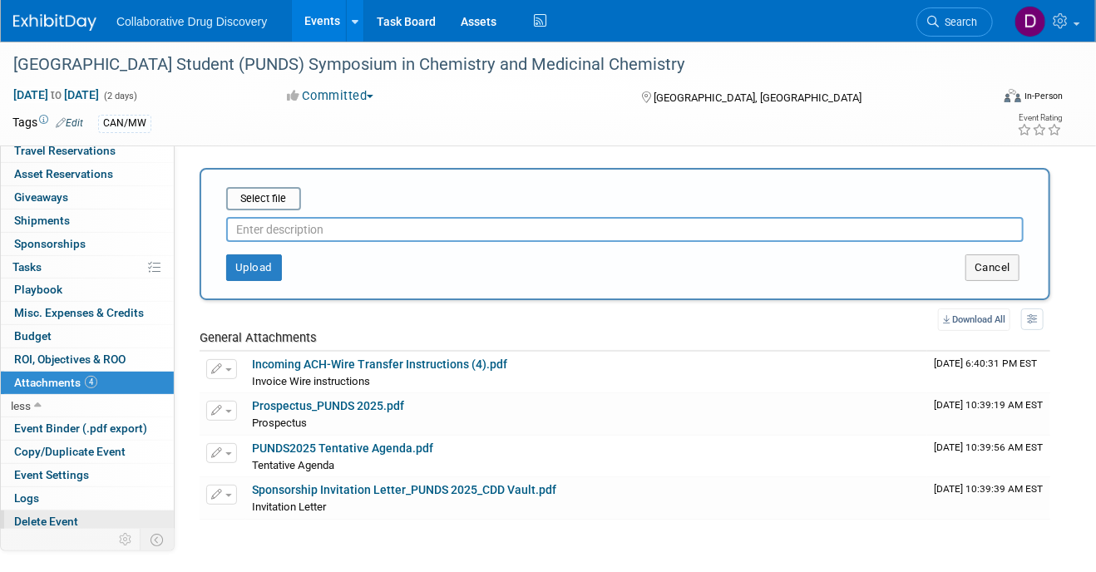
scroll to position [76, 0]
click at [55, 494] on link "Logs" at bounding box center [87, 497] width 173 height 22
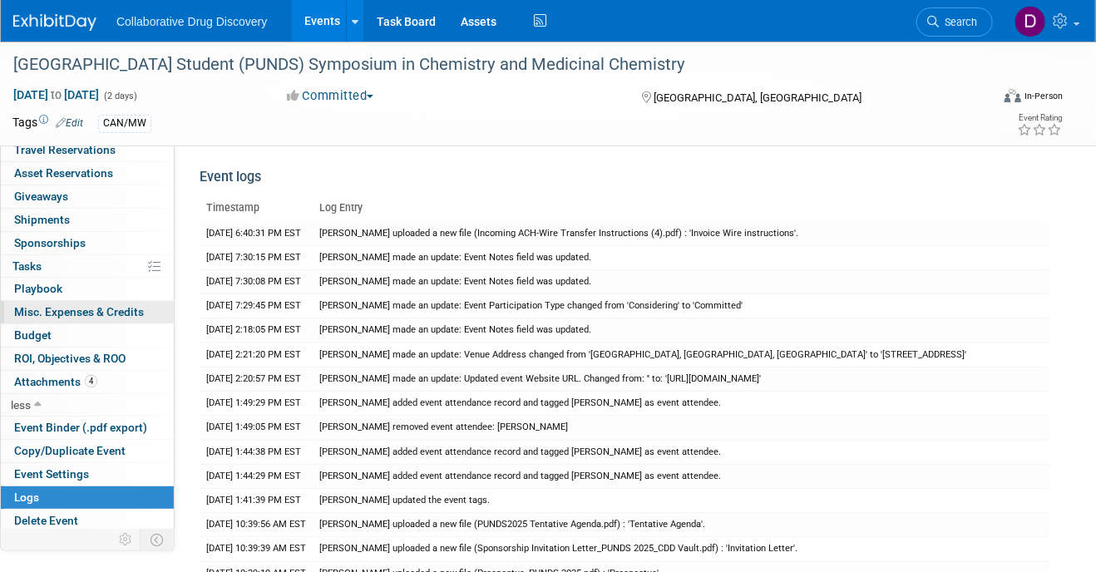
scroll to position [0, 0]
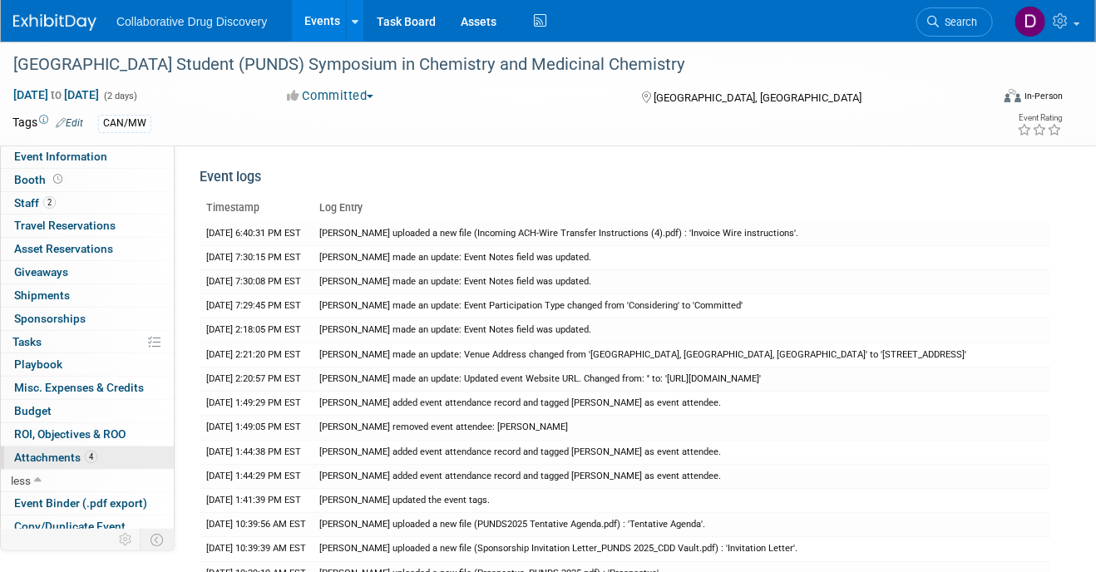
click at [36, 452] on span "Attachments 4" at bounding box center [55, 457] width 83 height 13
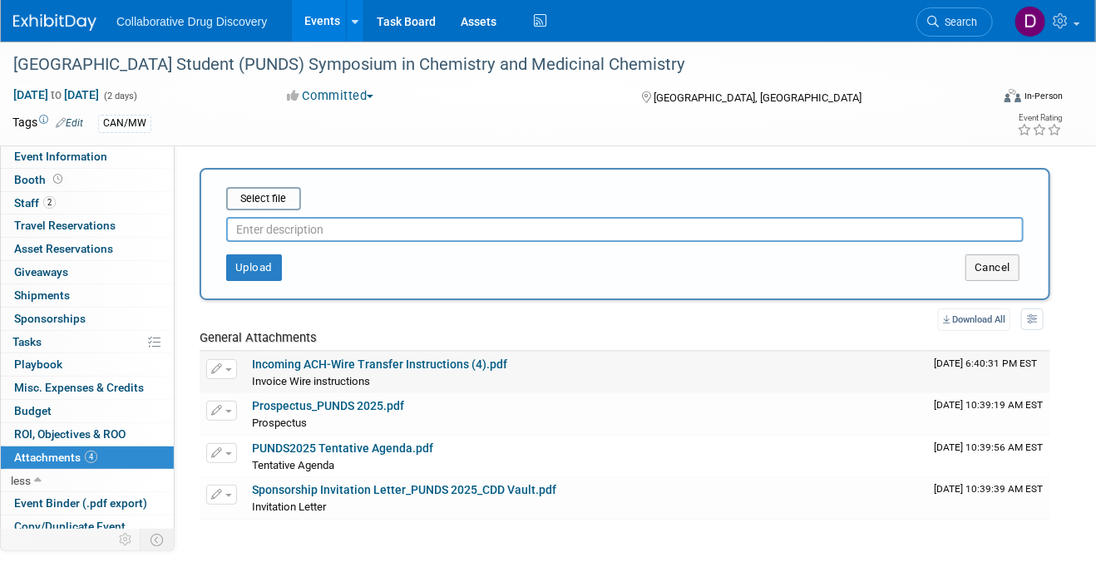
click at [305, 367] on link "Incoming ACH-Wire Transfer Instructions (4).pdf" at bounding box center [379, 363] width 255 height 13
